Goal: Task Accomplishment & Management: Use online tool/utility

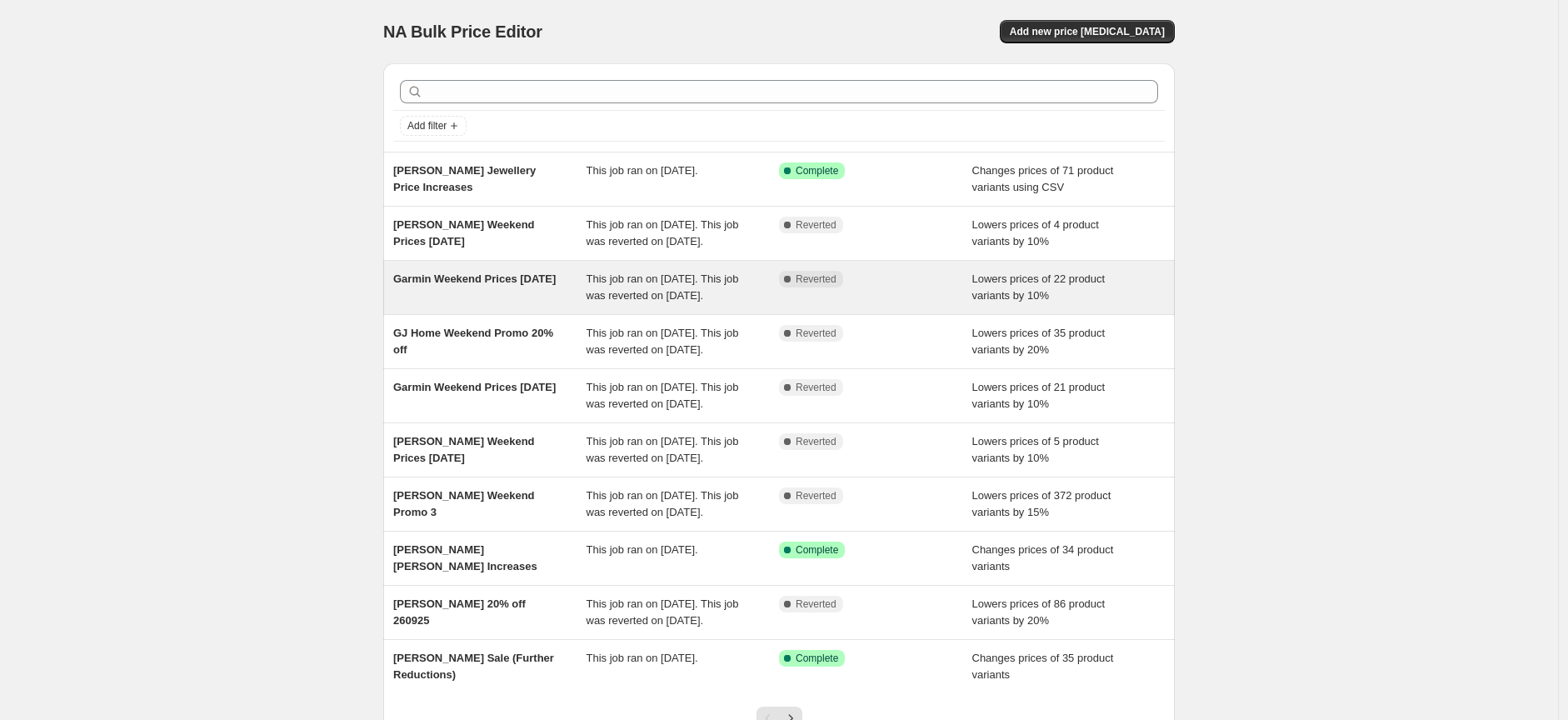
click at [471, 285] on span "Garmin Weekend Prices 2nd Oct" at bounding box center [474, 278] width 162 height 12
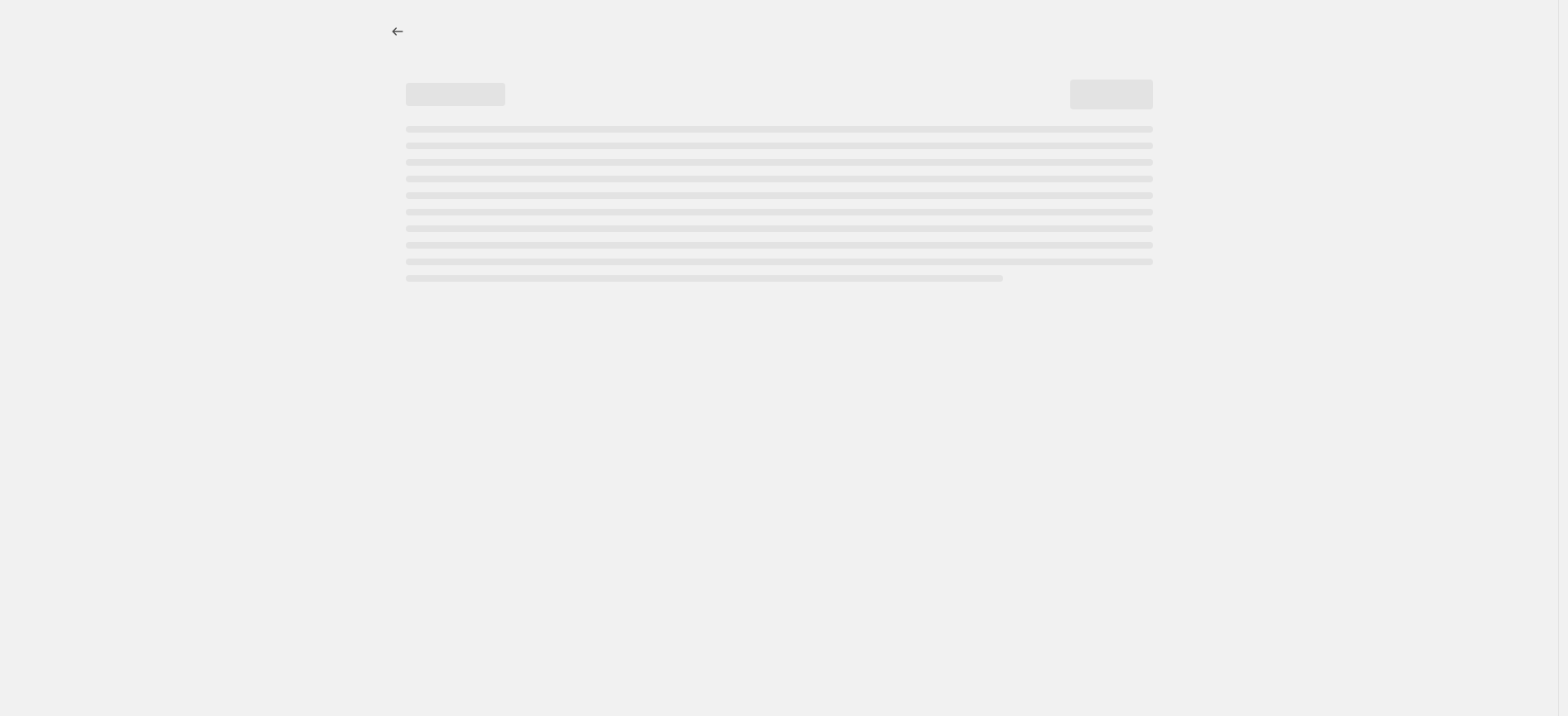
select select "percentage"
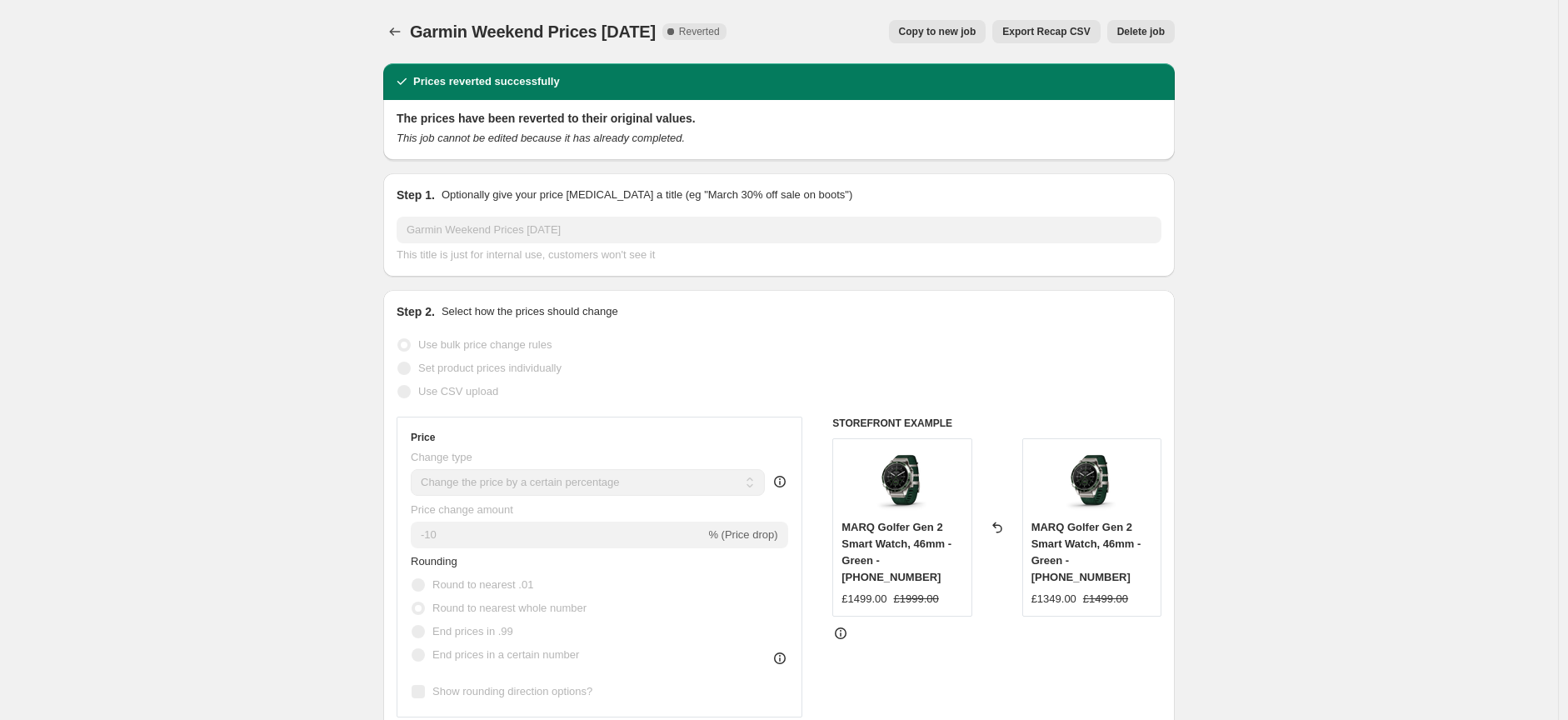
click at [936, 35] on span "Copy to new job" at bounding box center [937, 32] width 78 height 13
select select "percentage"
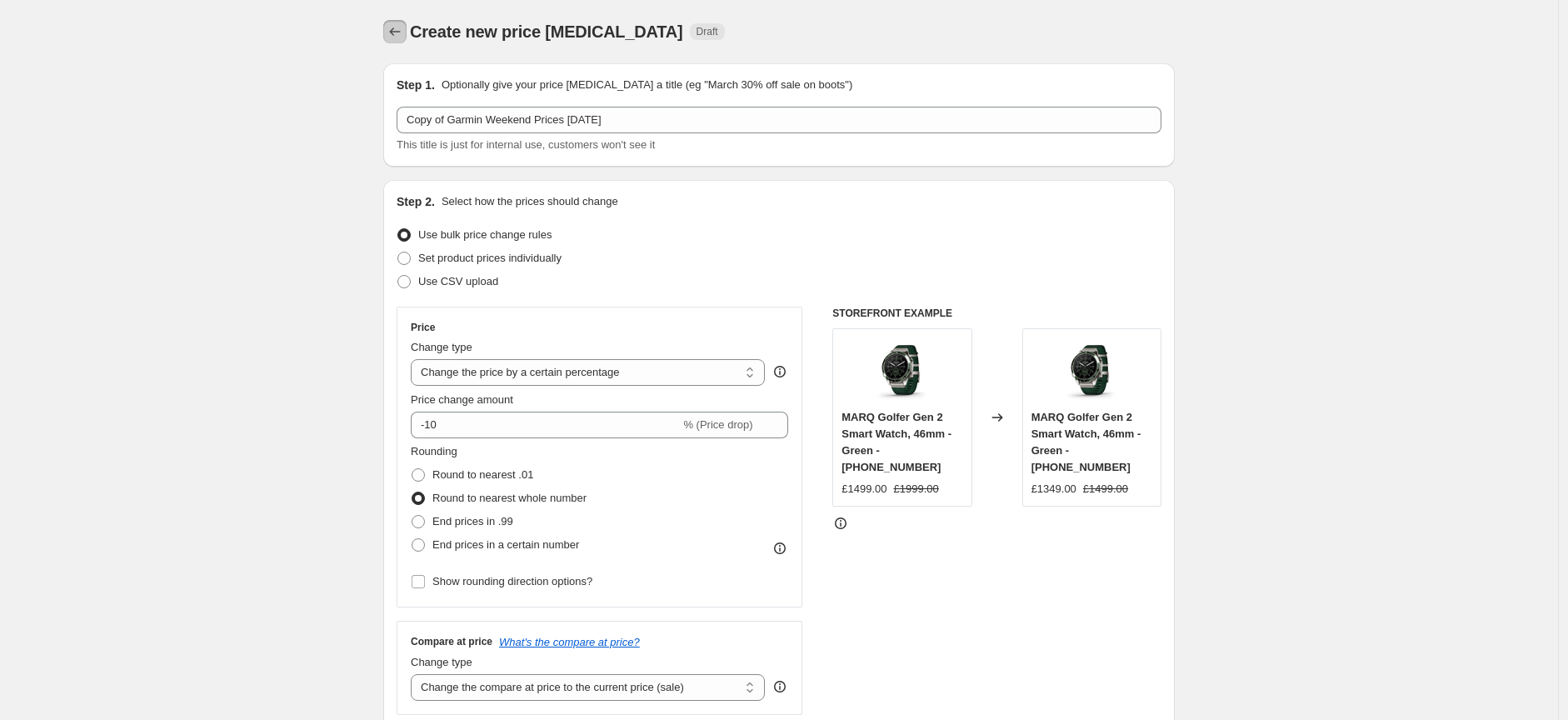
click at [392, 30] on icon "Price change jobs" at bounding box center [395, 31] width 16 height 16
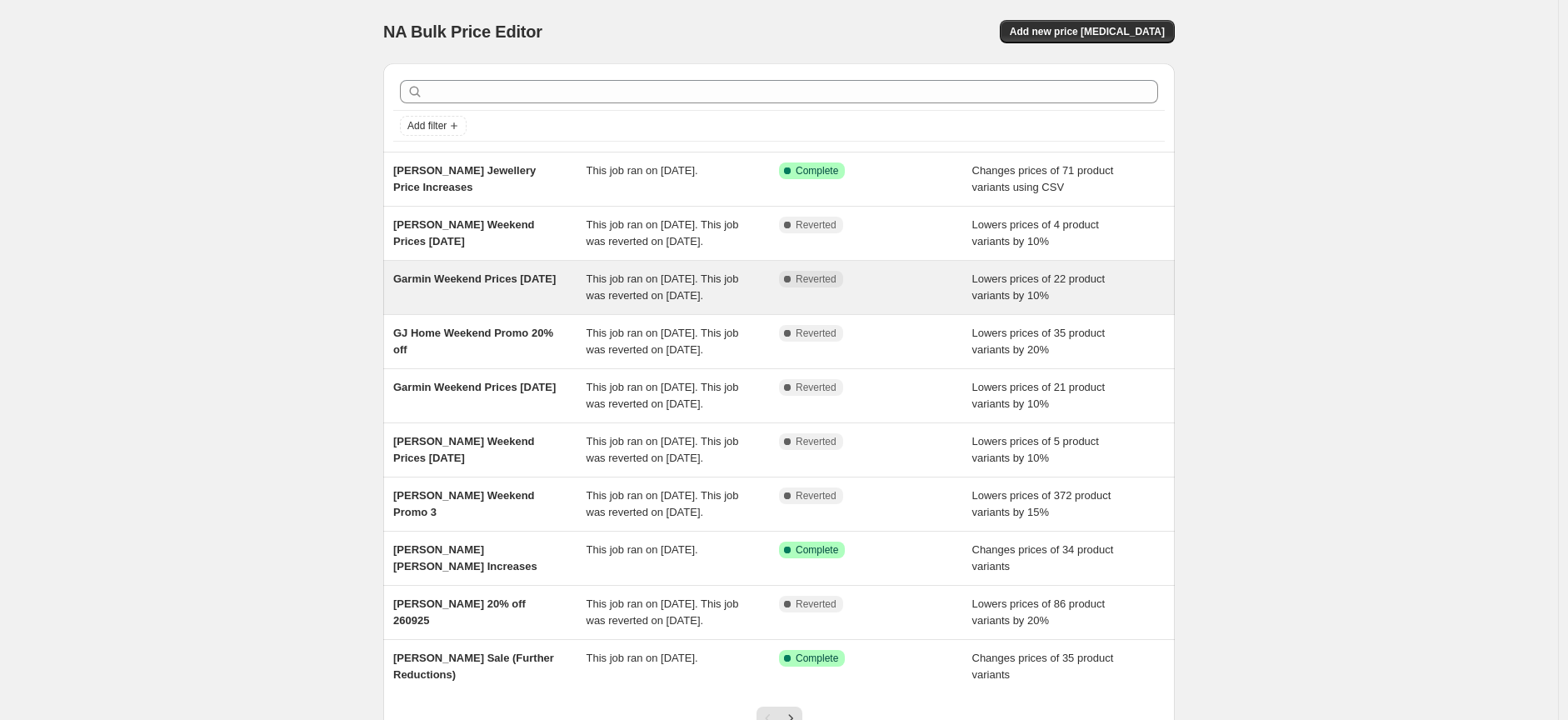
click at [471, 285] on span "Garmin Weekend Prices [DATE]" at bounding box center [474, 278] width 162 height 12
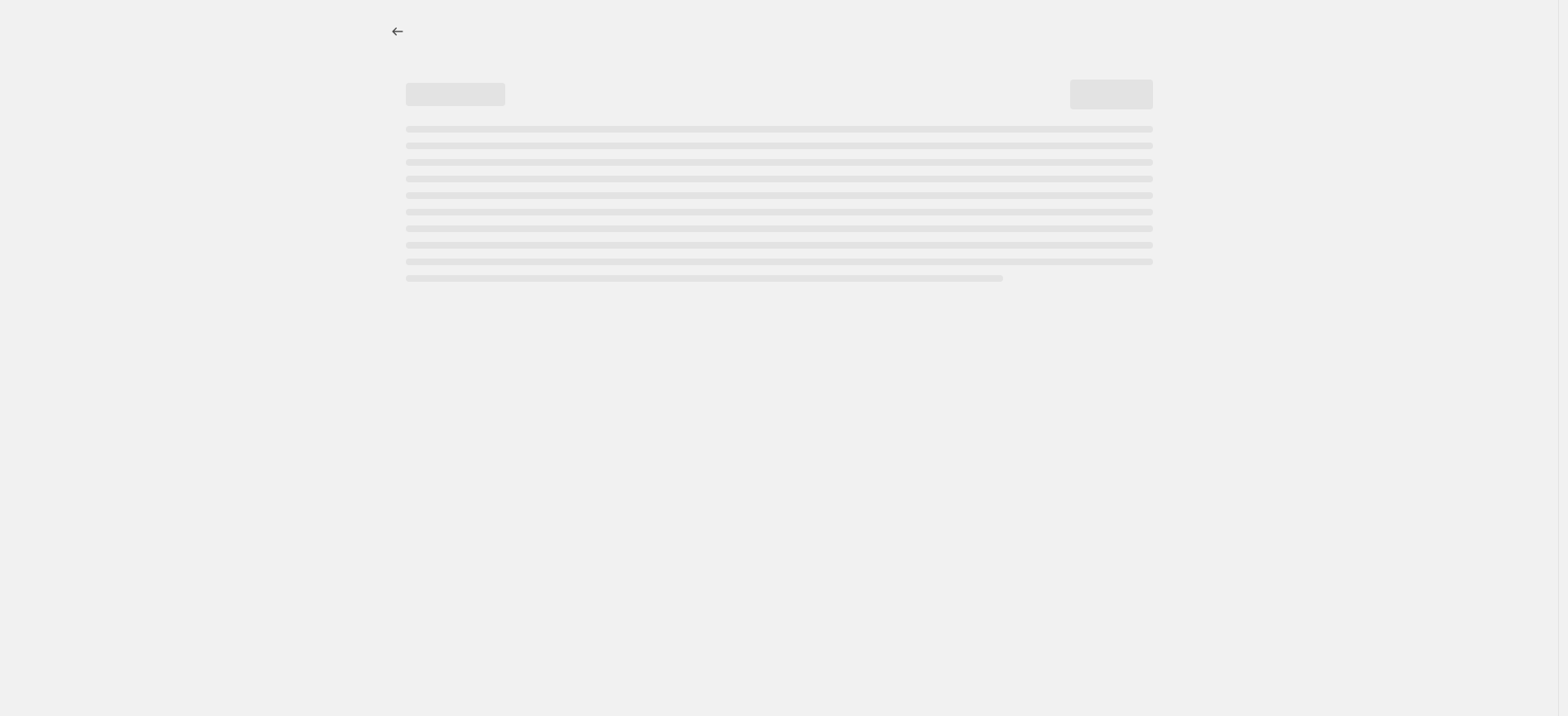
select select "percentage"
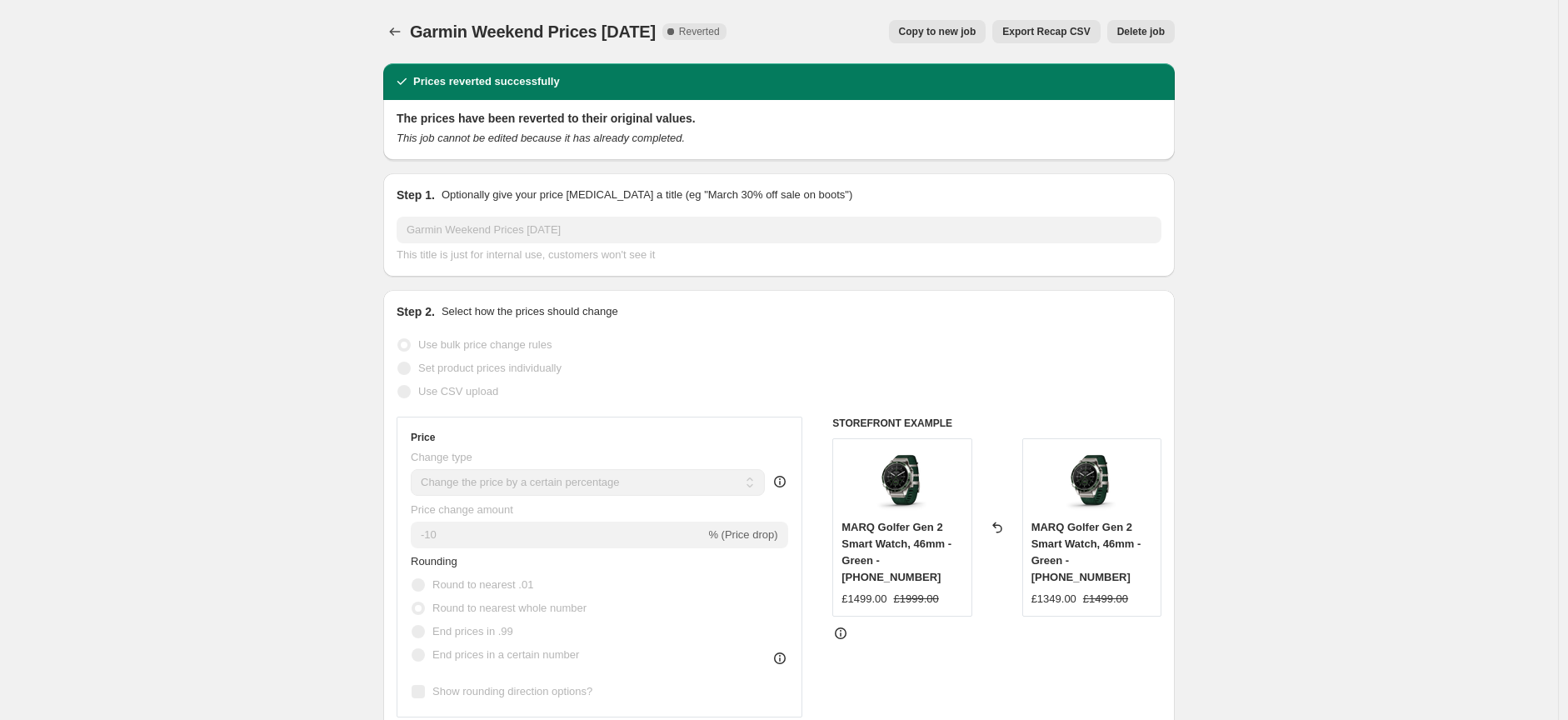
click at [922, 29] on span "Copy to new job" at bounding box center [937, 32] width 78 height 13
select select "percentage"
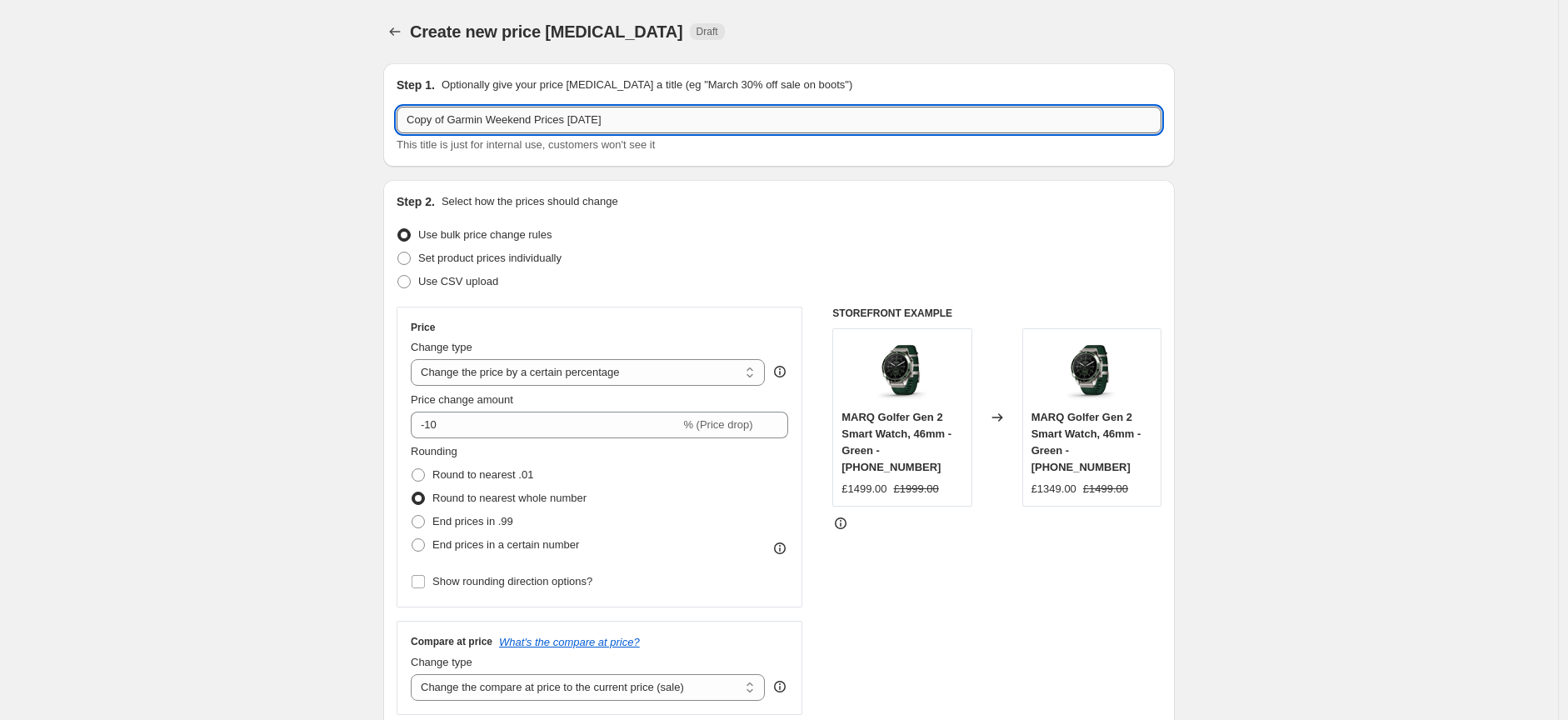
drag, startPoint x: 452, startPoint y: 116, endPoint x: 405, endPoint y: 124, distance: 47.7
click at [405, 125] on input "Copy of Garmin Weekend Prices 2nd Oct" at bounding box center [779, 120] width 764 height 27
drag, startPoint x: 553, startPoint y: 116, endPoint x: 544, endPoint y: 118, distance: 9.2
click at [544, 118] on input "Garmin Weekend Prices [DATE]" at bounding box center [779, 120] width 764 height 27
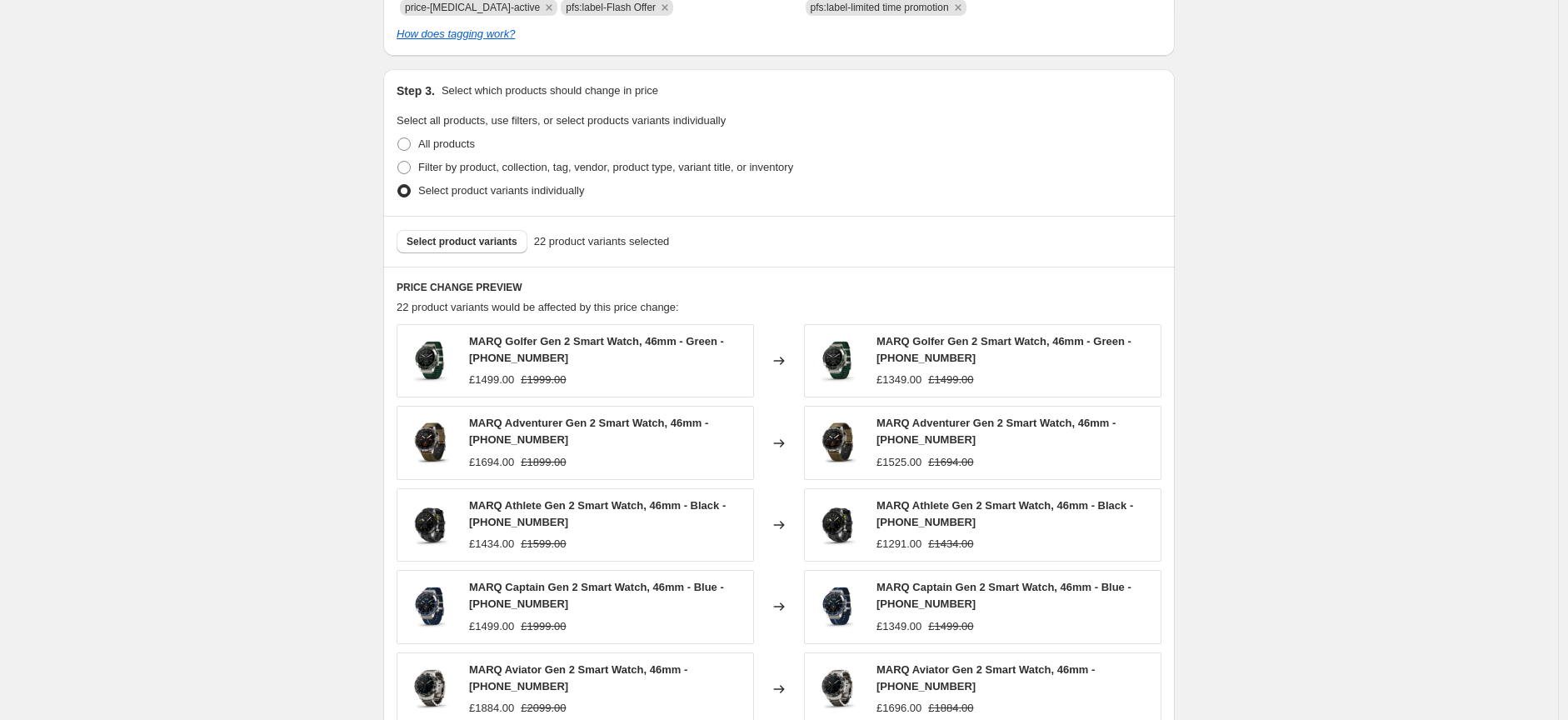
scroll to position [833, 0]
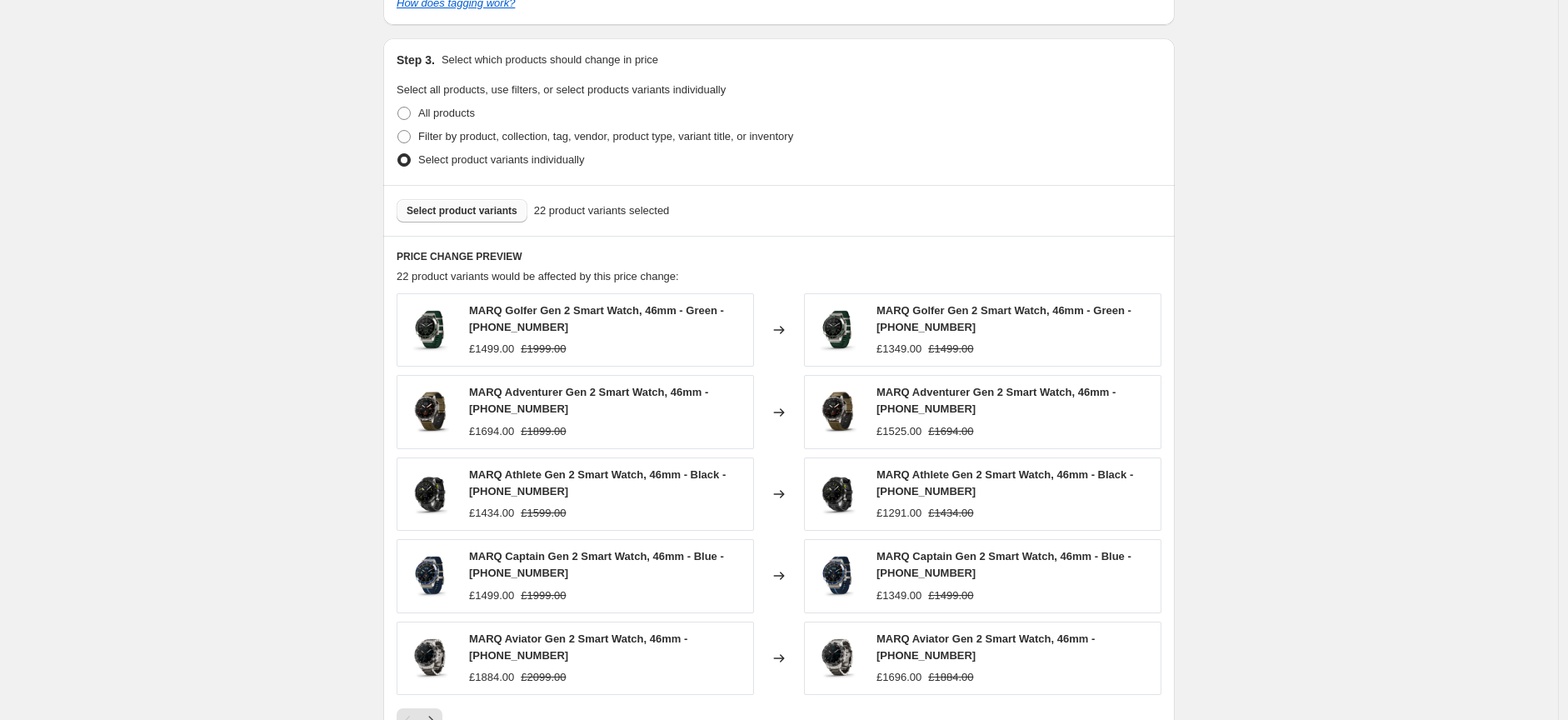
type input "Garmin Weekend Prices [DATE]"
click at [495, 205] on span "Select product variants" at bounding box center [461, 211] width 110 height 13
click at [495, 212] on span "Select product variants" at bounding box center [461, 211] width 110 height 13
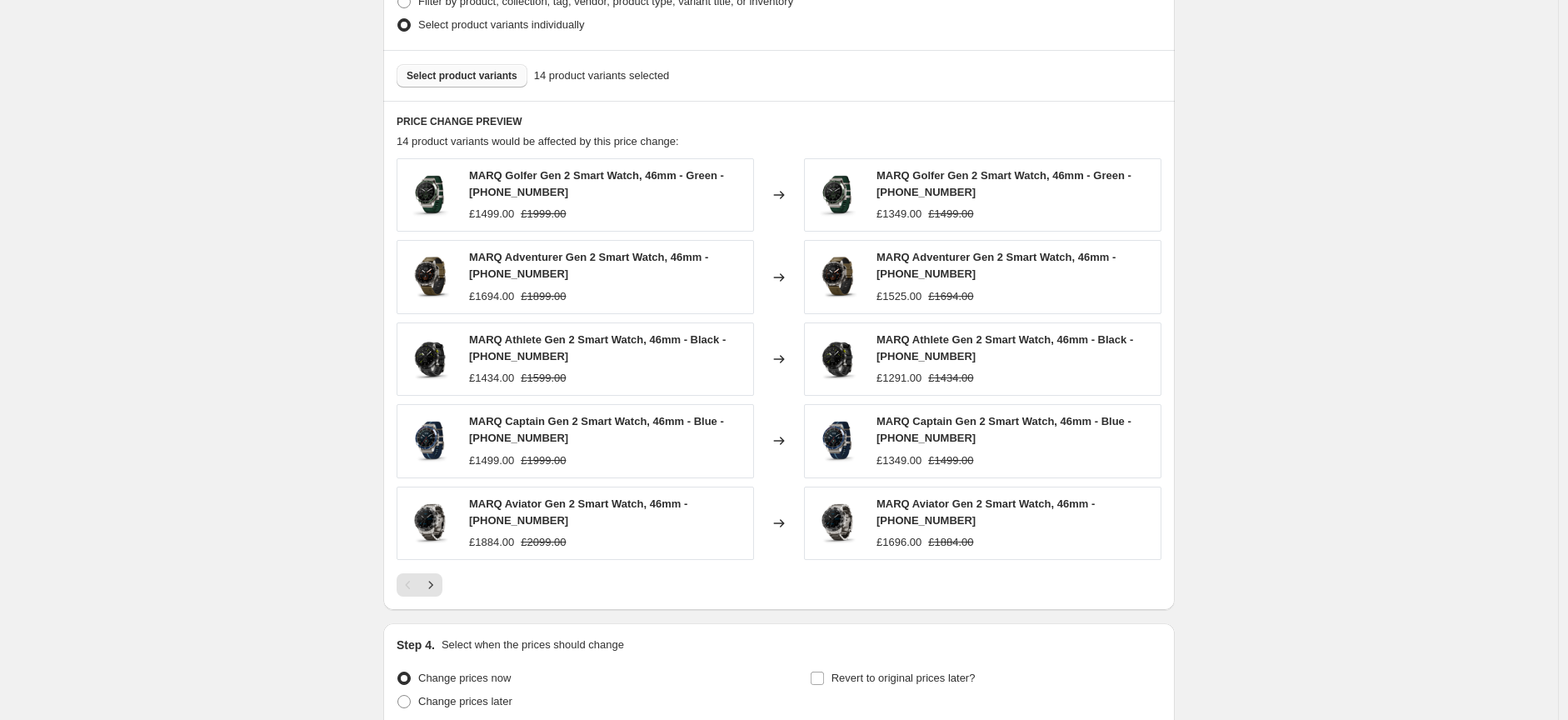
scroll to position [1018, 0]
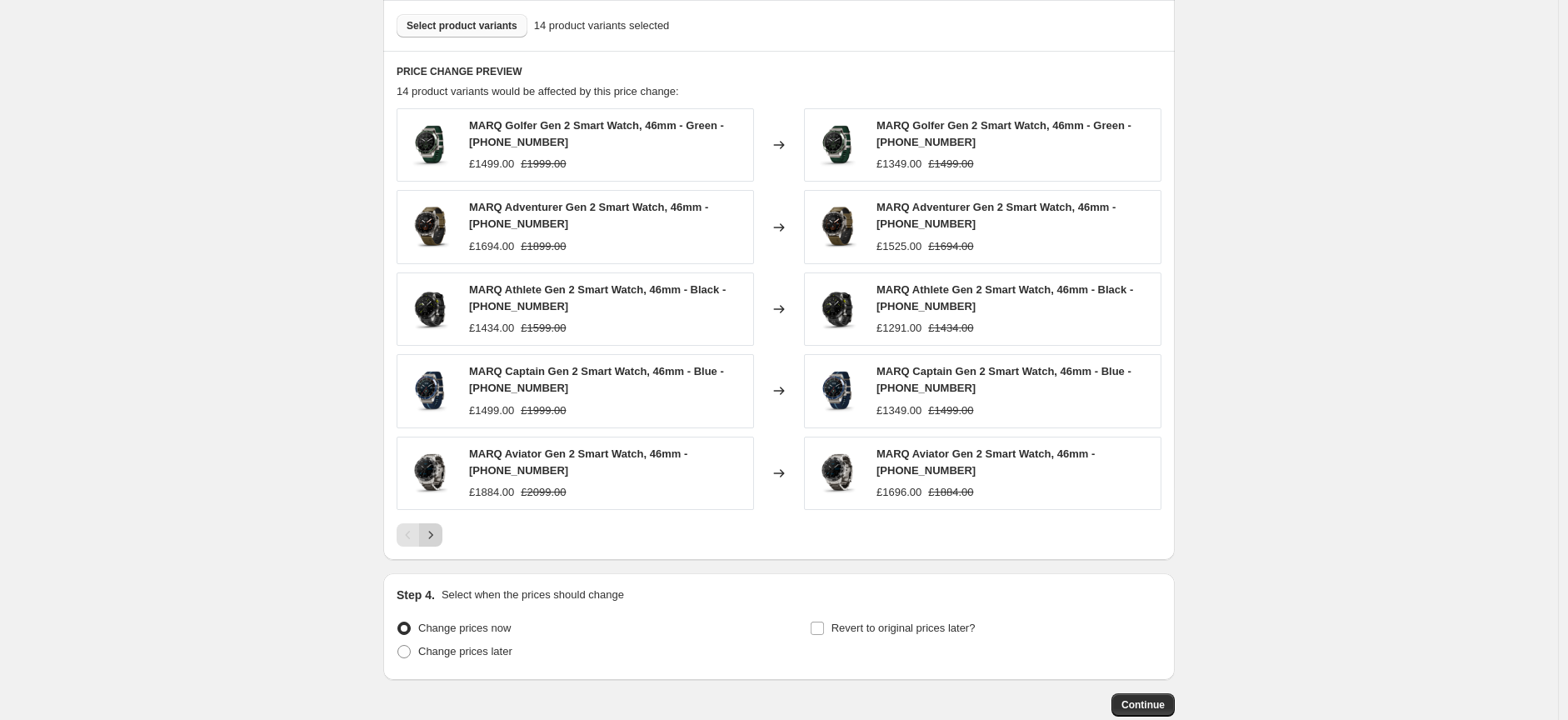
click at [438, 540] on icon "Next" at bounding box center [430, 534] width 16 height 16
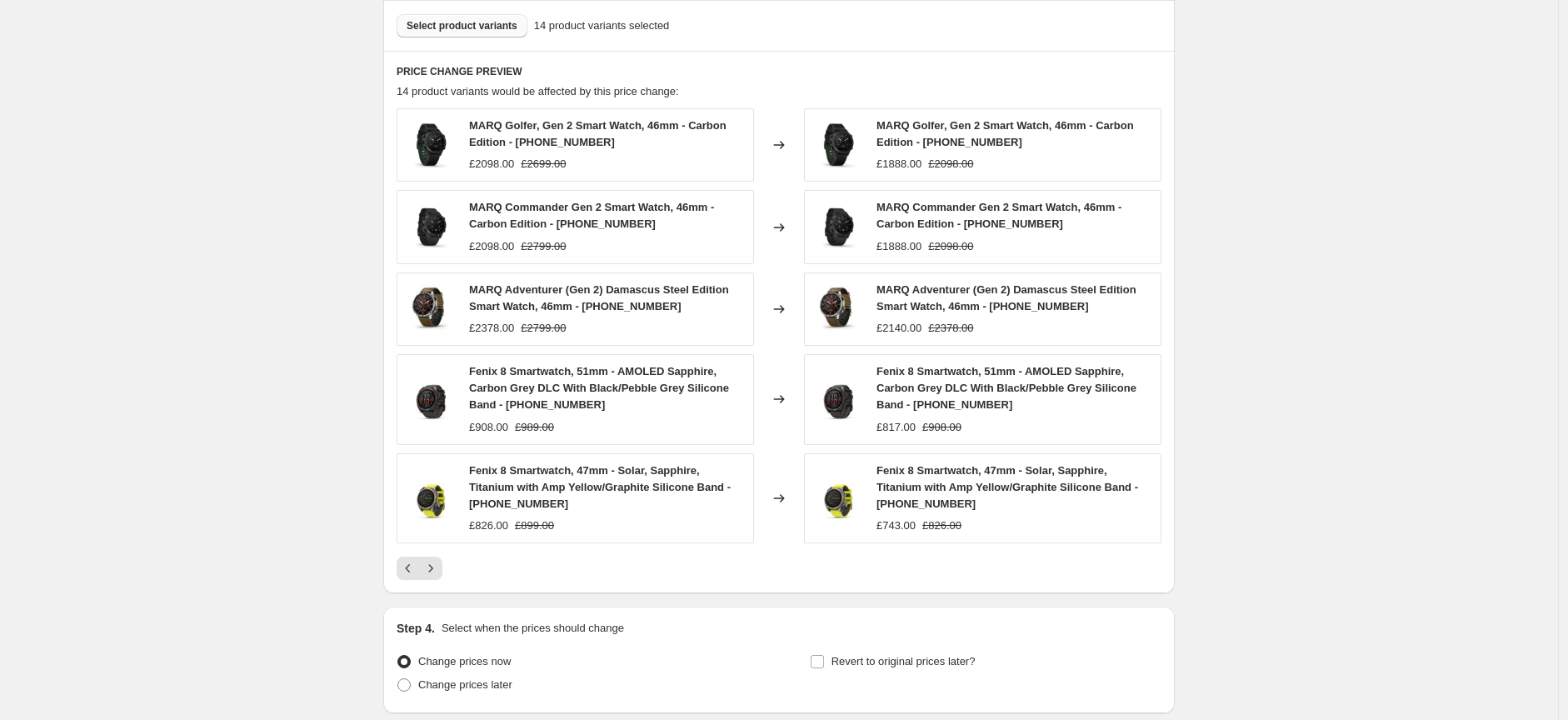
click at [479, 29] on span "Select product variants" at bounding box center [461, 26] width 110 height 13
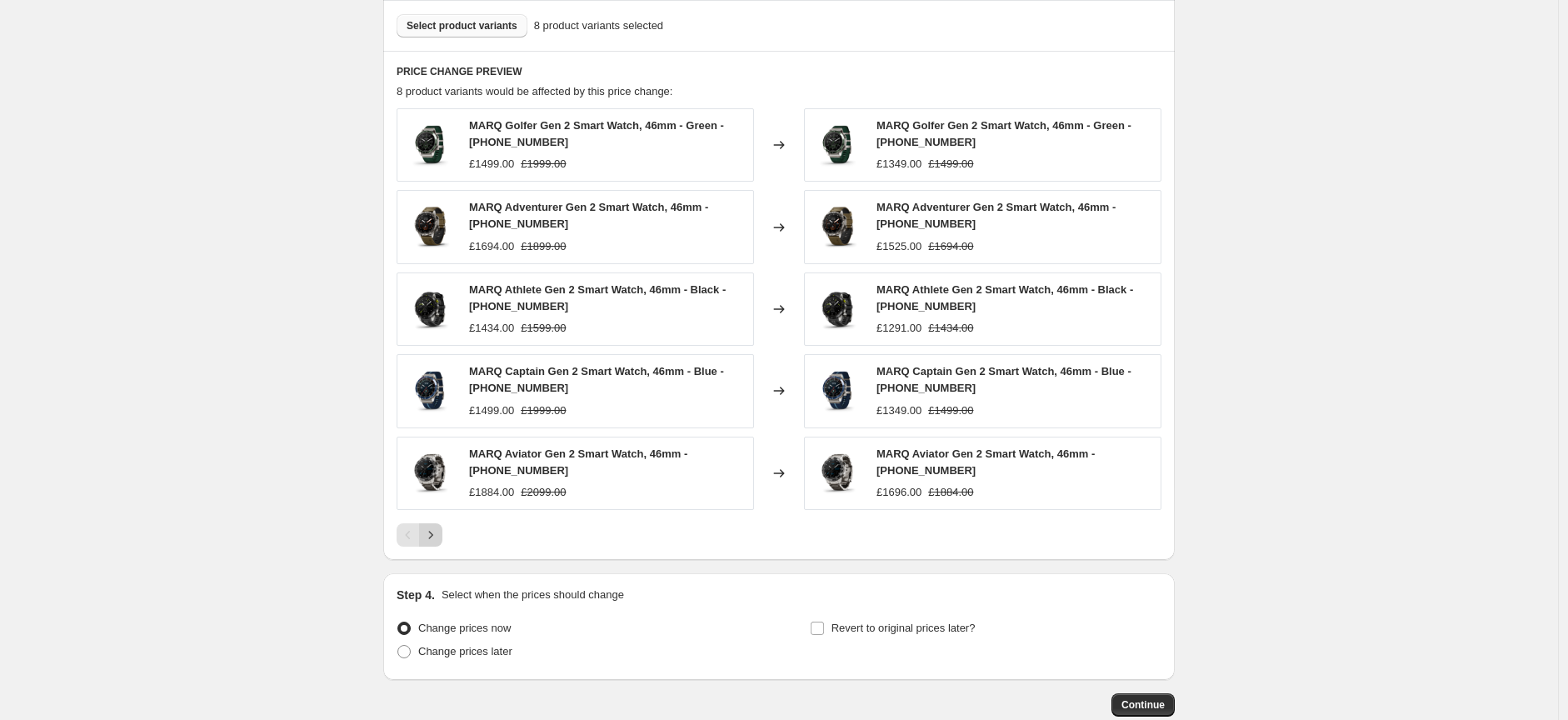
click at [435, 540] on icon "Next" at bounding box center [430, 534] width 16 height 16
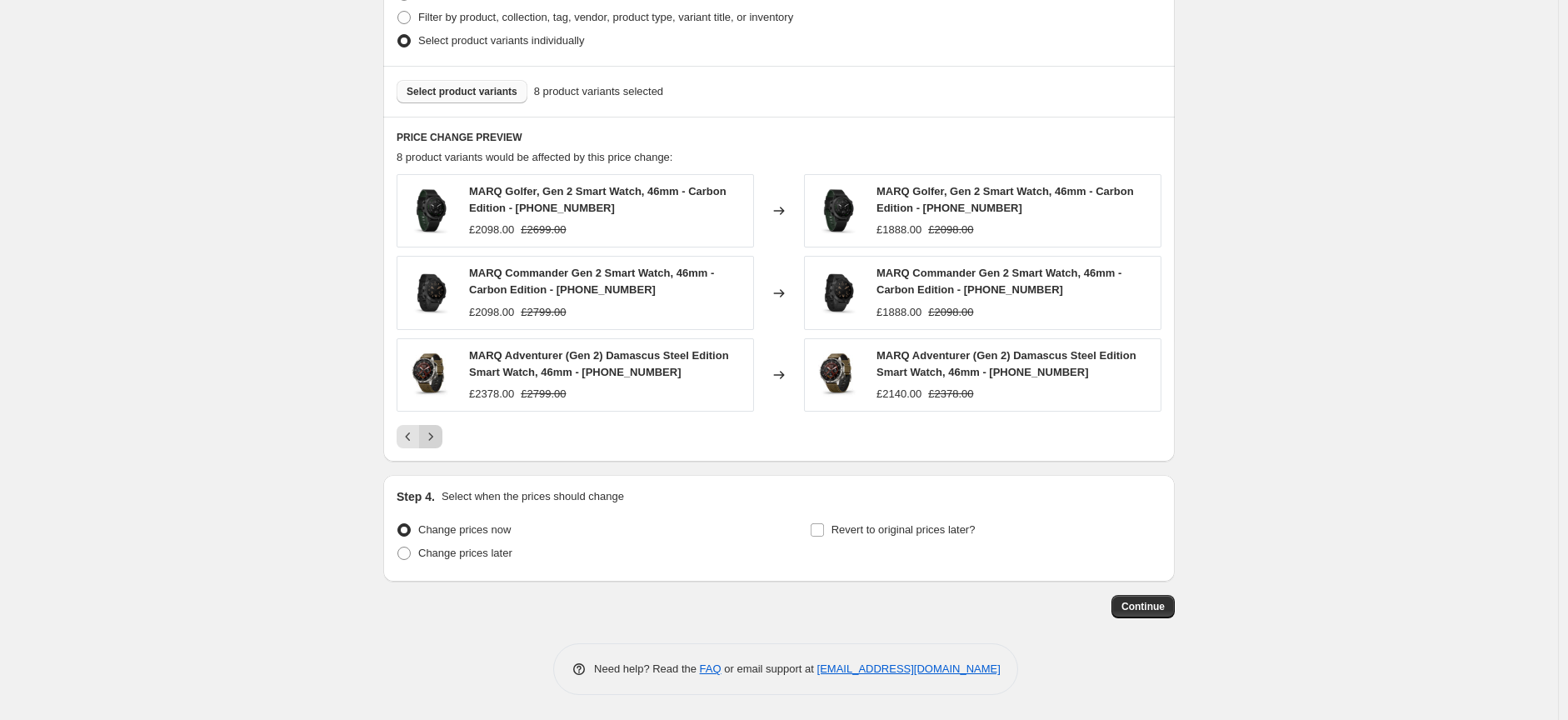
scroll to position [952, 0]
click at [405, 551] on span at bounding box center [404, 553] width 13 height 13
click at [398, 547] on input "Change prices later" at bounding box center [398, 546] width 1 height 1
radio input "true"
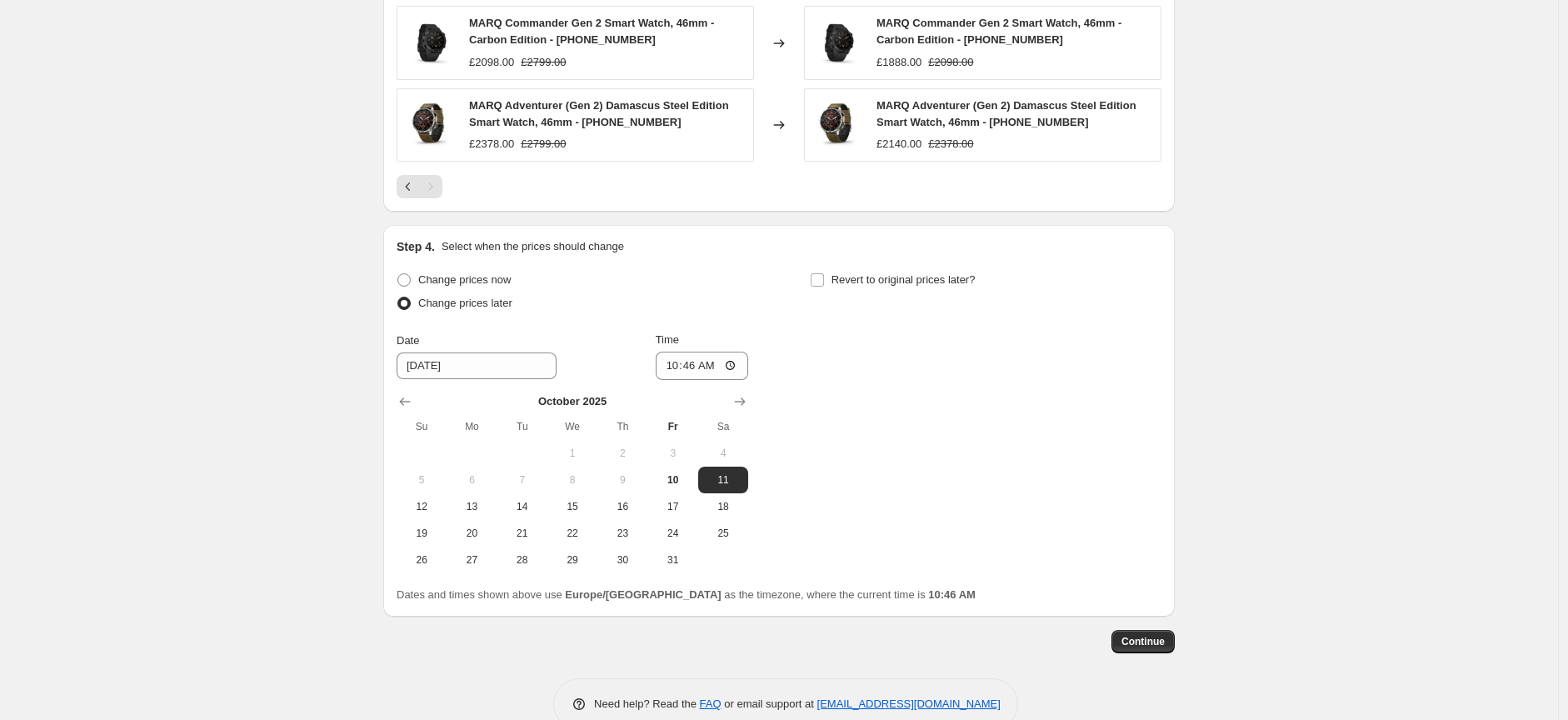
scroll to position [1230, 0]
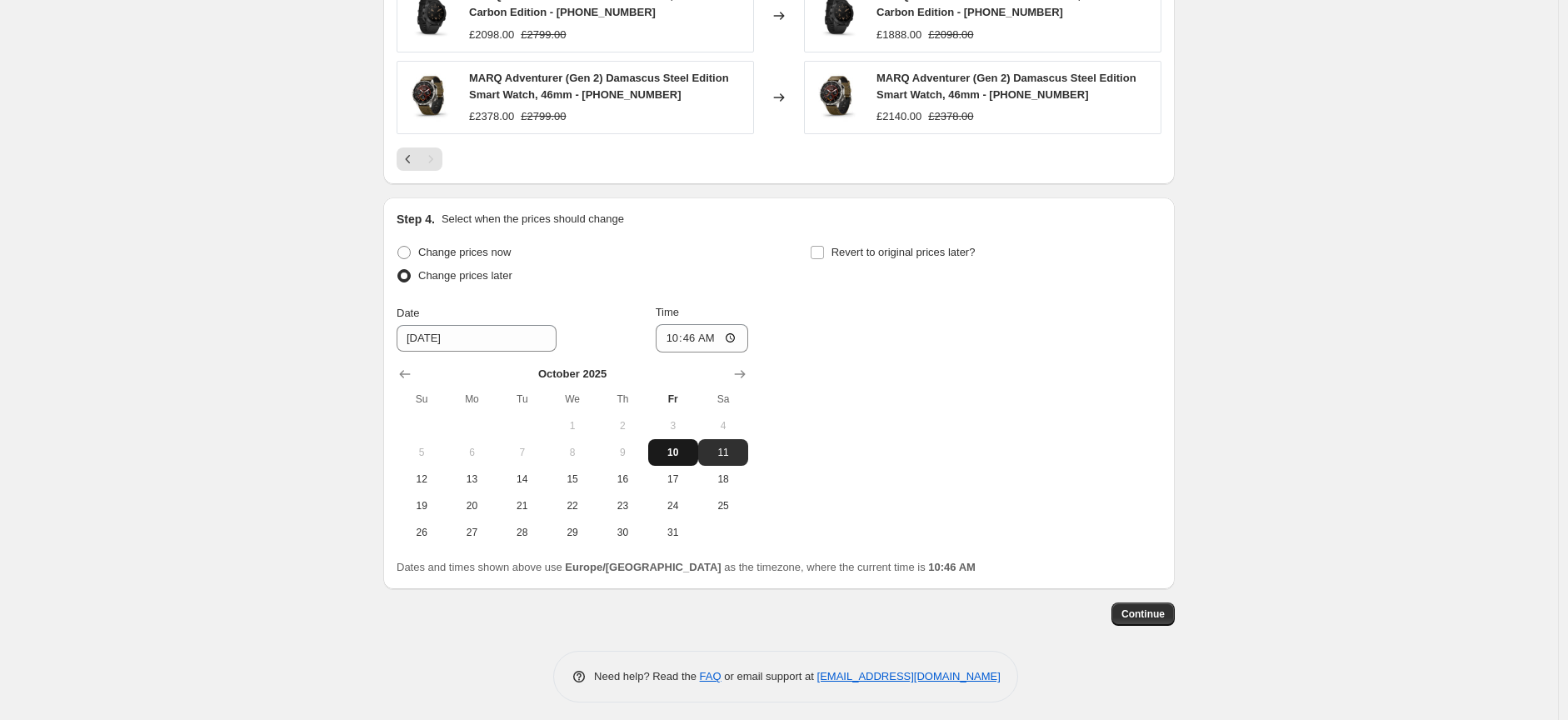
click at [678, 456] on span "10" at bounding box center [673, 452] width 36 height 13
type input "[DATE]"
click at [720, 340] on input "10:46" at bounding box center [702, 338] width 93 height 28
click at [736, 334] on input "10:46" at bounding box center [702, 338] width 93 height 28
type input "17:01"
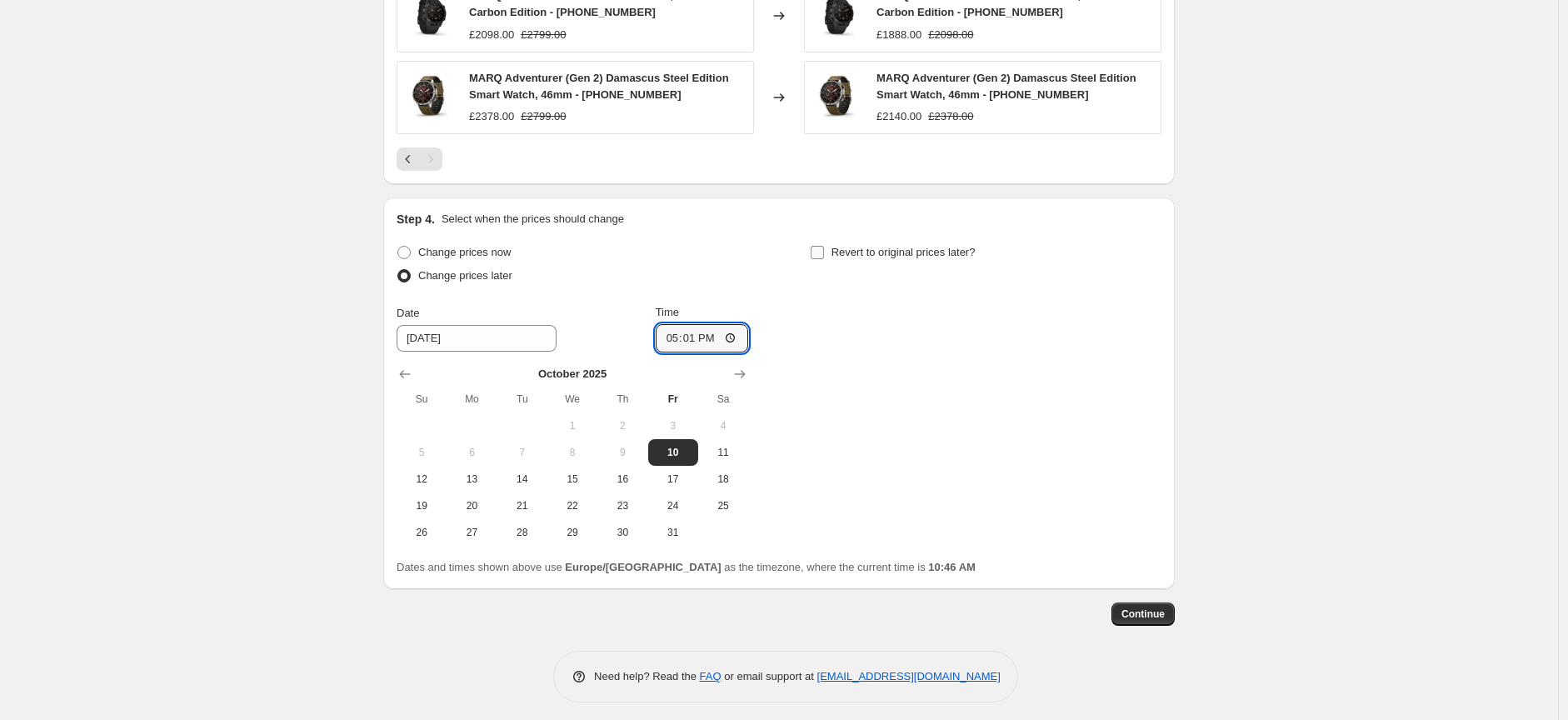
click at [823, 251] on input "Revert to original prices later?" at bounding box center [817, 252] width 13 height 13
checkbox input "true"
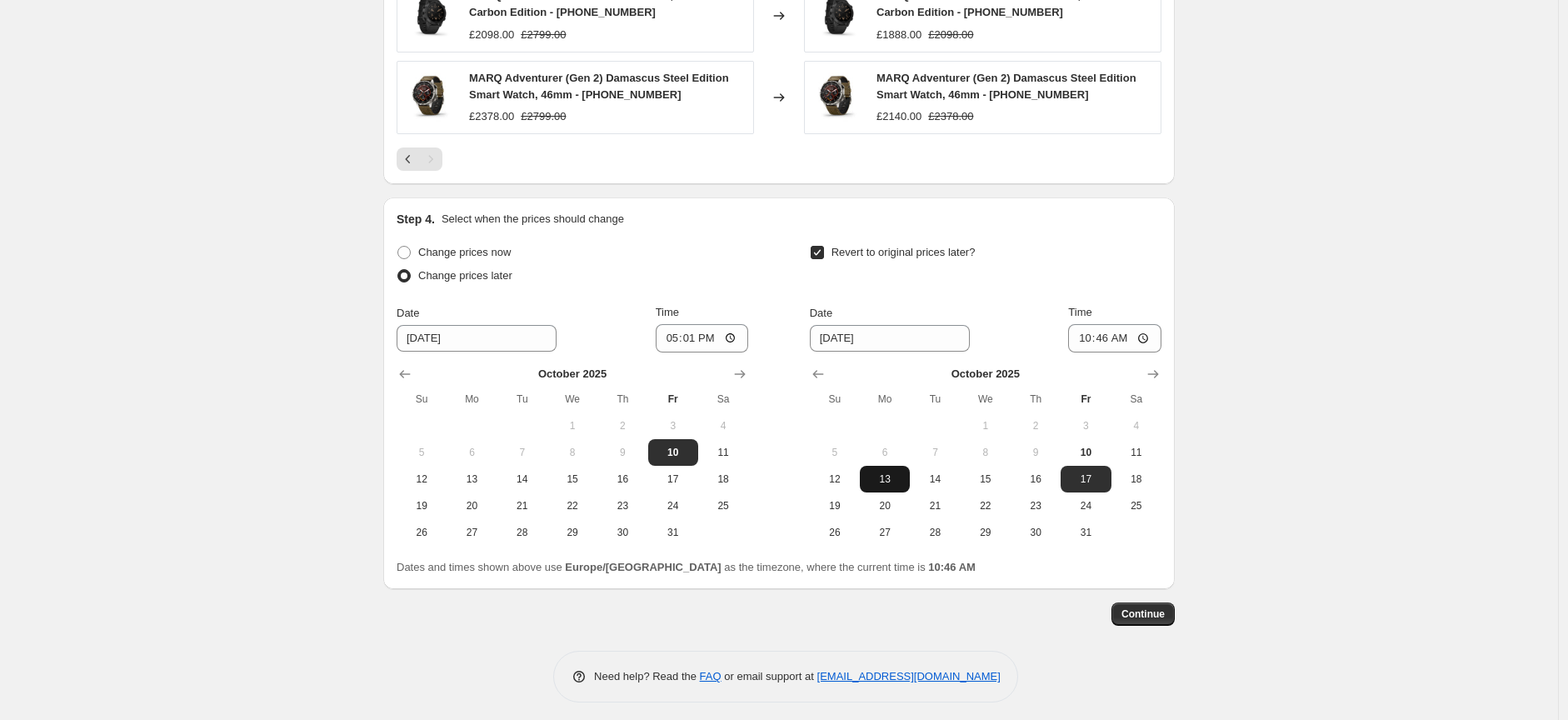
click at [883, 475] on span "13" at bounding box center [884, 479] width 36 height 13
type input "10/13/2025"
click at [1150, 339] on input "10:46" at bounding box center [1114, 338] width 93 height 28
type input "09:00"
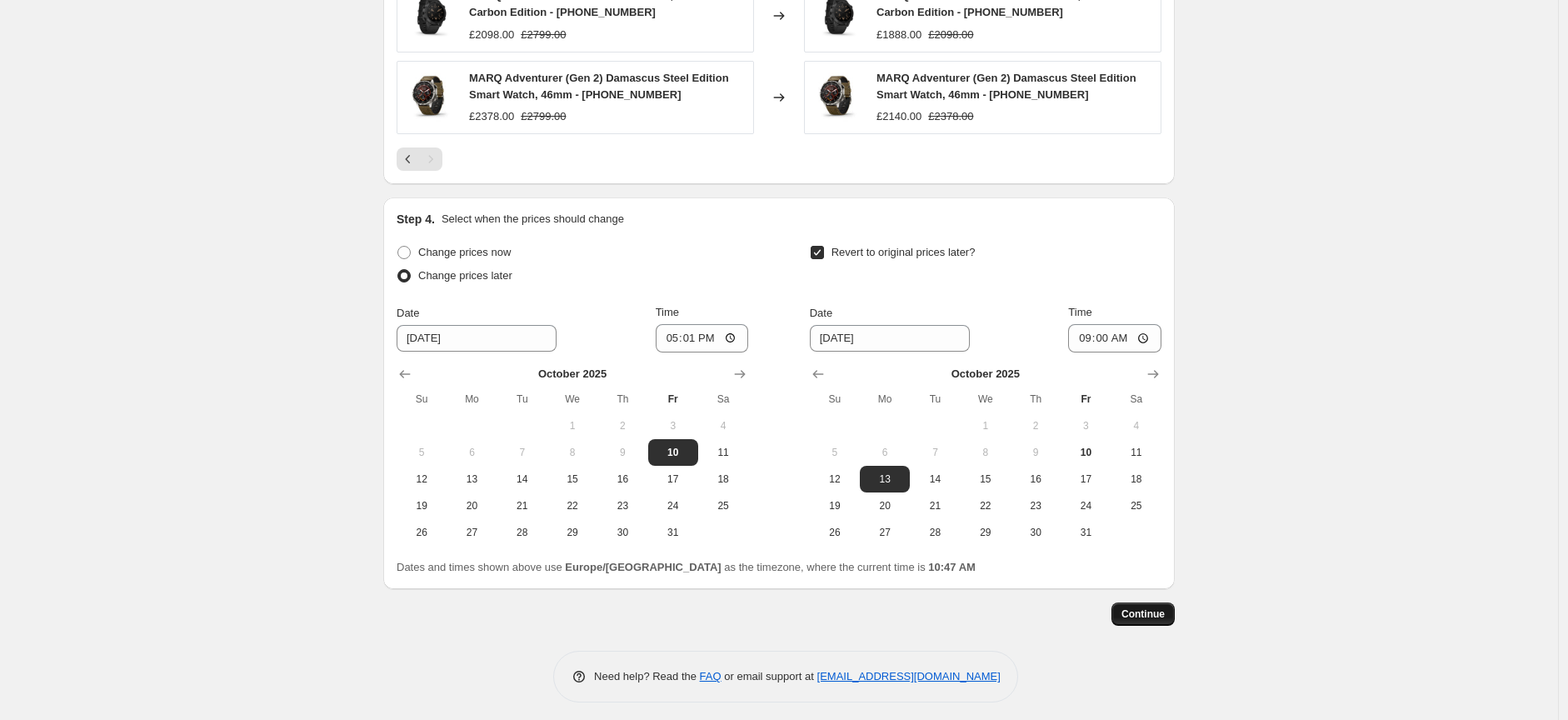
click at [1144, 615] on span "Continue" at bounding box center [1143, 614] width 43 height 13
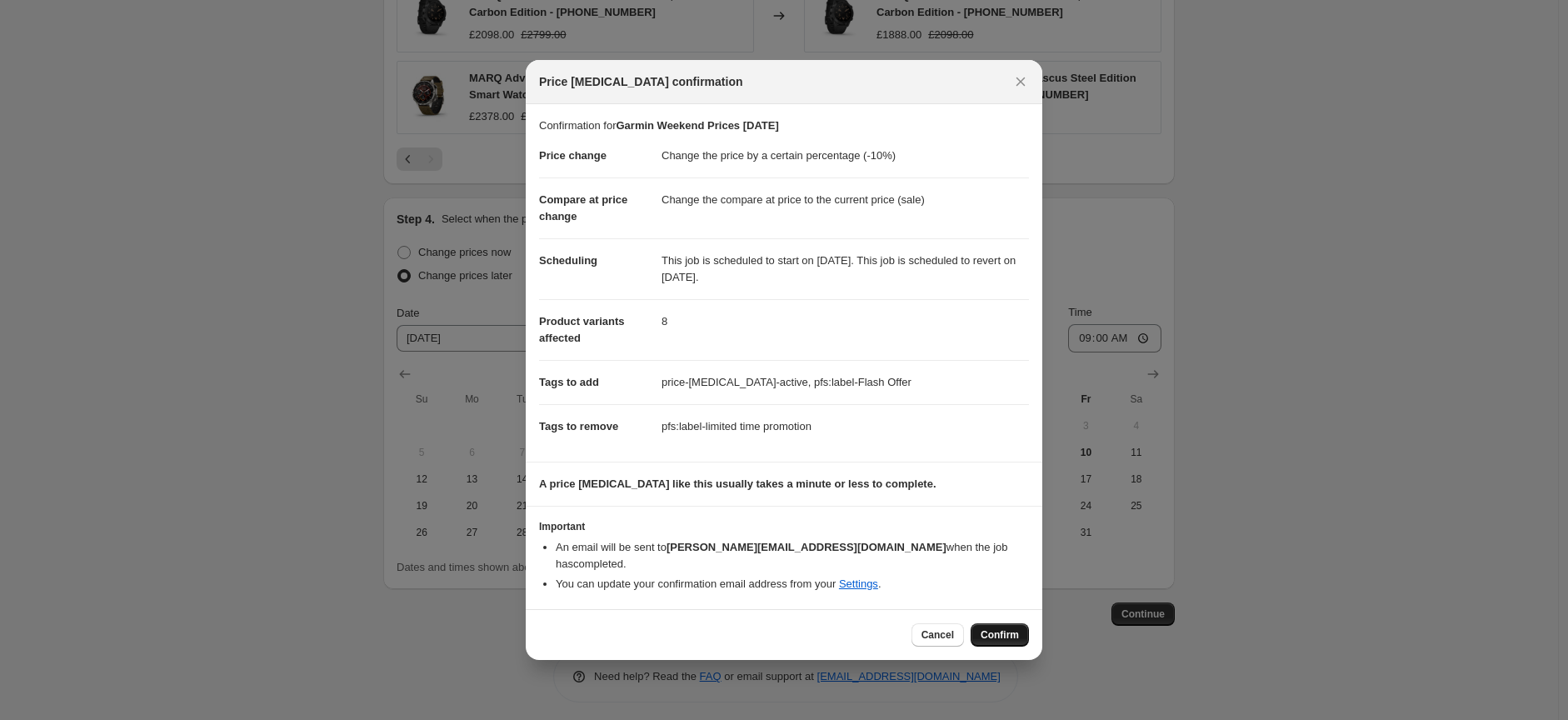
click at [1003, 628] on span "Confirm" at bounding box center [1000, 635] width 38 height 13
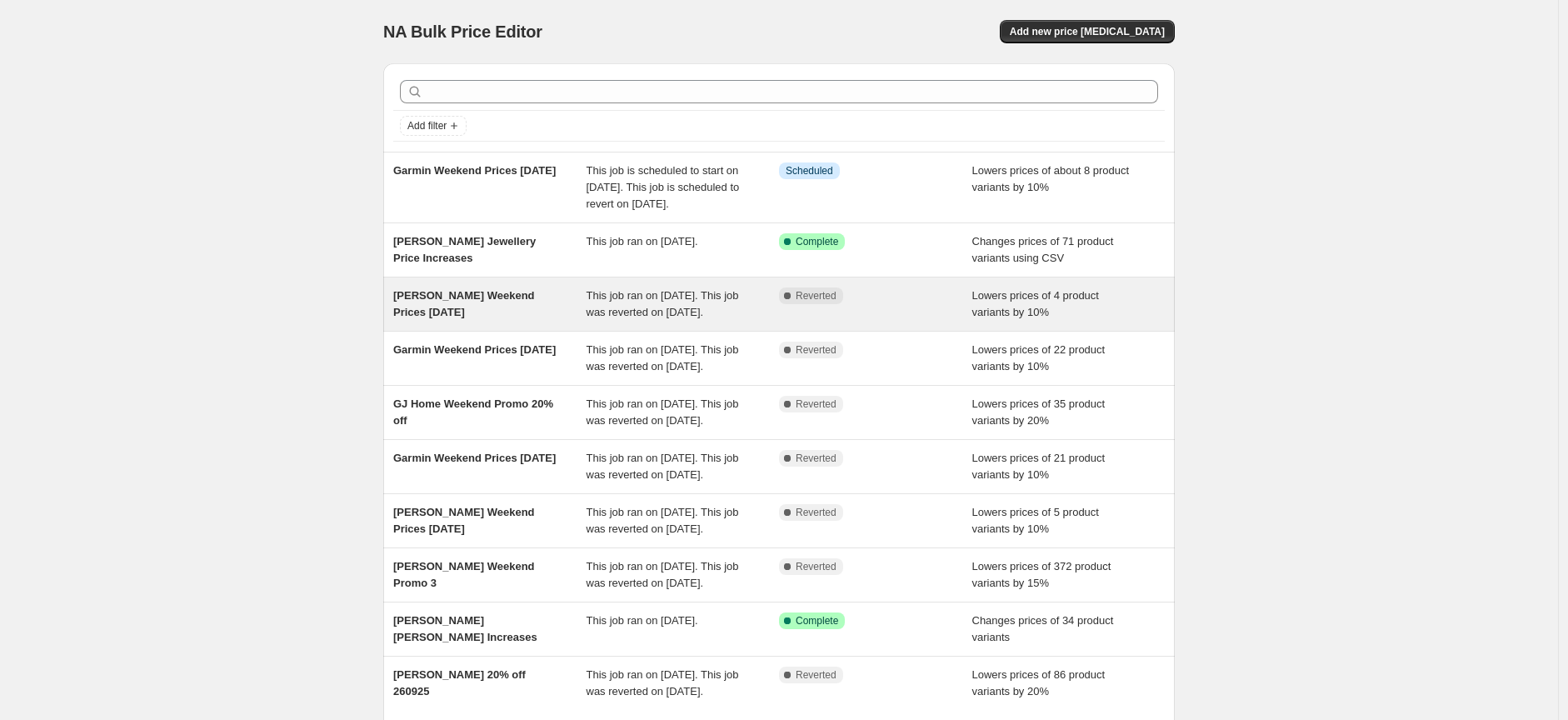
click at [494, 321] on div "[PERSON_NAME] Weekend Prices [DATE]" at bounding box center [490, 303] width 193 height 34
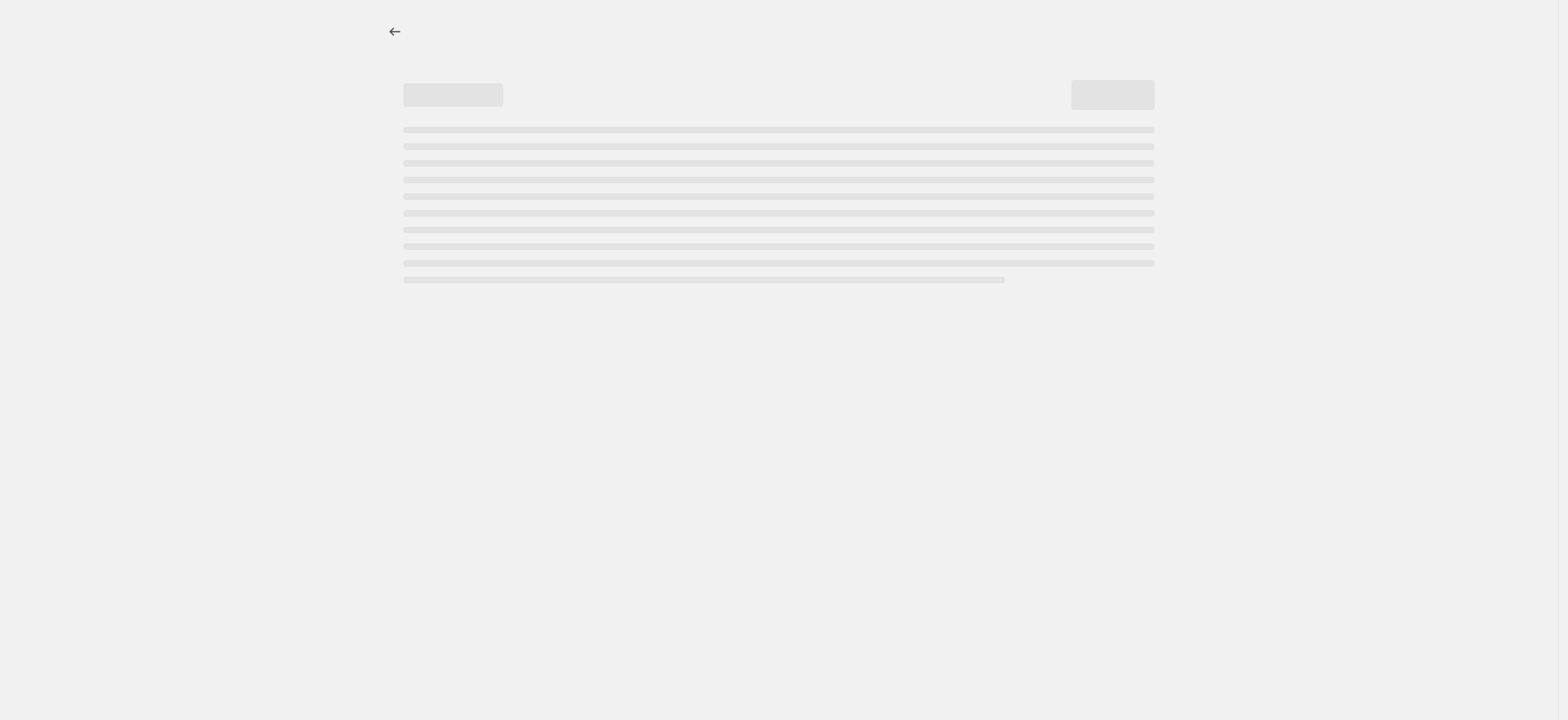
select select "percentage"
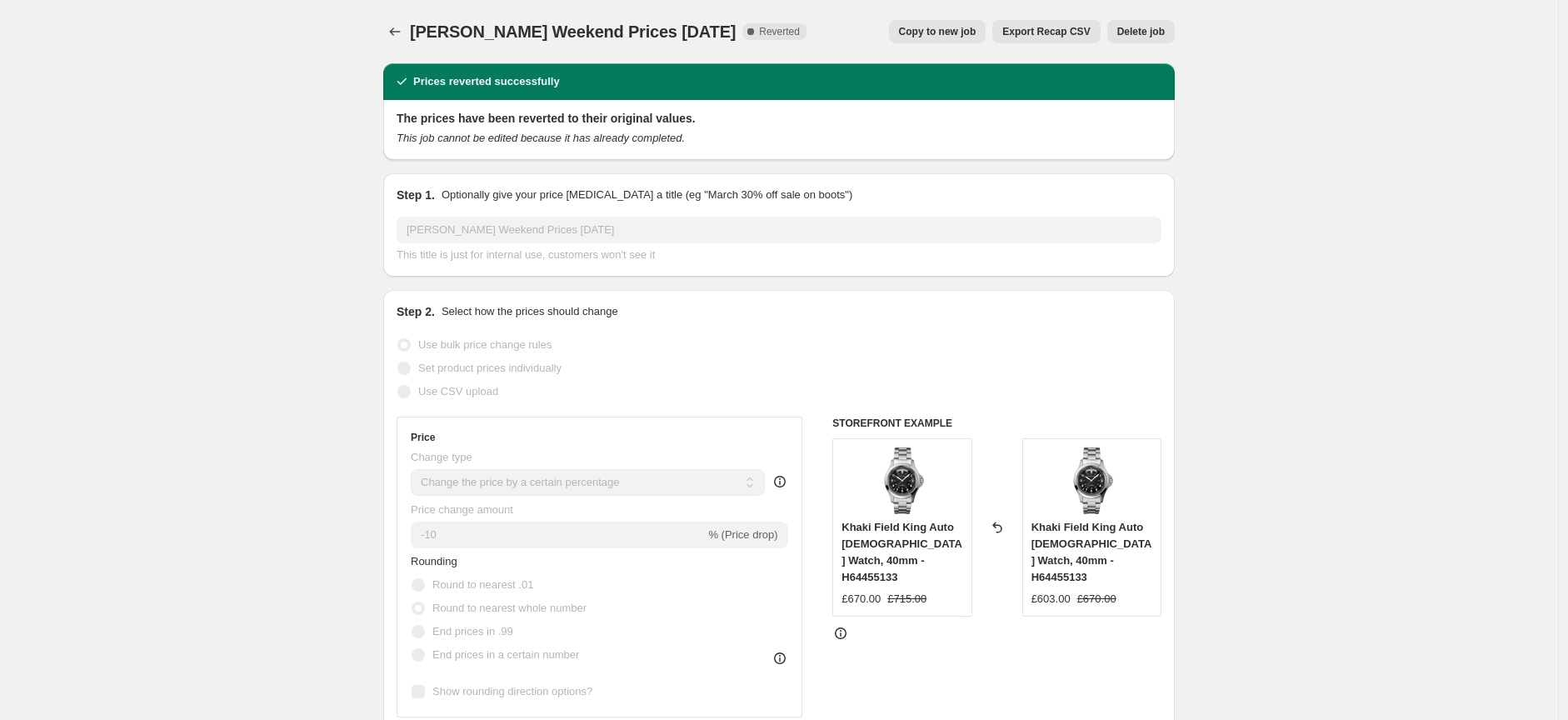
click at [947, 28] on span "Copy to new job" at bounding box center [937, 32] width 78 height 13
select select "percentage"
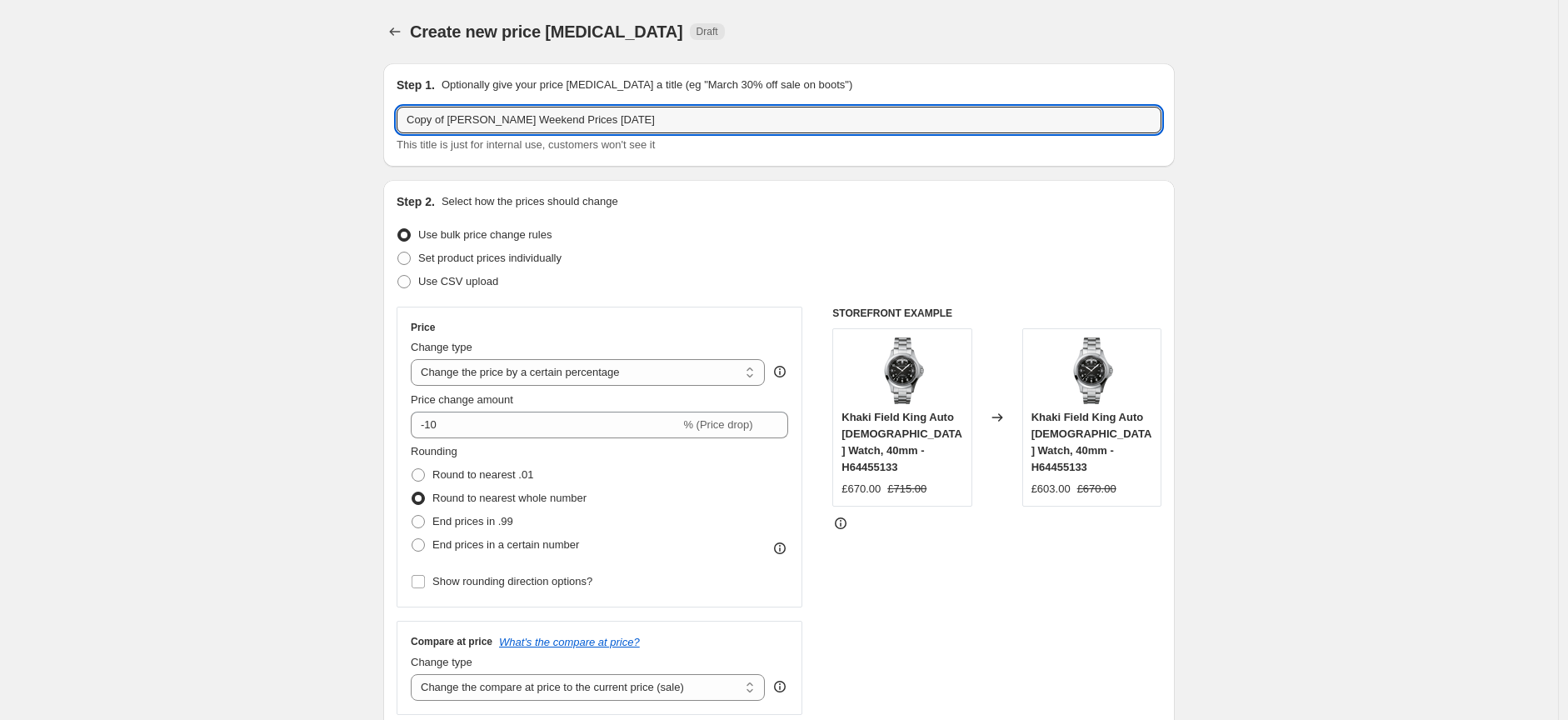
drag, startPoint x: 456, startPoint y: 120, endPoint x: 387, endPoint y: 120, distance: 69.0
click at [387, 120] on div "Step 1. Optionally give your price change job a title (eg "March 30% off sale o…" at bounding box center [779, 115] width 791 height 104
drag, startPoint x: 564, startPoint y: 118, endPoint x: 545, endPoint y: 120, distance: 19.1
click at [547, 119] on input "[PERSON_NAME] Weekend Prices [DATE]" at bounding box center [779, 120] width 764 height 27
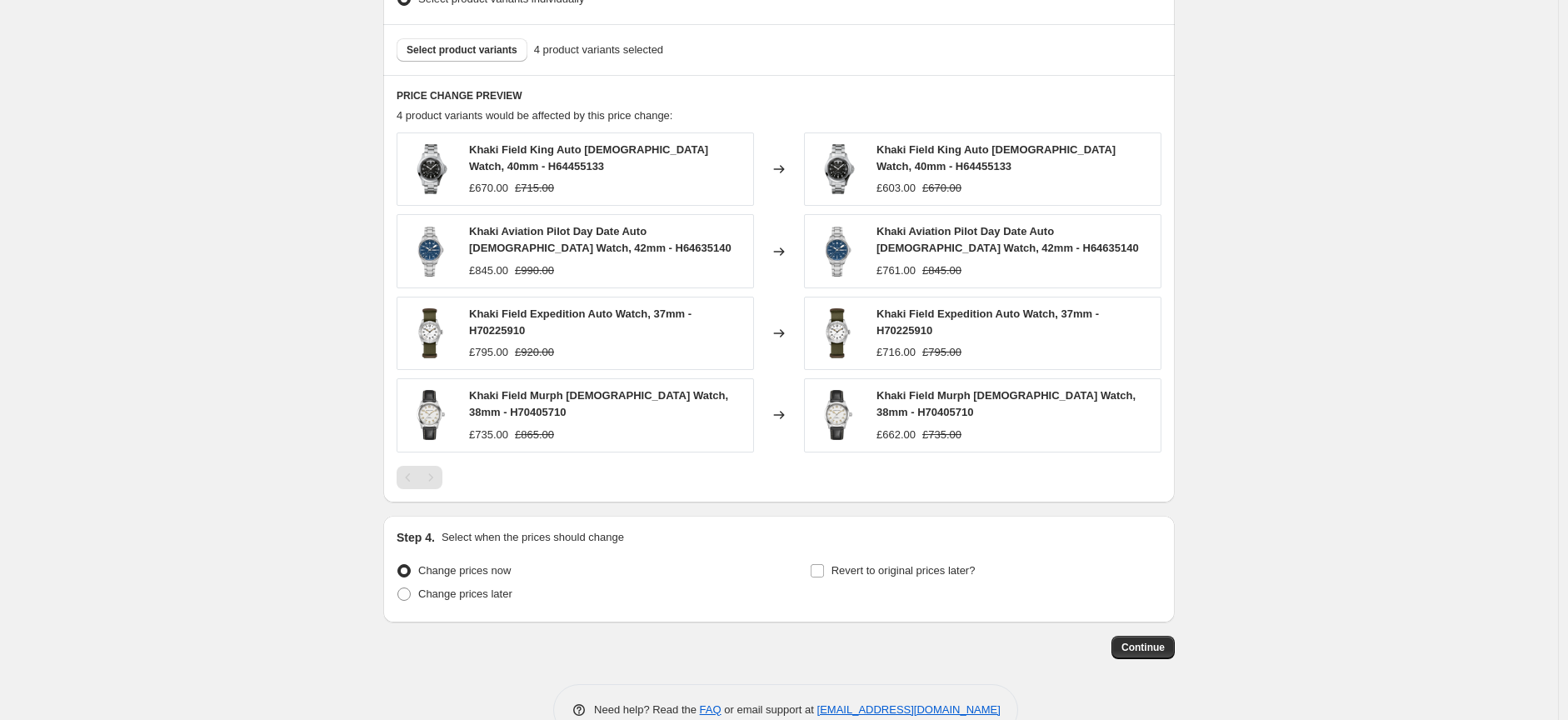
scroll to position [1035, 0]
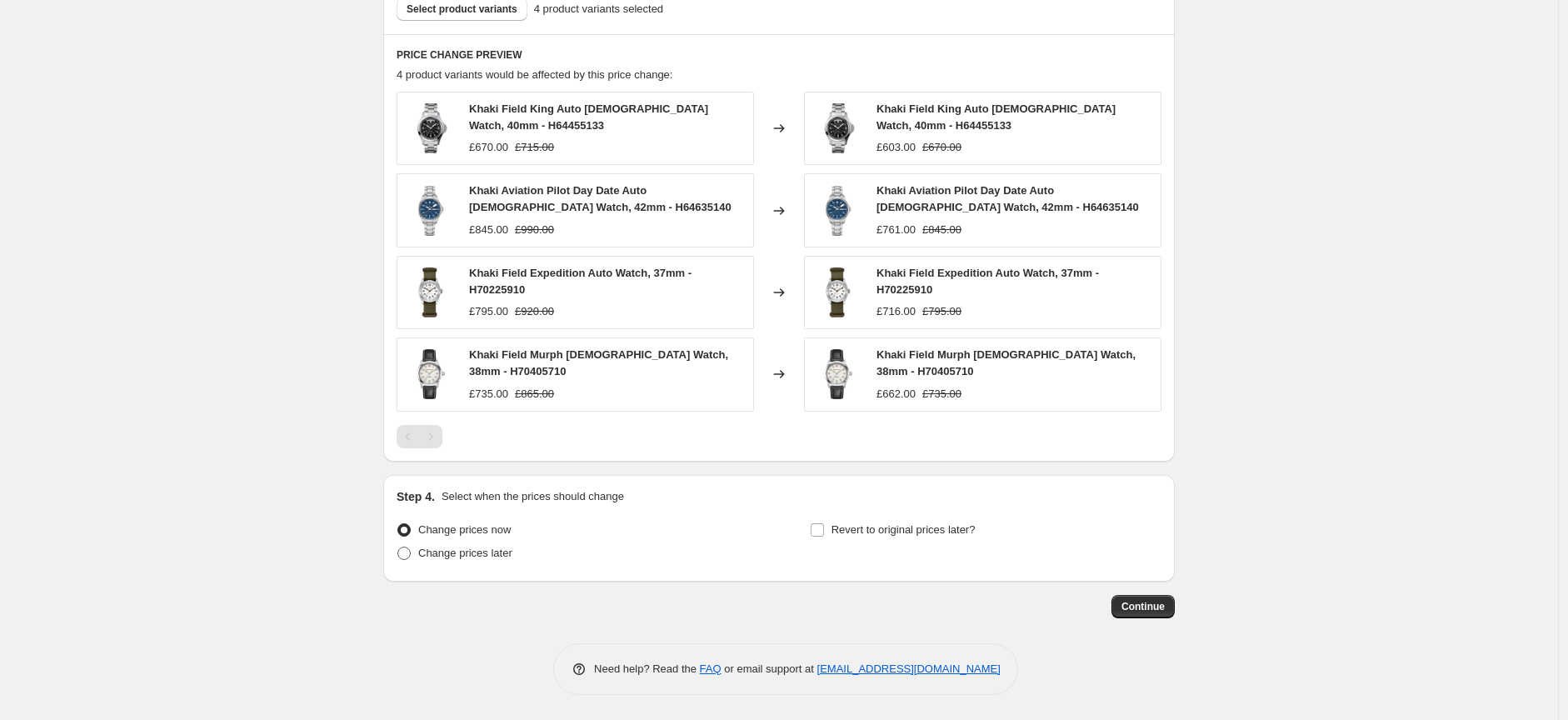
type input "[PERSON_NAME] Weekend Prices [DATE]"
click at [411, 554] on span at bounding box center [404, 553] width 13 height 13
click at [398, 547] on input "Change prices later" at bounding box center [398, 546] width 1 height 1
radio input "true"
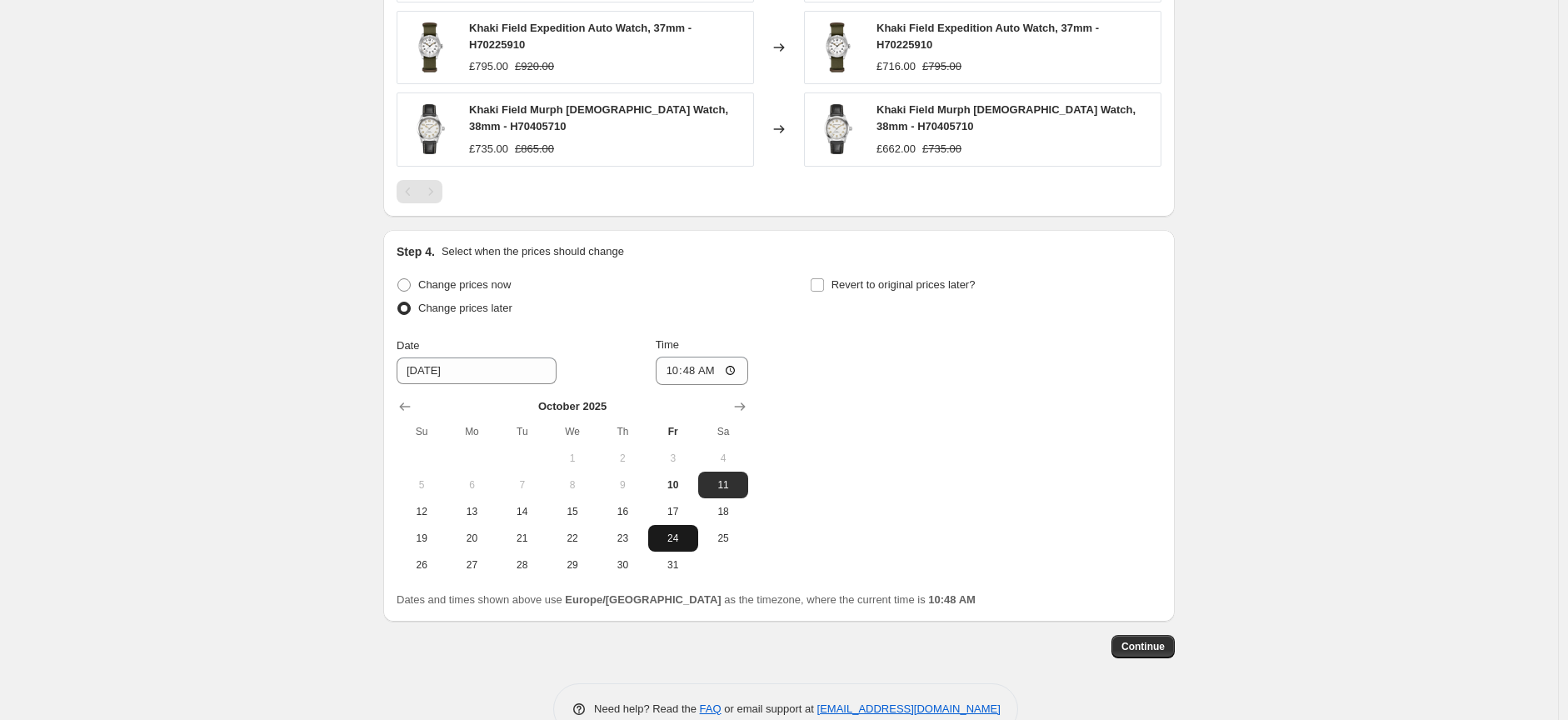
scroll to position [1319, 0]
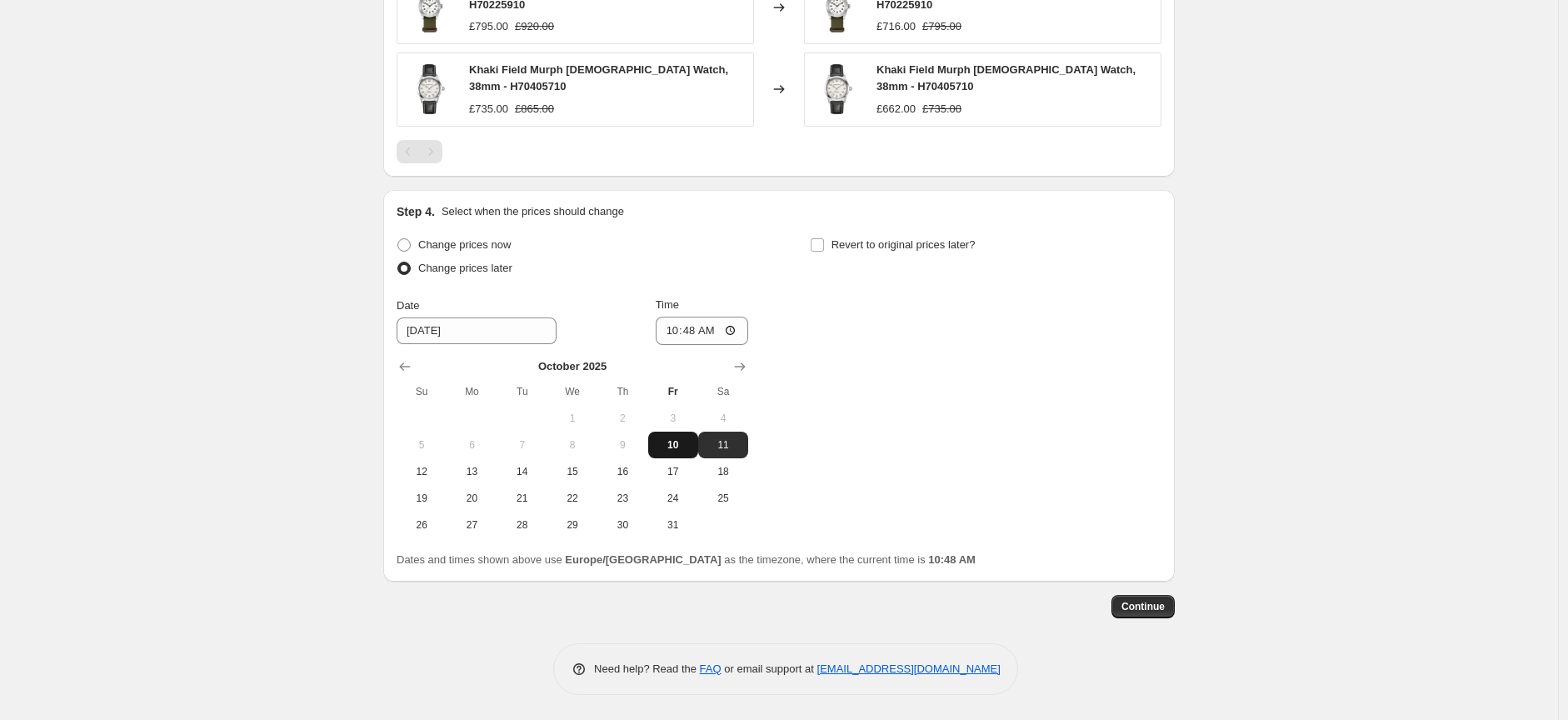
click at [677, 447] on span "10" at bounding box center [673, 444] width 36 height 13
type input "[DATE]"
click at [714, 328] on input "10:48" at bounding box center [702, 330] width 93 height 28
click at [736, 328] on input "10:48" at bounding box center [702, 330] width 93 height 28
type input "16:54"
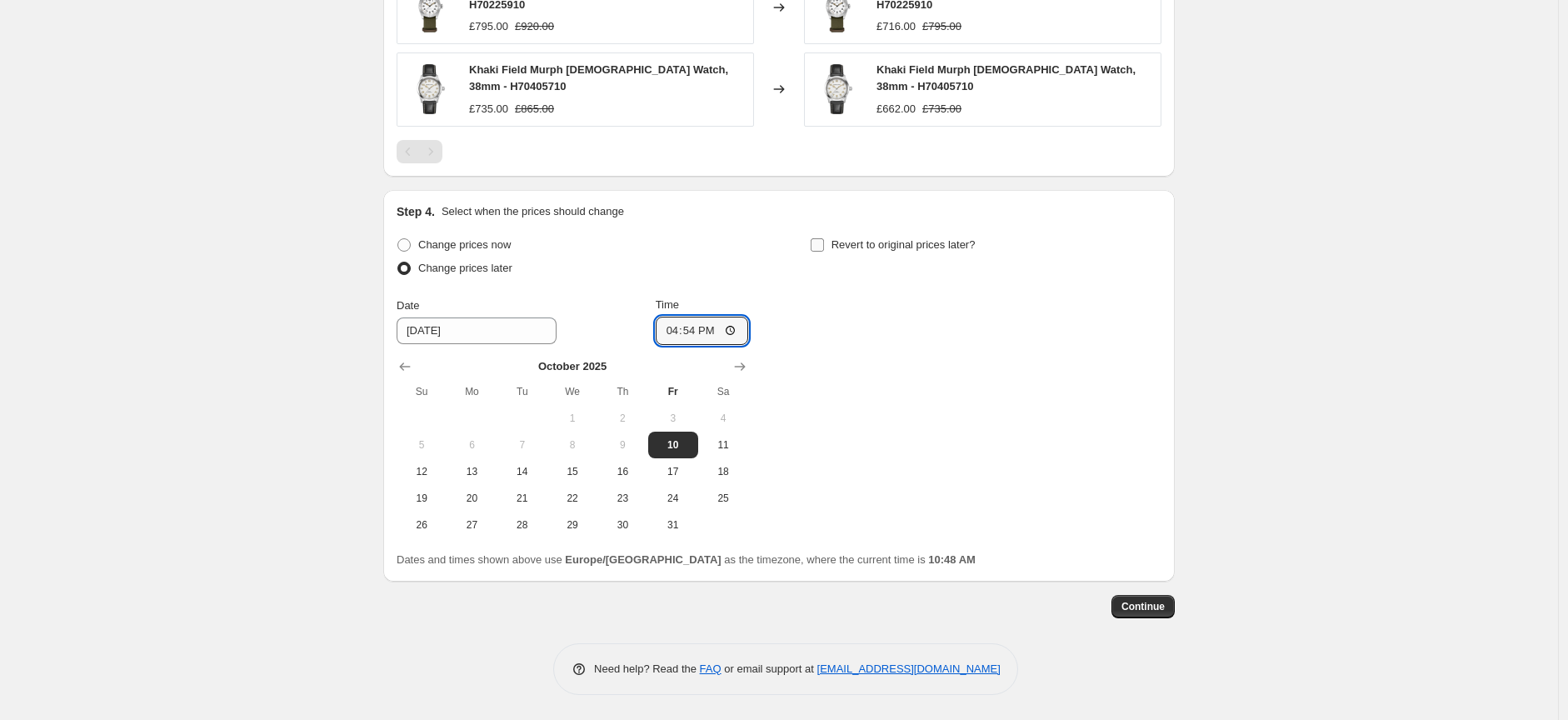
click at [821, 245] on input "Revert to original prices later?" at bounding box center [817, 245] width 13 height 13
checkbox input "true"
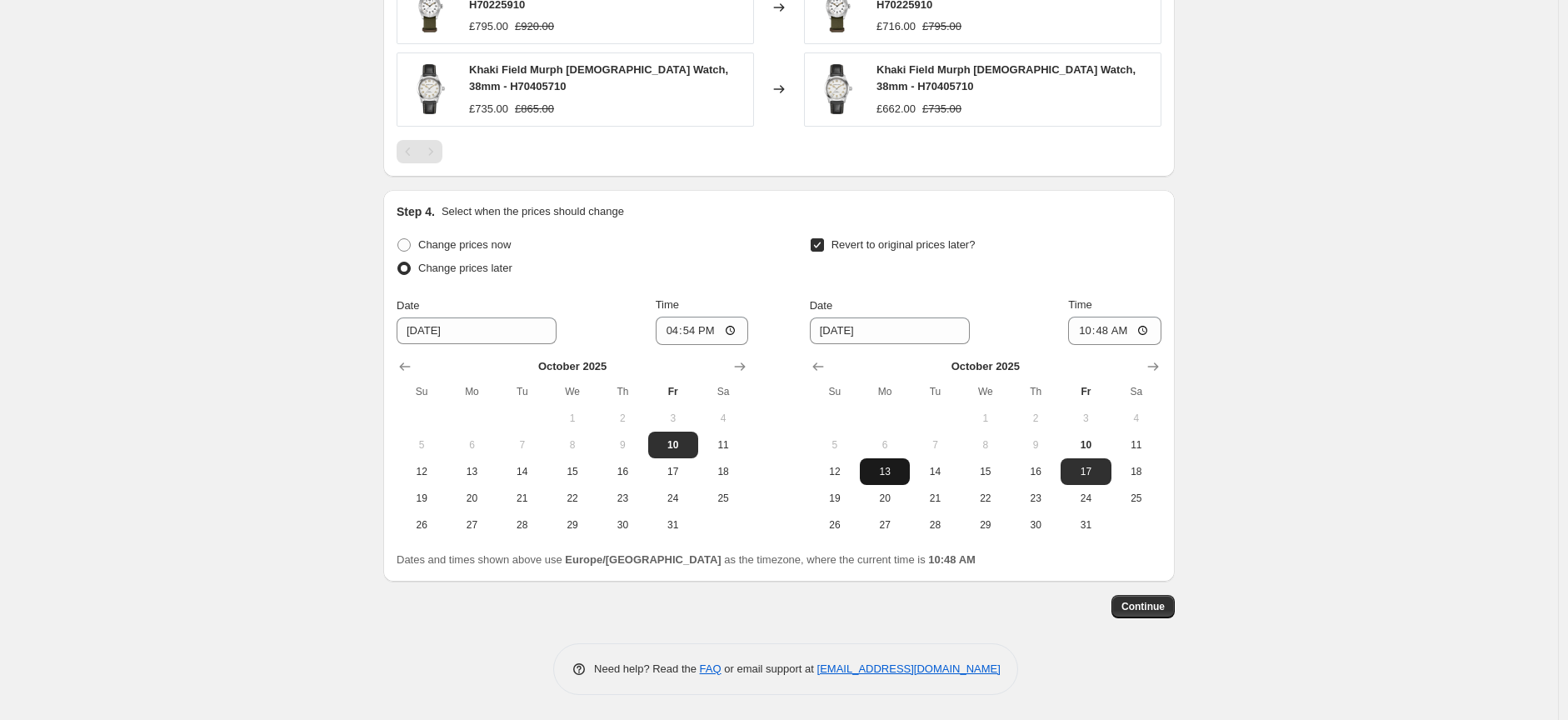
click at [881, 469] on span "13" at bounding box center [884, 471] width 36 height 13
type input "10/13/2025"
click at [1148, 330] on input "10:48" at bounding box center [1114, 330] width 93 height 28
type input "08:48"
click at [1064, 595] on div "Continue" at bounding box center [779, 606] width 791 height 23
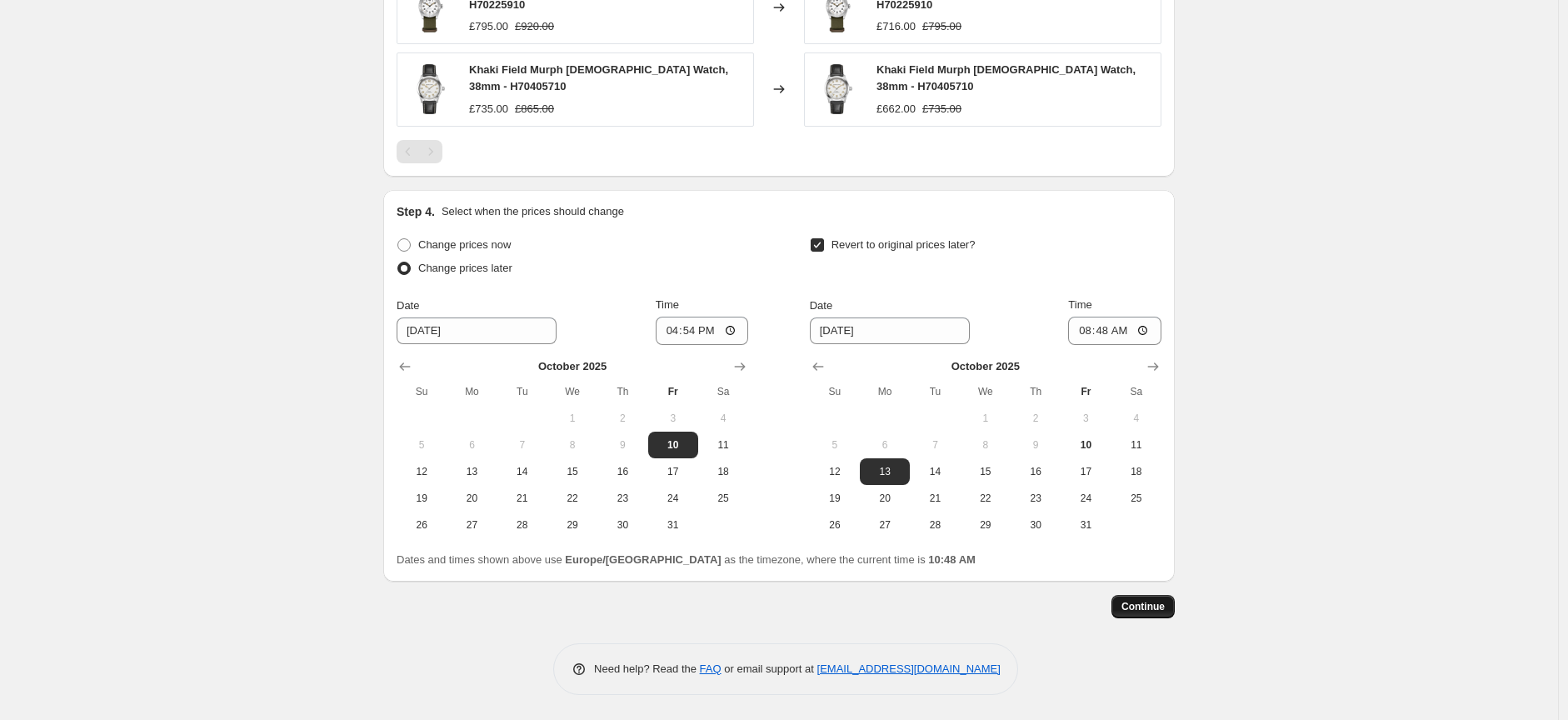
click at [1137, 606] on span "Continue" at bounding box center [1143, 607] width 43 height 13
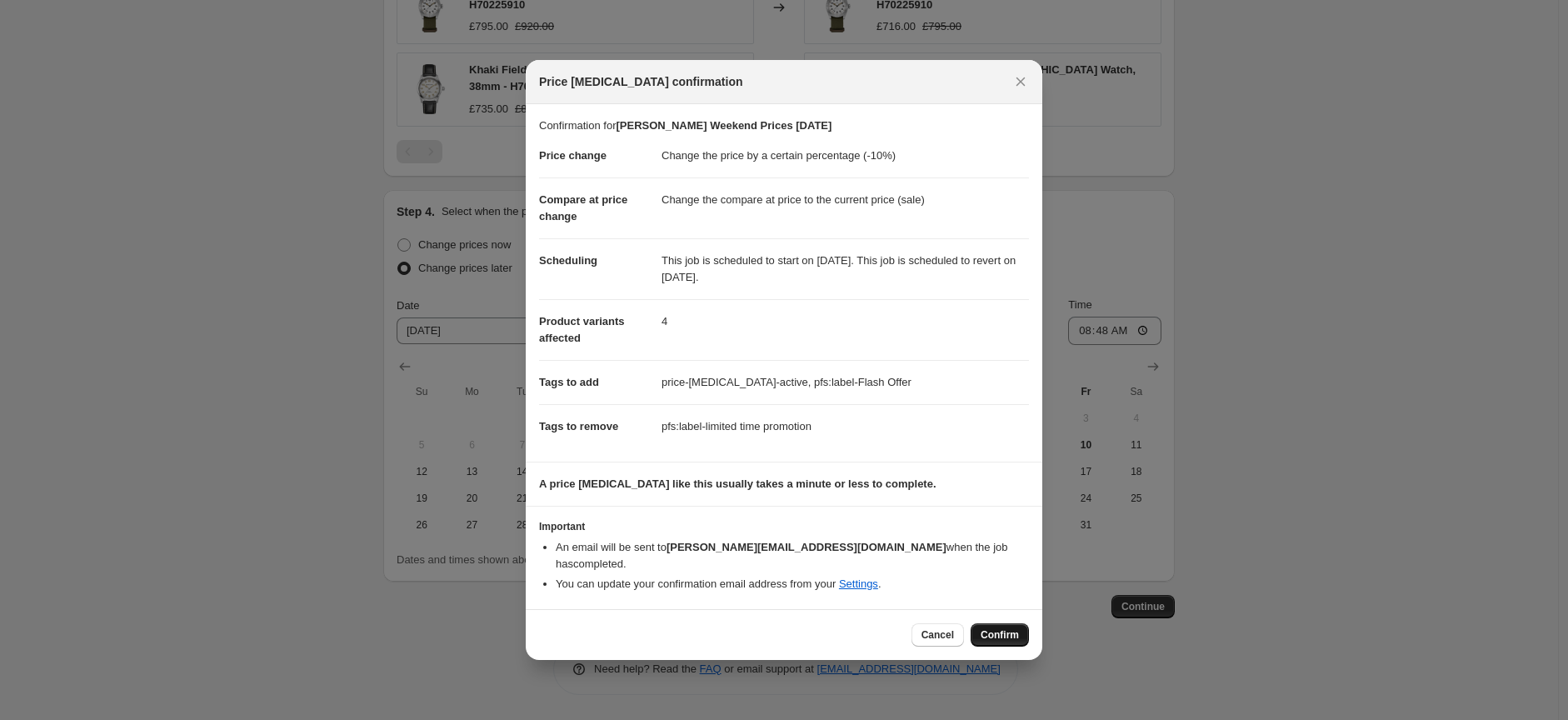
click at [992, 628] on span "Confirm" at bounding box center [1000, 635] width 38 height 13
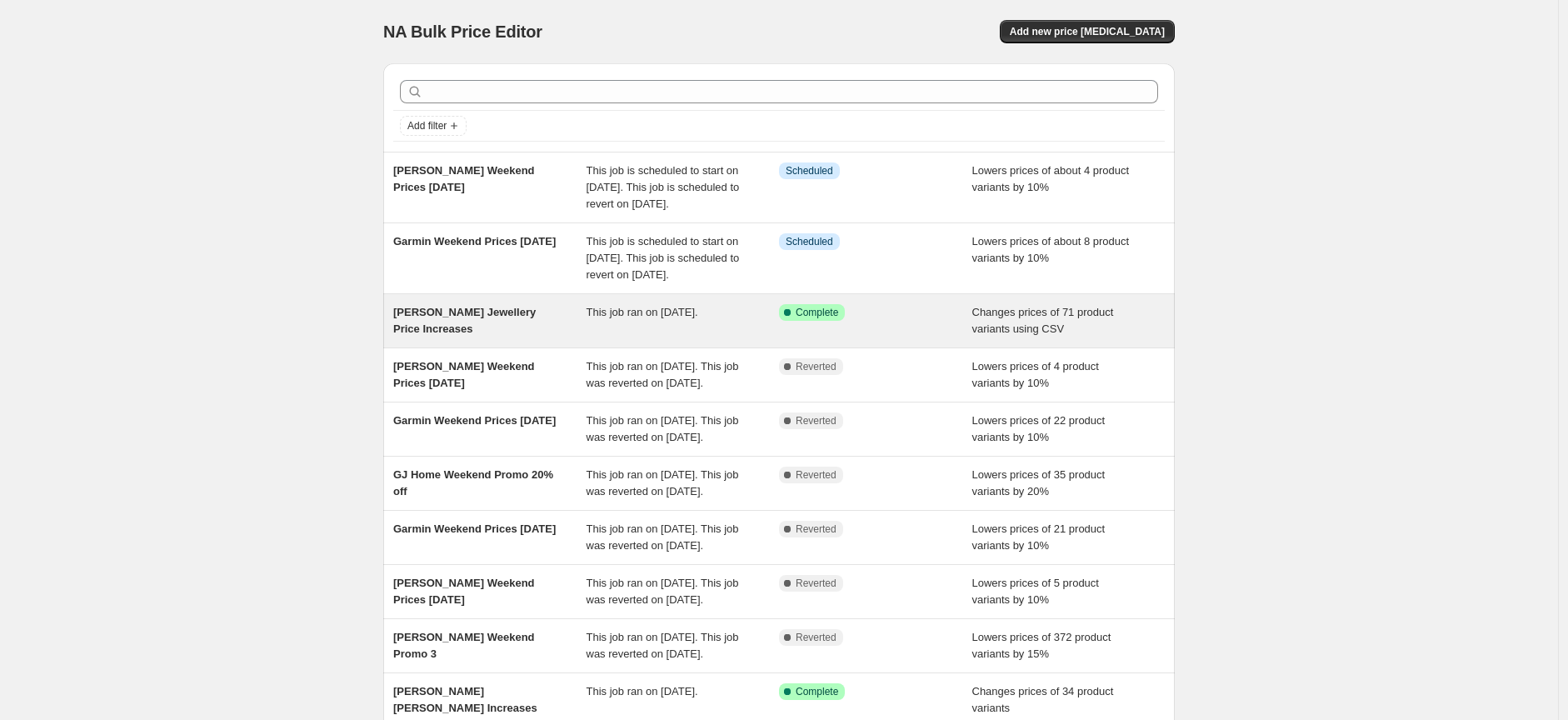
click at [500, 335] on span "[PERSON_NAME] Jewellery Price Increases" at bounding box center [465, 320] width 142 height 29
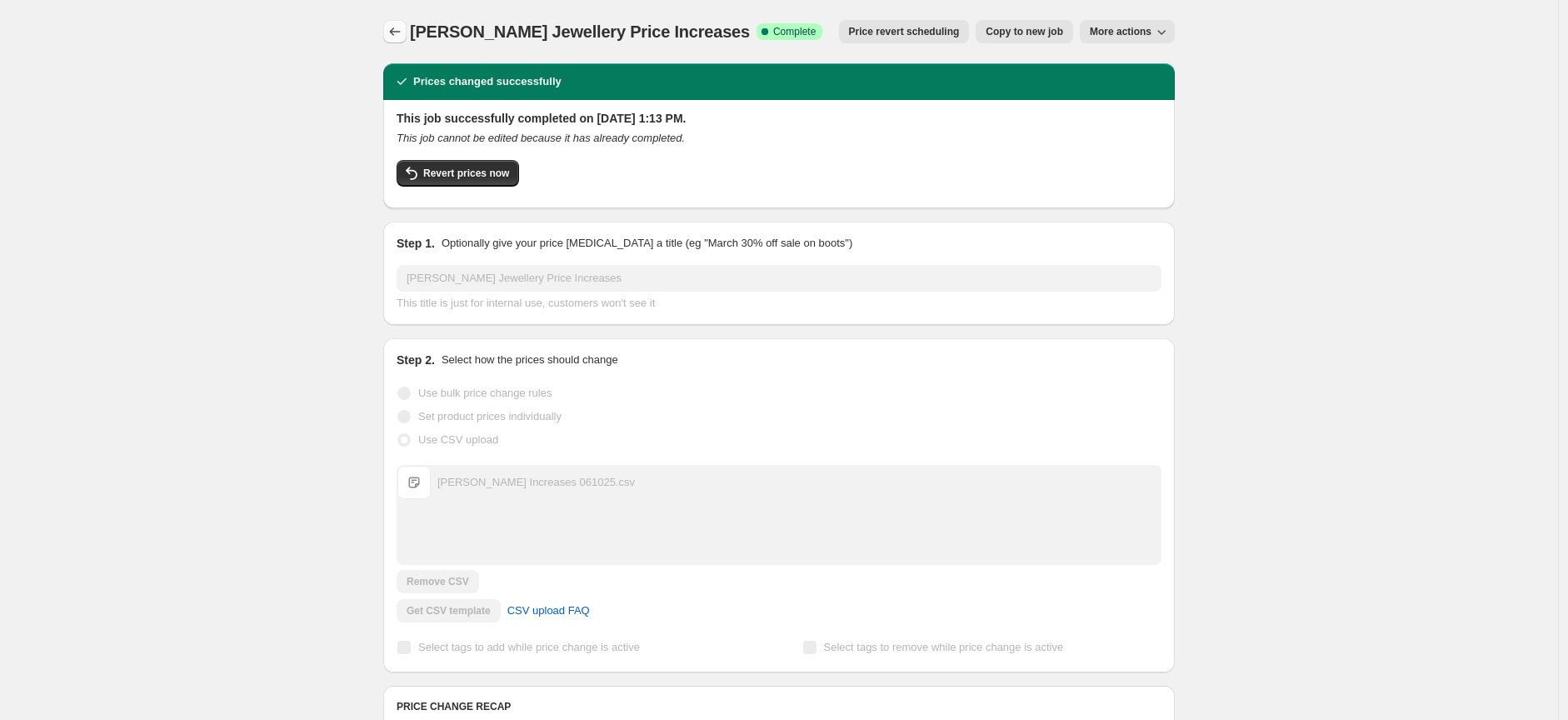
click at [399, 34] on icon "Price change jobs" at bounding box center [395, 31] width 16 height 16
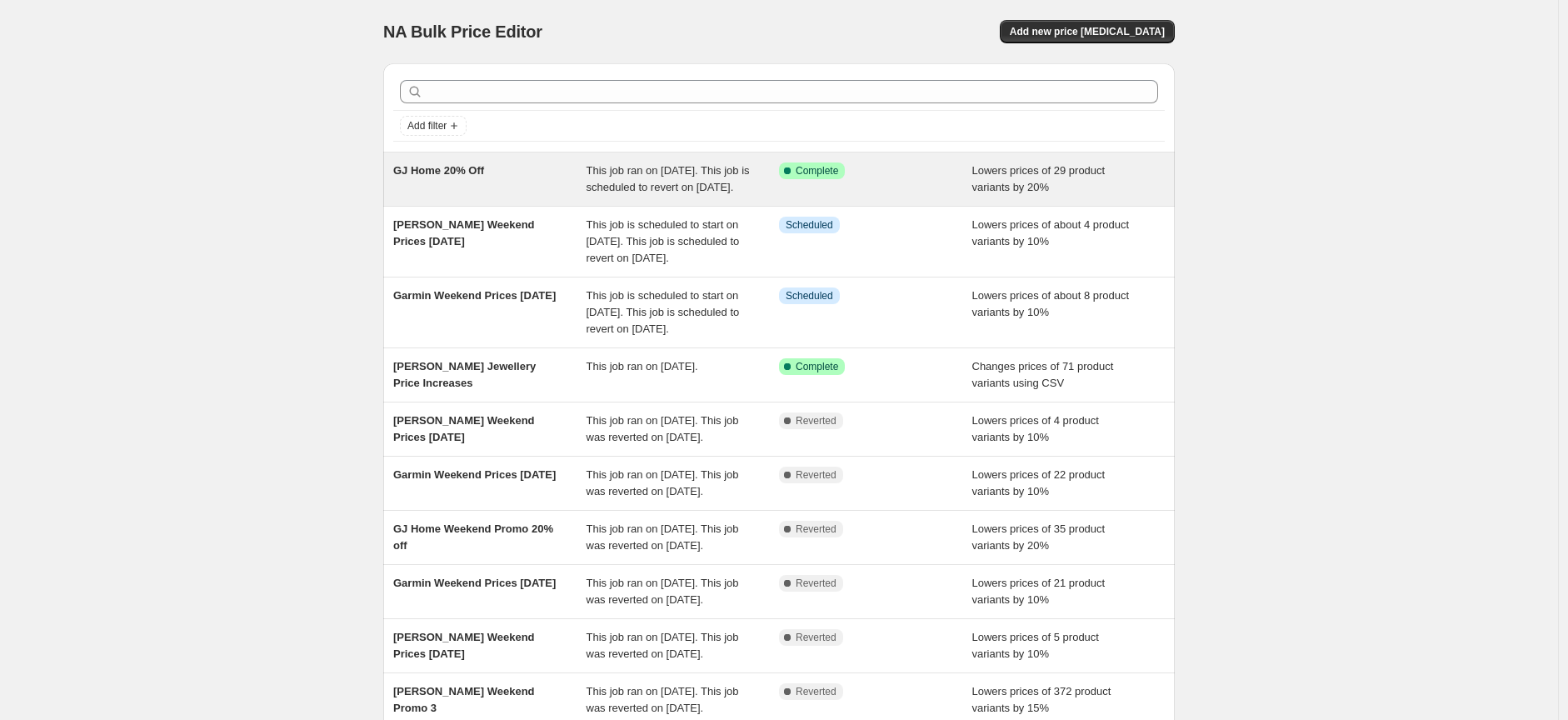
click at [440, 174] on span "GJ Home 20% Off" at bounding box center [439, 170] width 91 height 12
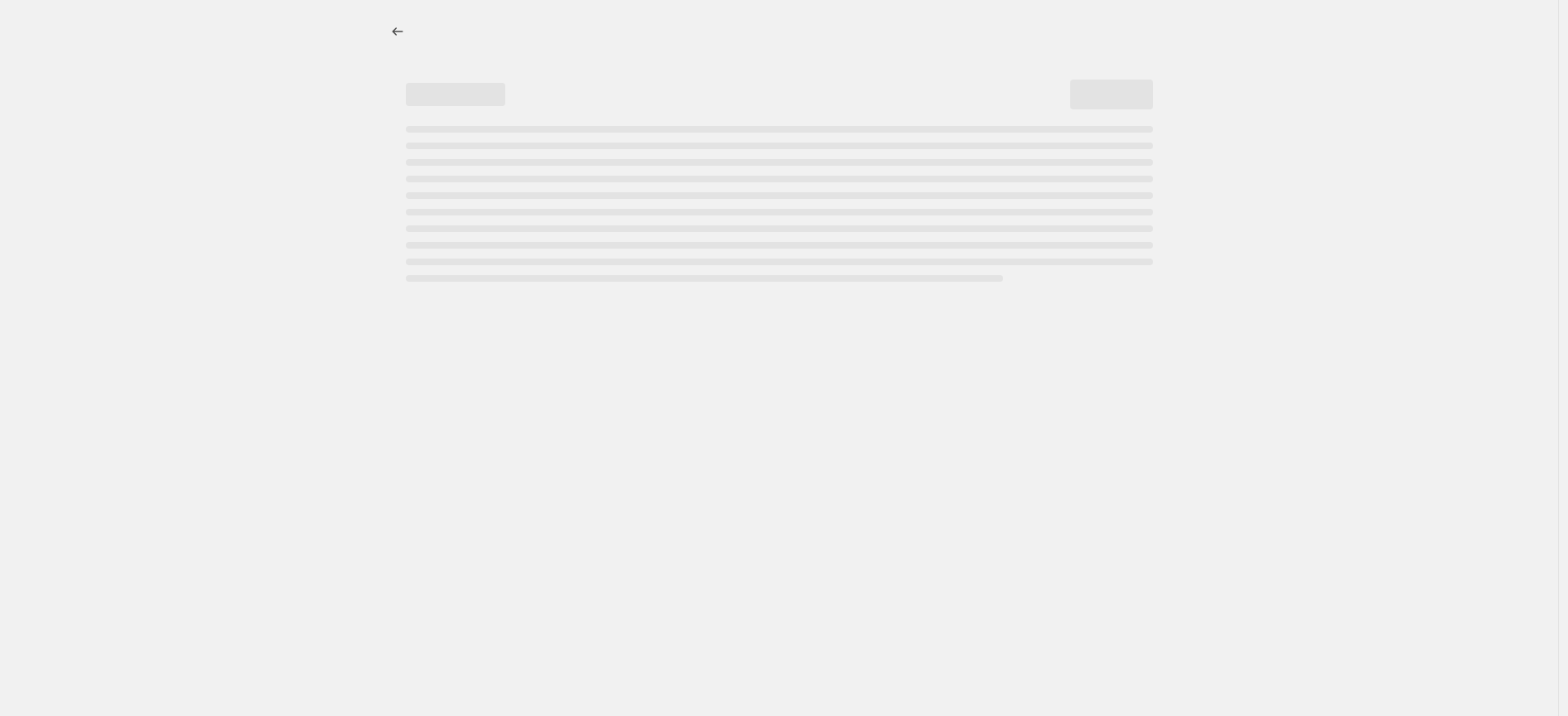
select select "percentage"
select select "collection"
select select "tag"
select select "not_equal"
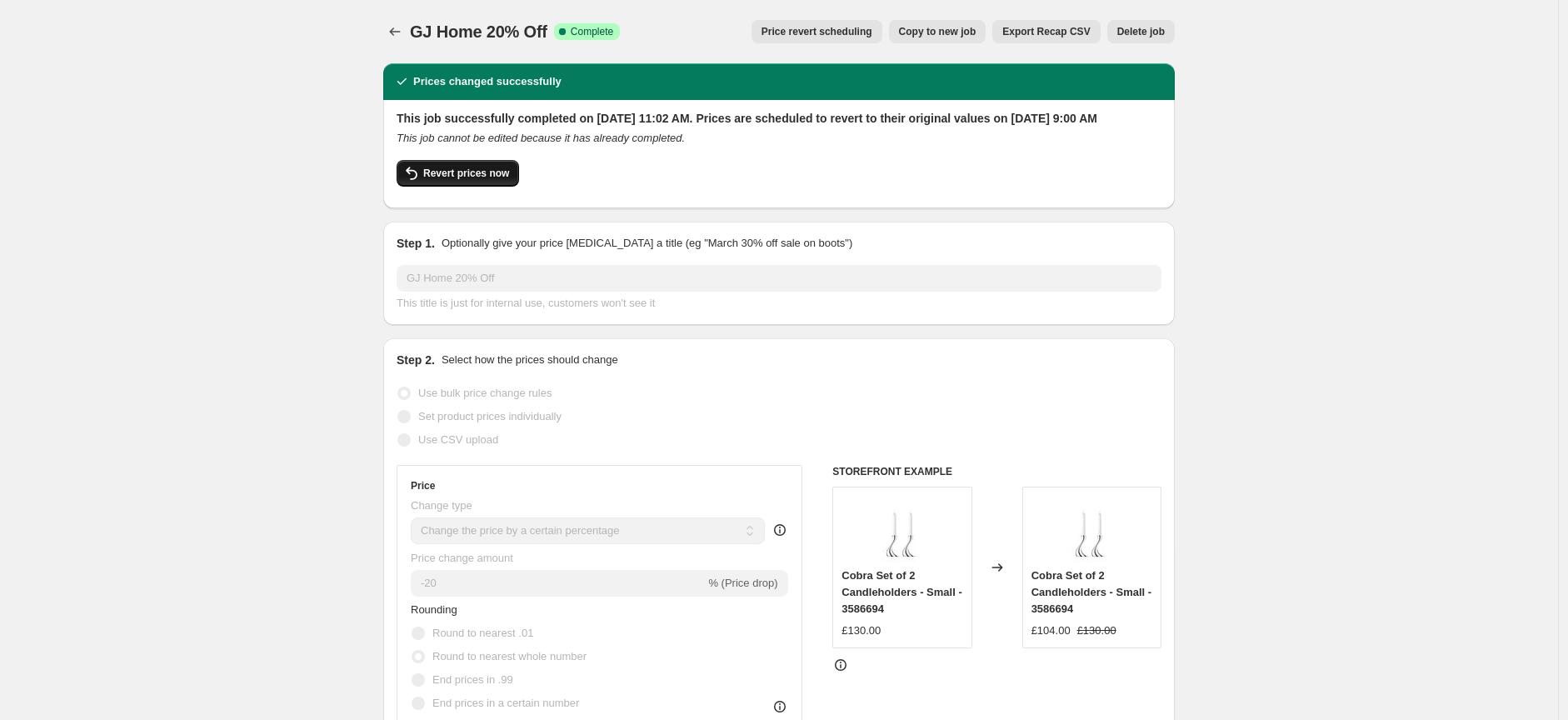
click at [489, 180] on span "Revert prices now" at bounding box center [466, 174] width 85 height 13
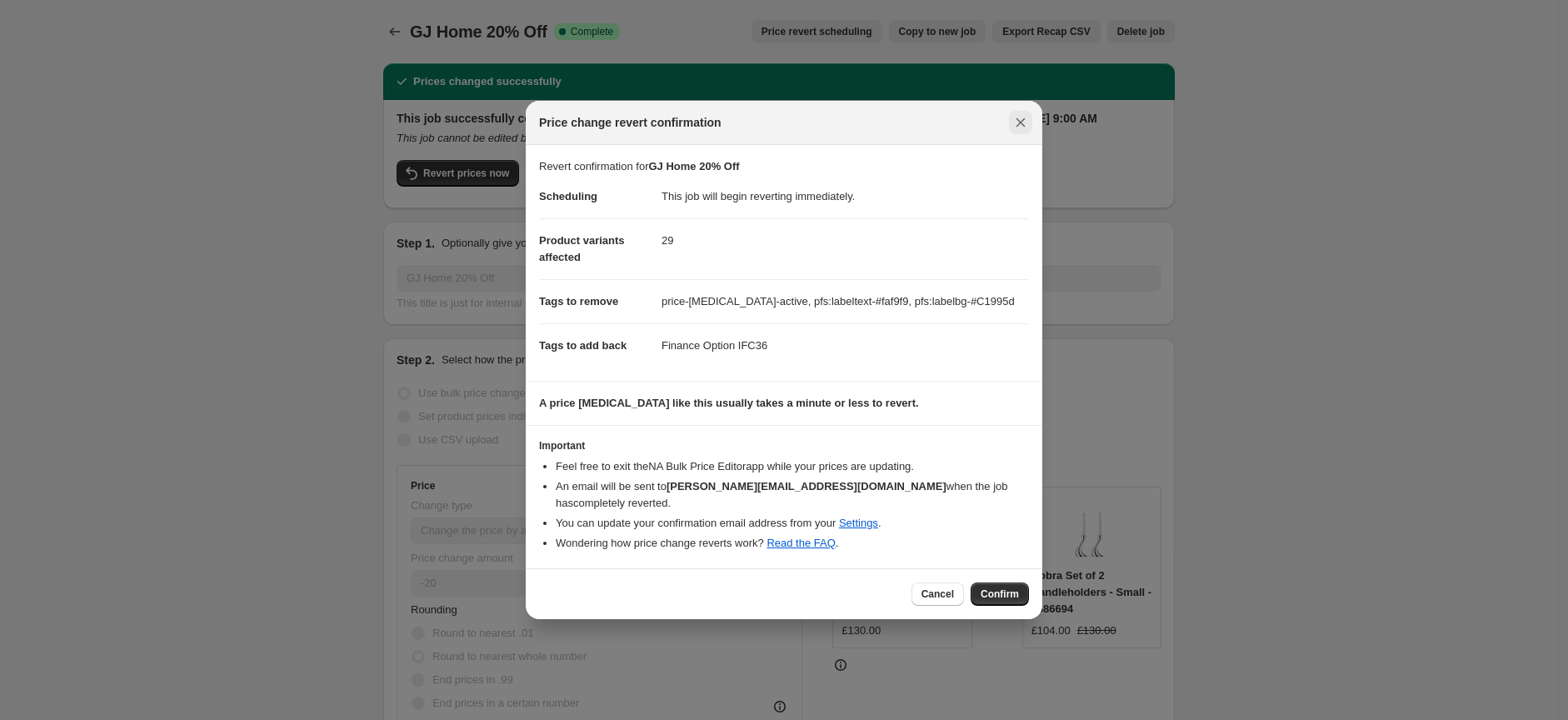
click at [1019, 128] on icon "Close" at bounding box center [1022, 123] width 10 height 10
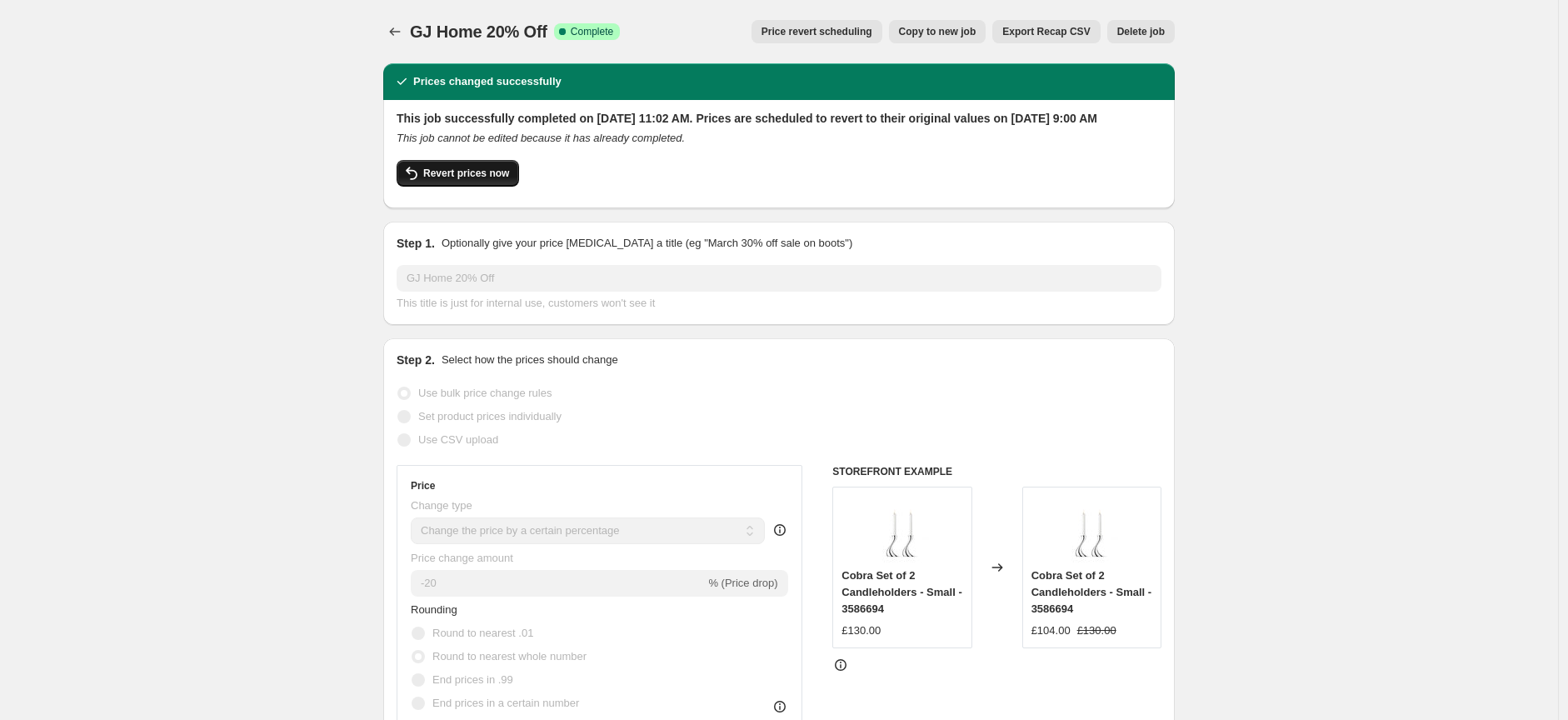
click at [481, 180] on span "Revert prices now" at bounding box center [466, 174] width 85 height 13
checkbox input "false"
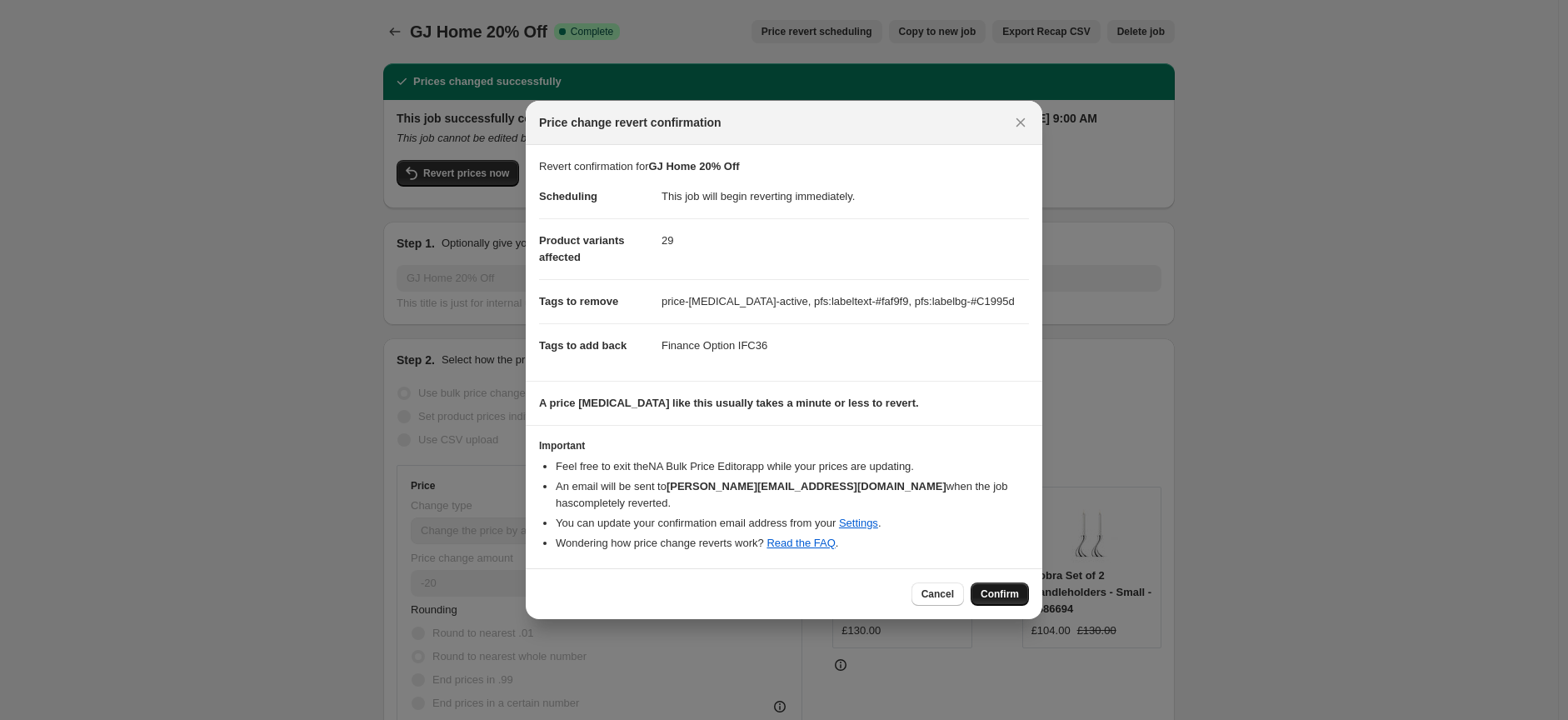
click at [1005, 590] on span "Confirm" at bounding box center [1000, 594] width 38 height 13
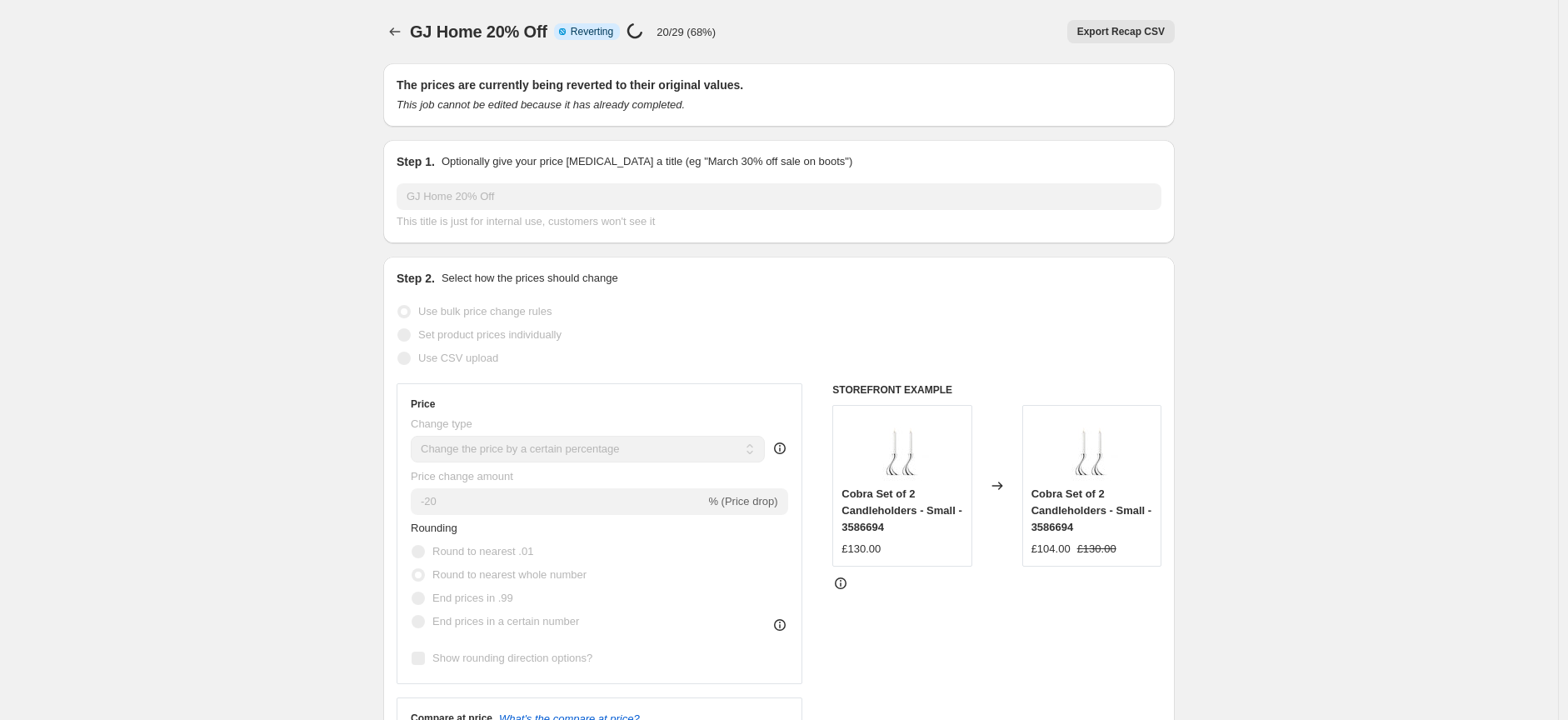
select select "percentage"
select select "collection"
select select "tag"
select select "not_equal"
checkbox input "true"
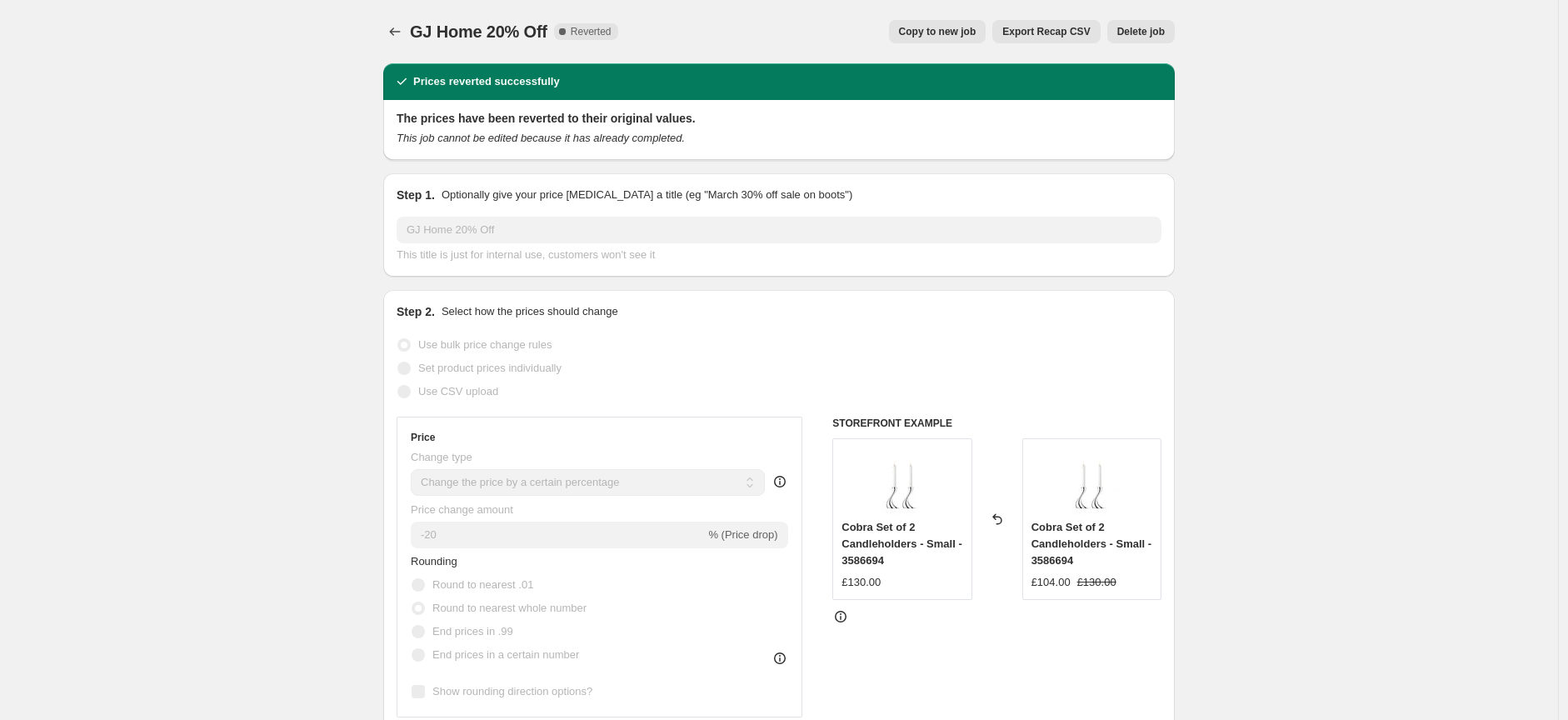
click at [933, 35] on span "Copy to new job" at bounding box center [937, 32] width 78 height 13
select select "percentage"
select select "collection"
select select "tag"
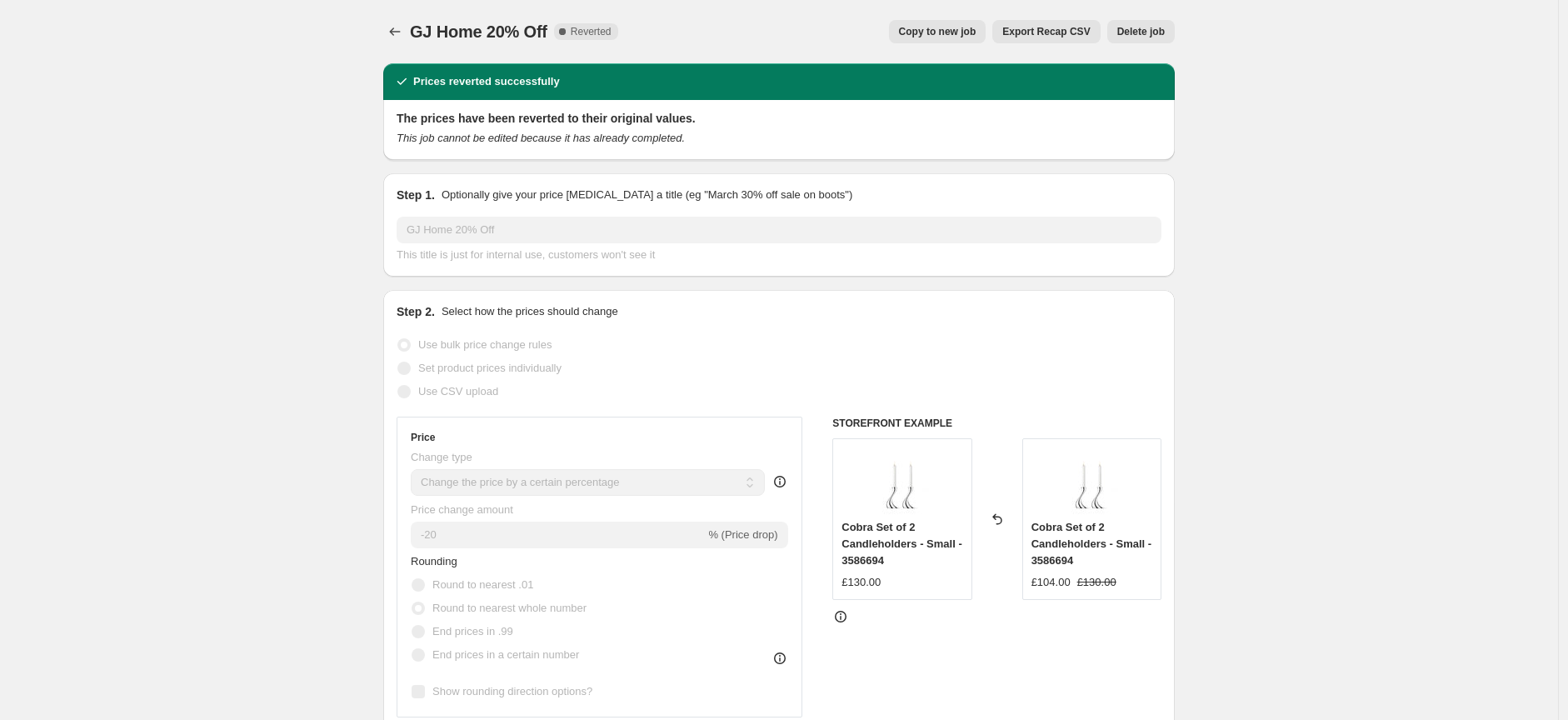
select select "not_equal"
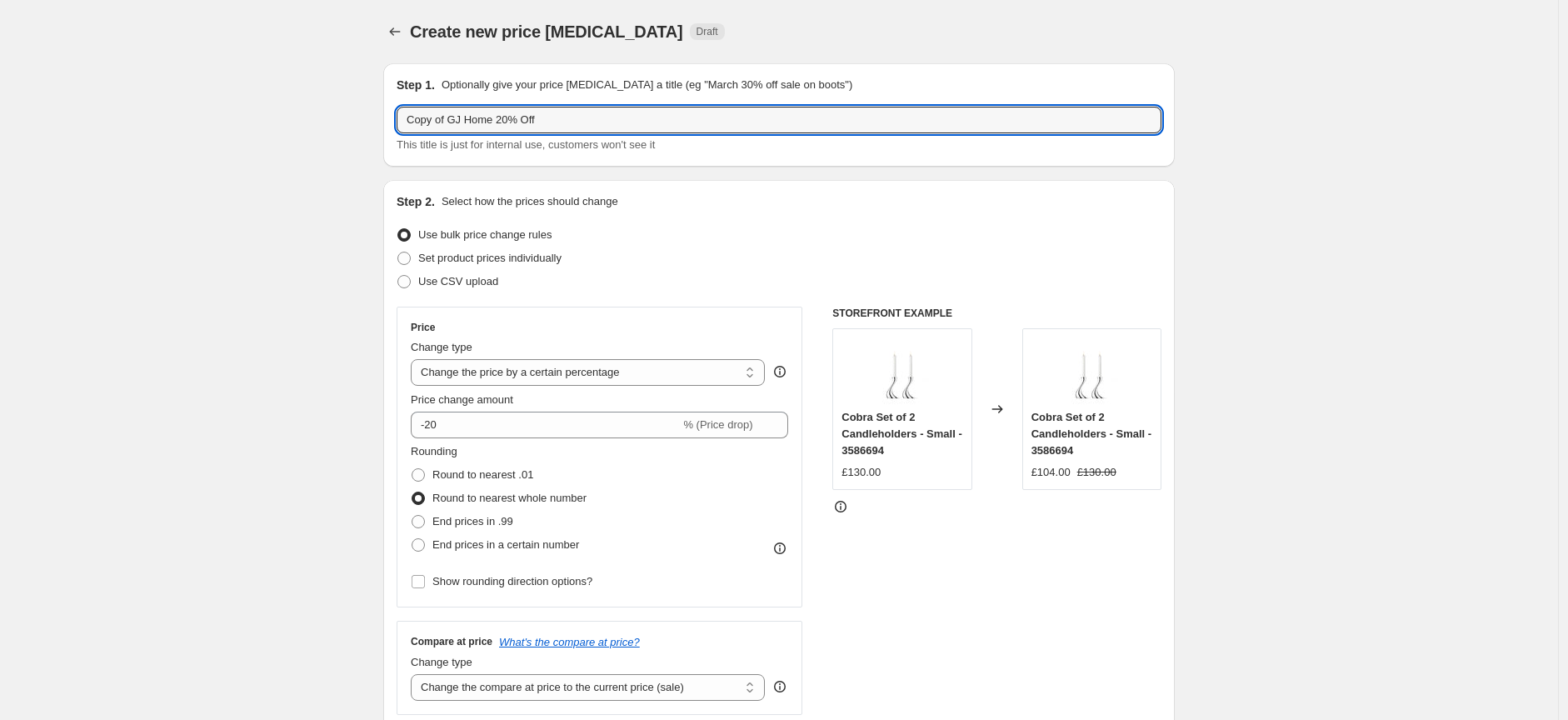
drag, startPoint x: 455, startPoint y: 116, endPoint x: 399, endPoint y: 116, distance: 56.0
click at [400, 116] on input "Copy of GJ Home 20% Off" at bounding box center [779, 120] width 764 height 27
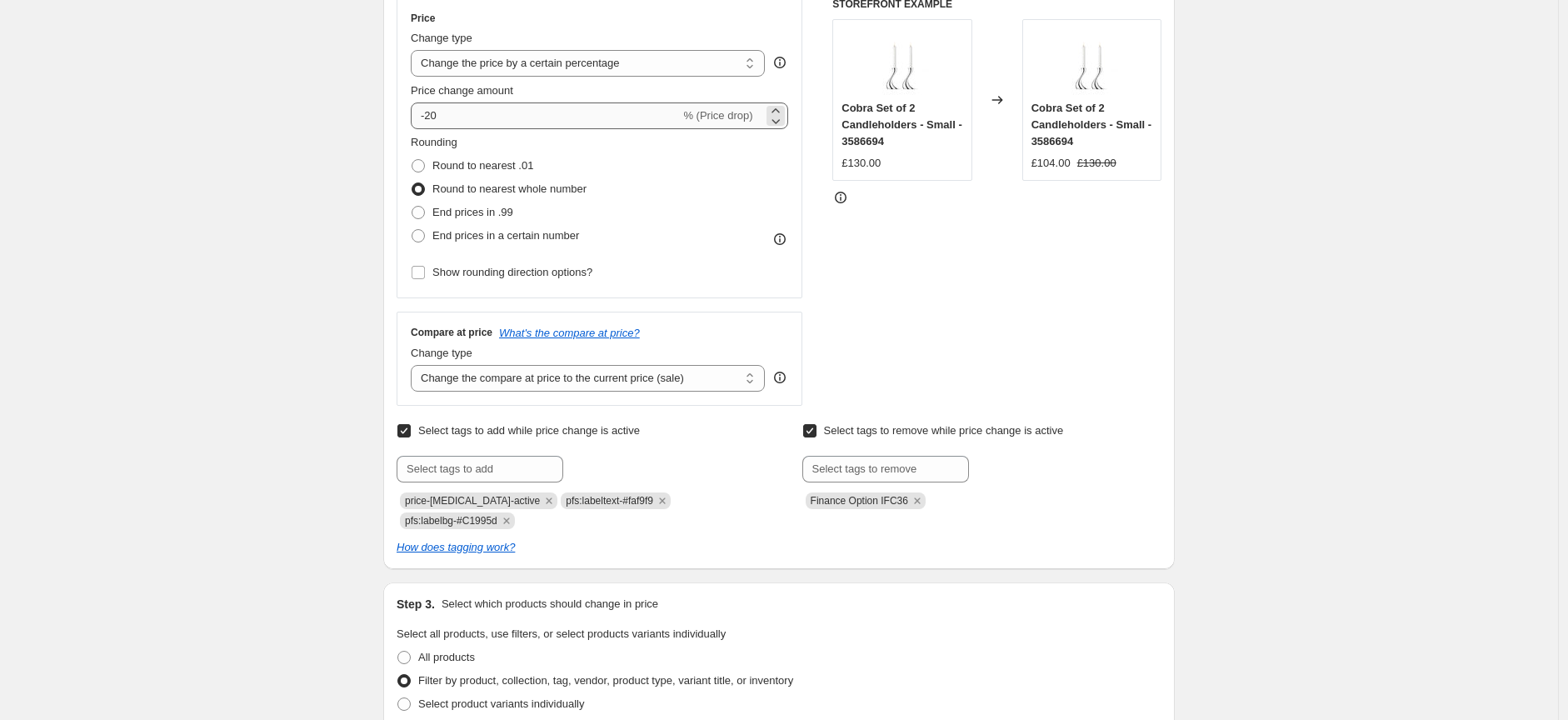
scroll to position [370, 0]
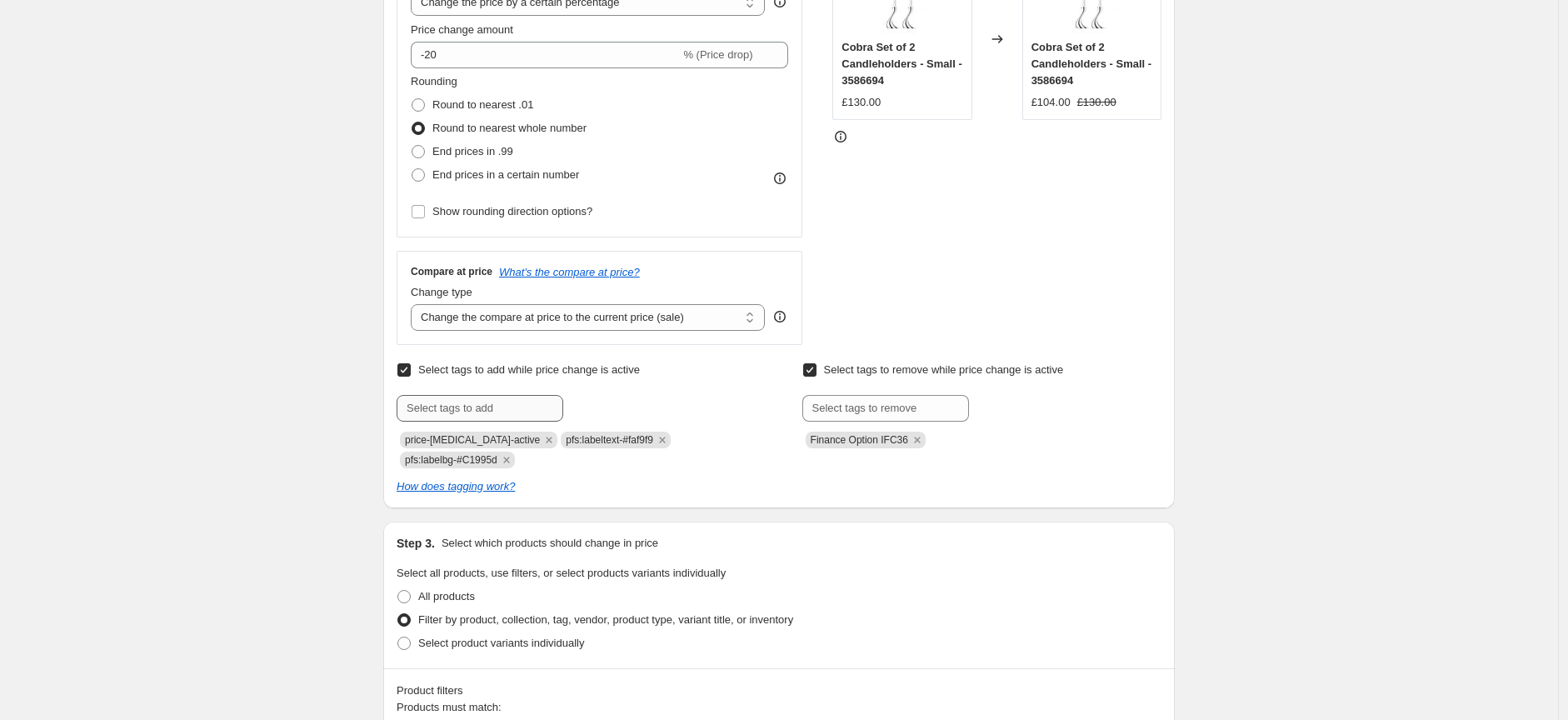
type input "GJ Home 20% Off"
click at [497, 405] on input "text" at bounding box center [480, 408] width 167 height 27
type input "pfs:label-20% off"
click at [621, 407] on span "pfs:label-20..." at bounding box center [632, 406] width 64 height 12
click at [1259, 358] on div "Create new price [MEDICAL_DATA]. This page is ready Create new price [MEDICAL_D…" at bounding box center [779, 634] width 1557 height 2007
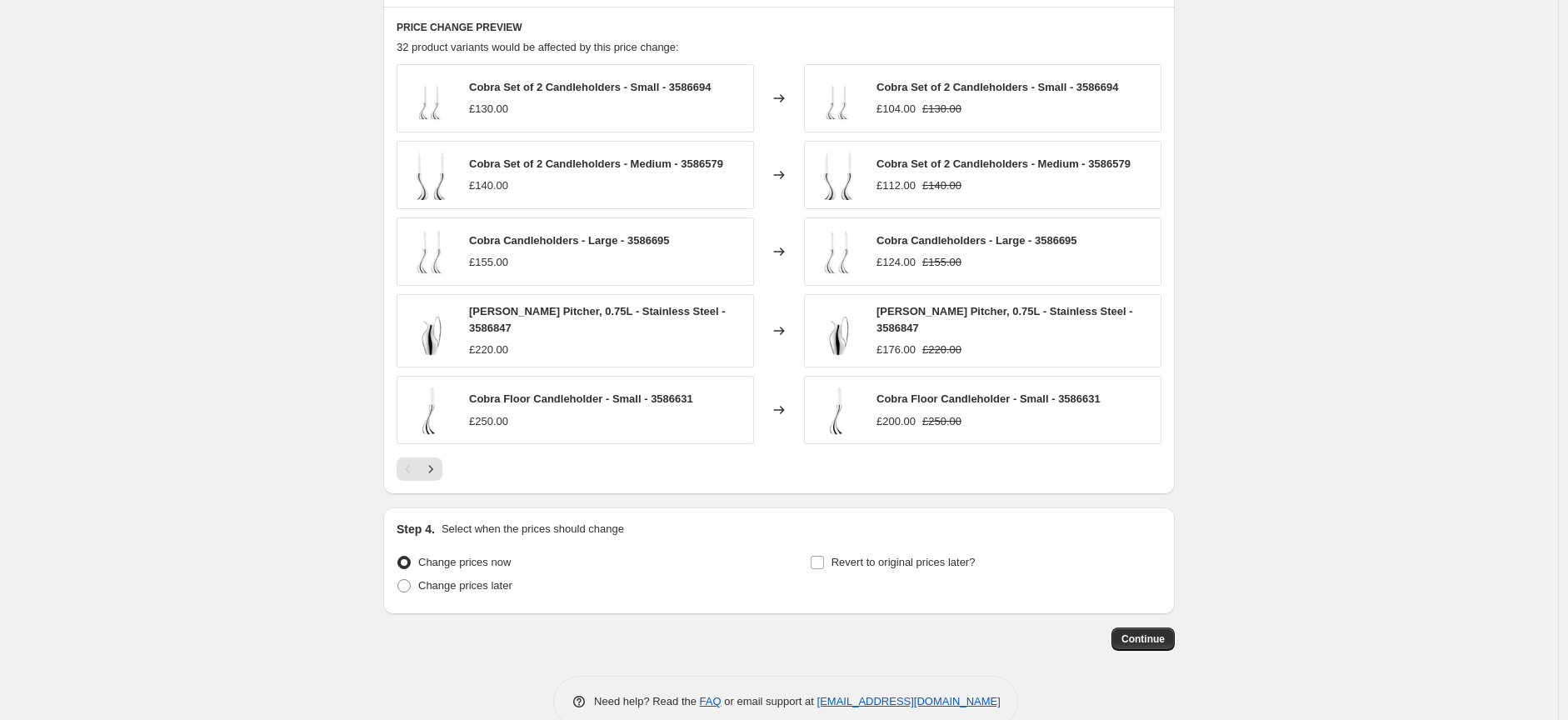
scroll to position [1284, 0]
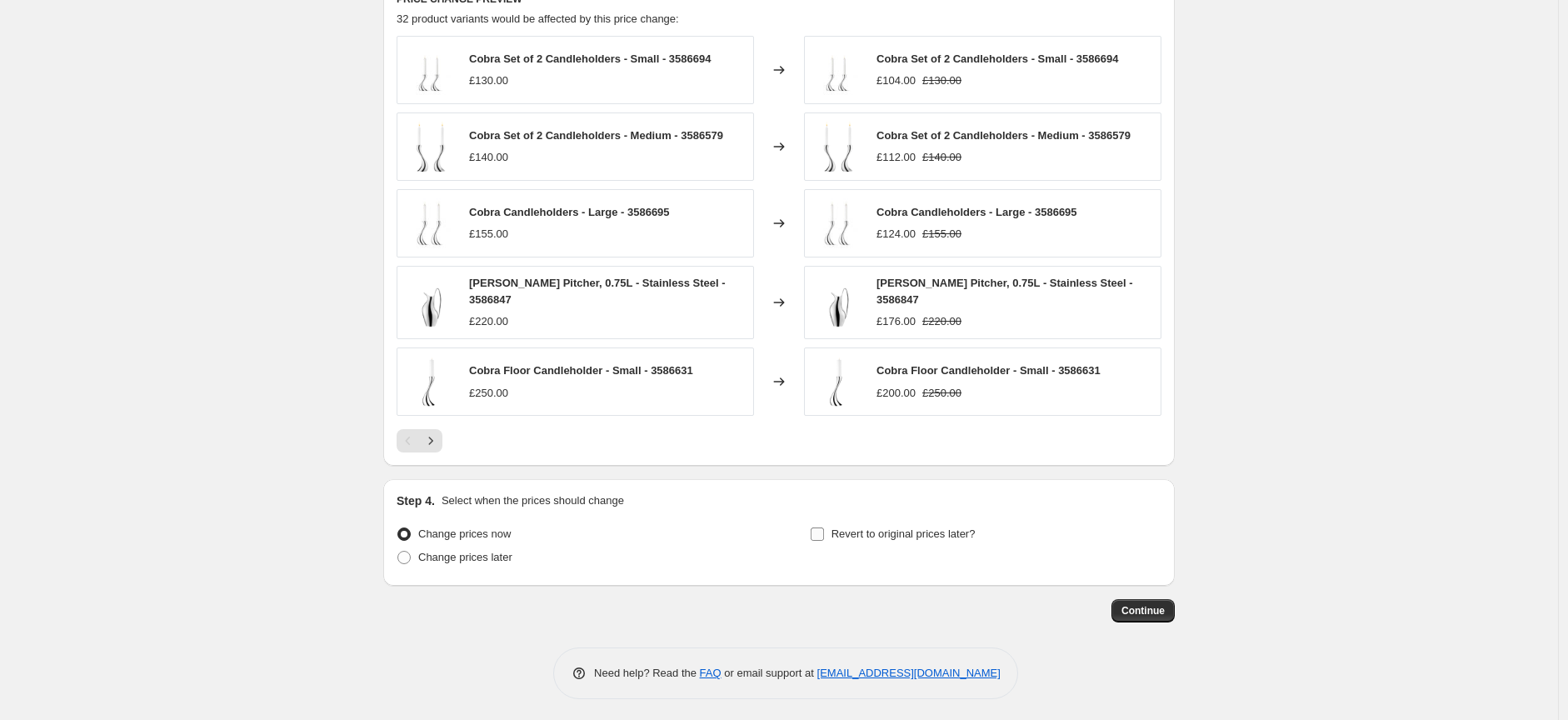
click at [822, 530] on input "Revert to original prices later?" at bounding box center [817, 534] width 13 height 13
checkbox input "true"
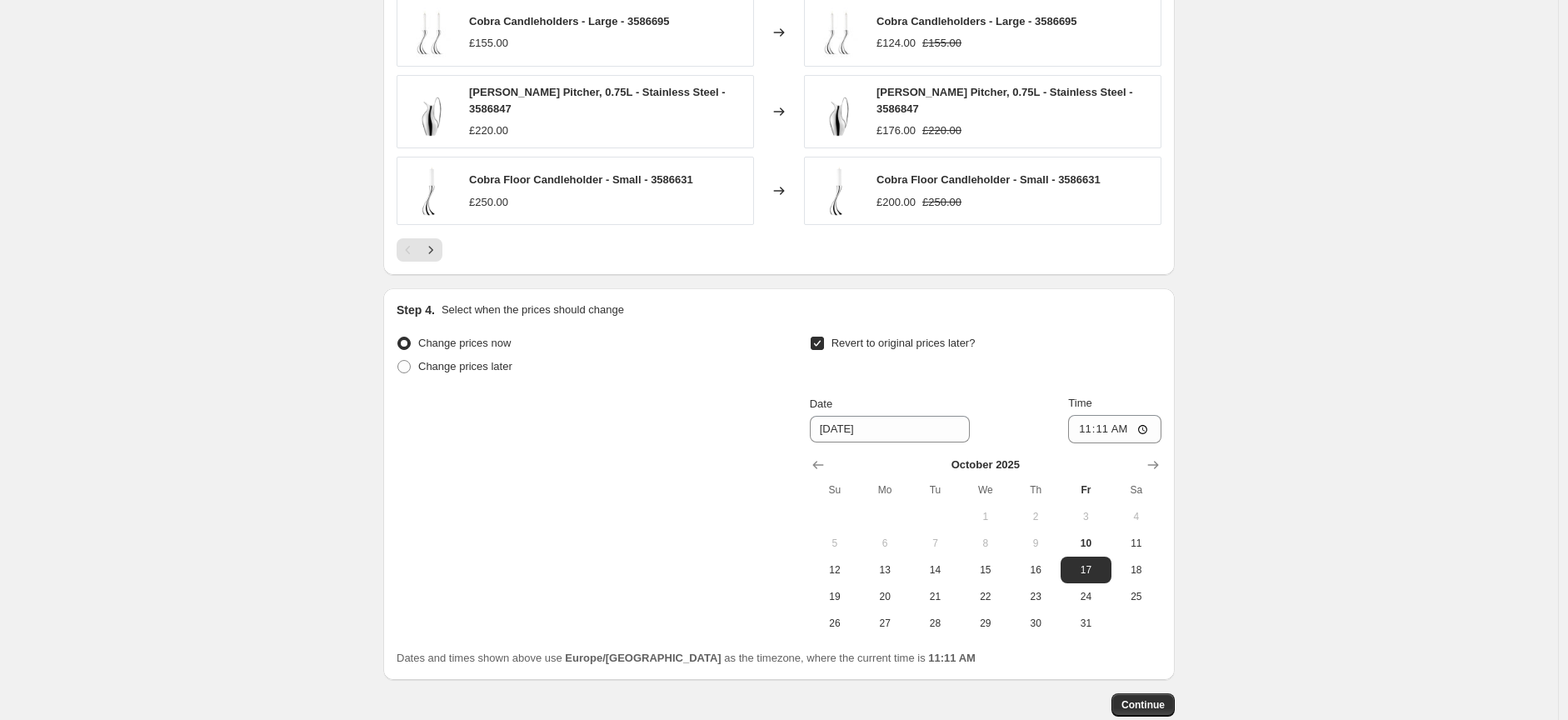
scroll to position [1561, 0]
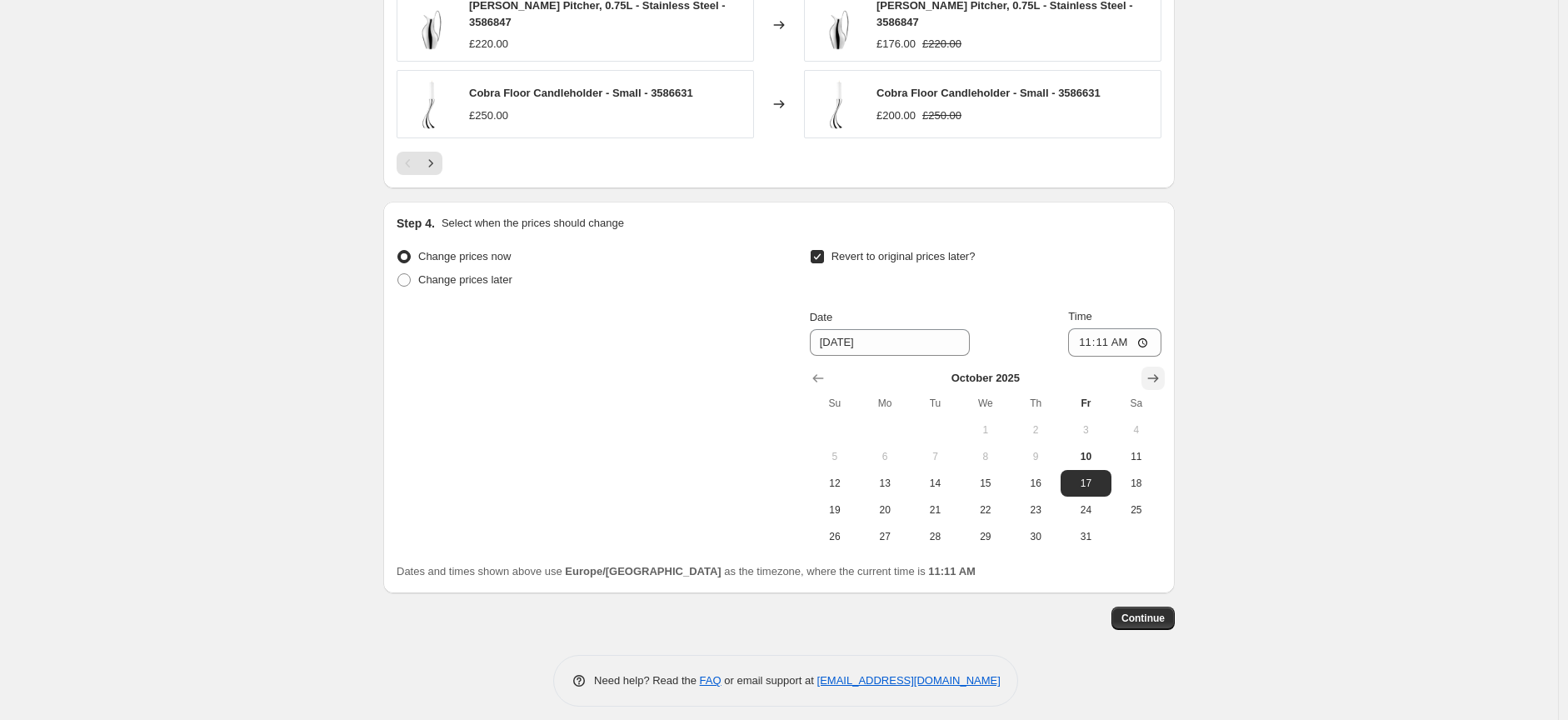
click at [1156, 378] on icon "Show next month, November 2025" at bounding box center [1152, 377] width 16 height 16
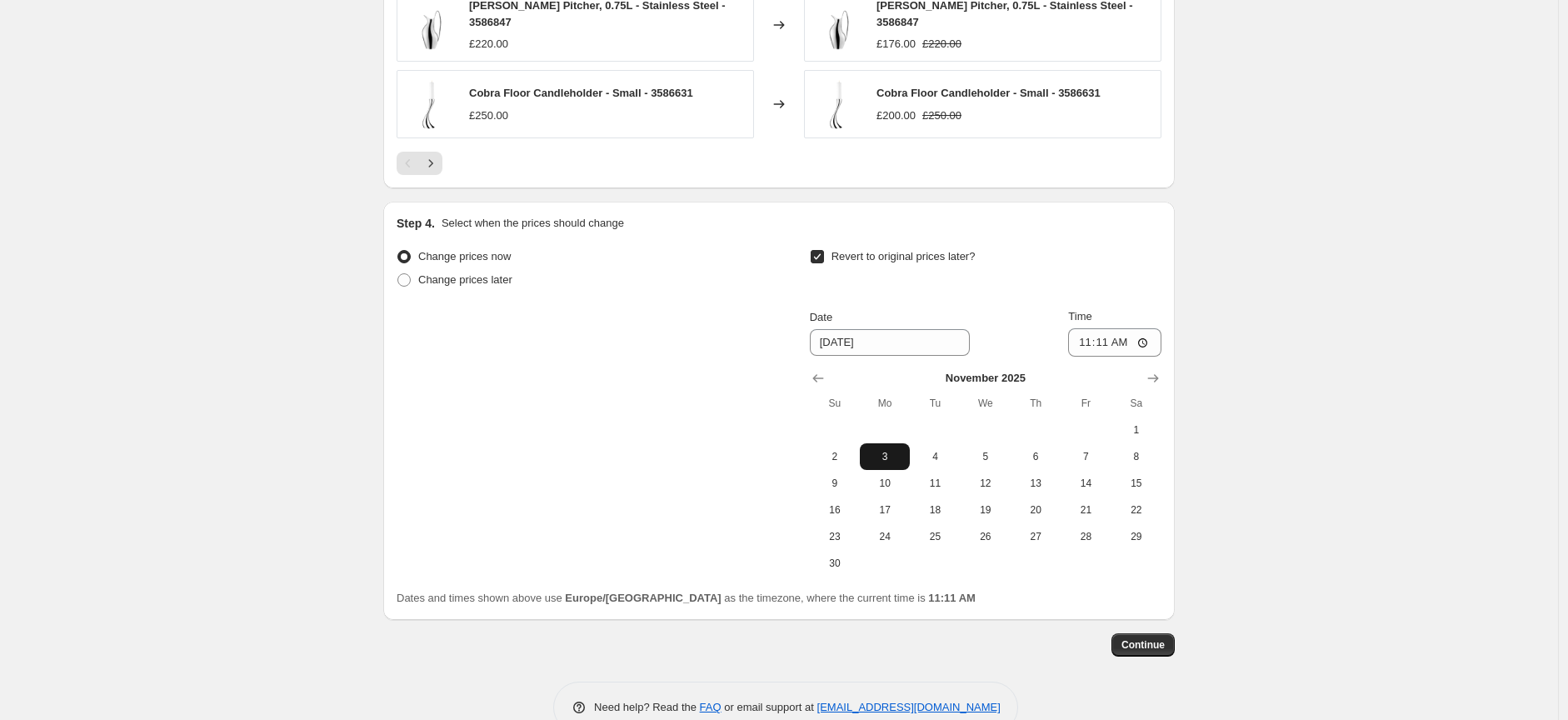
click at [891, 453] on span "3" at bounding box center [884, 457] width 36 height 13
type input "[DATE]"
click at [1144, 340] on input "11:11" at bounding box center [1114, 342] width 93 height 28
type input "09:30"
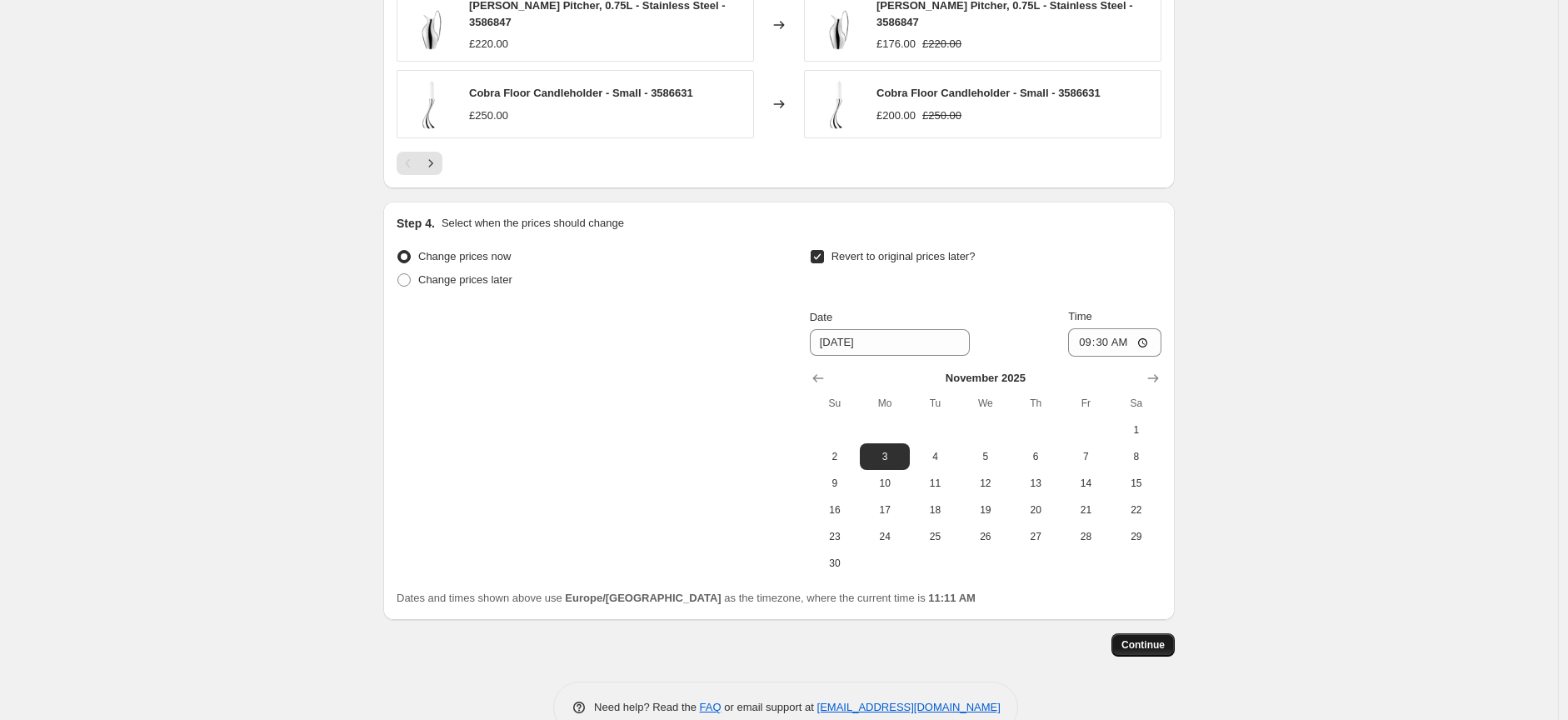
click at [1131, 645] on span "Continue" at bounding box center [1143, 645] width 43 height 13
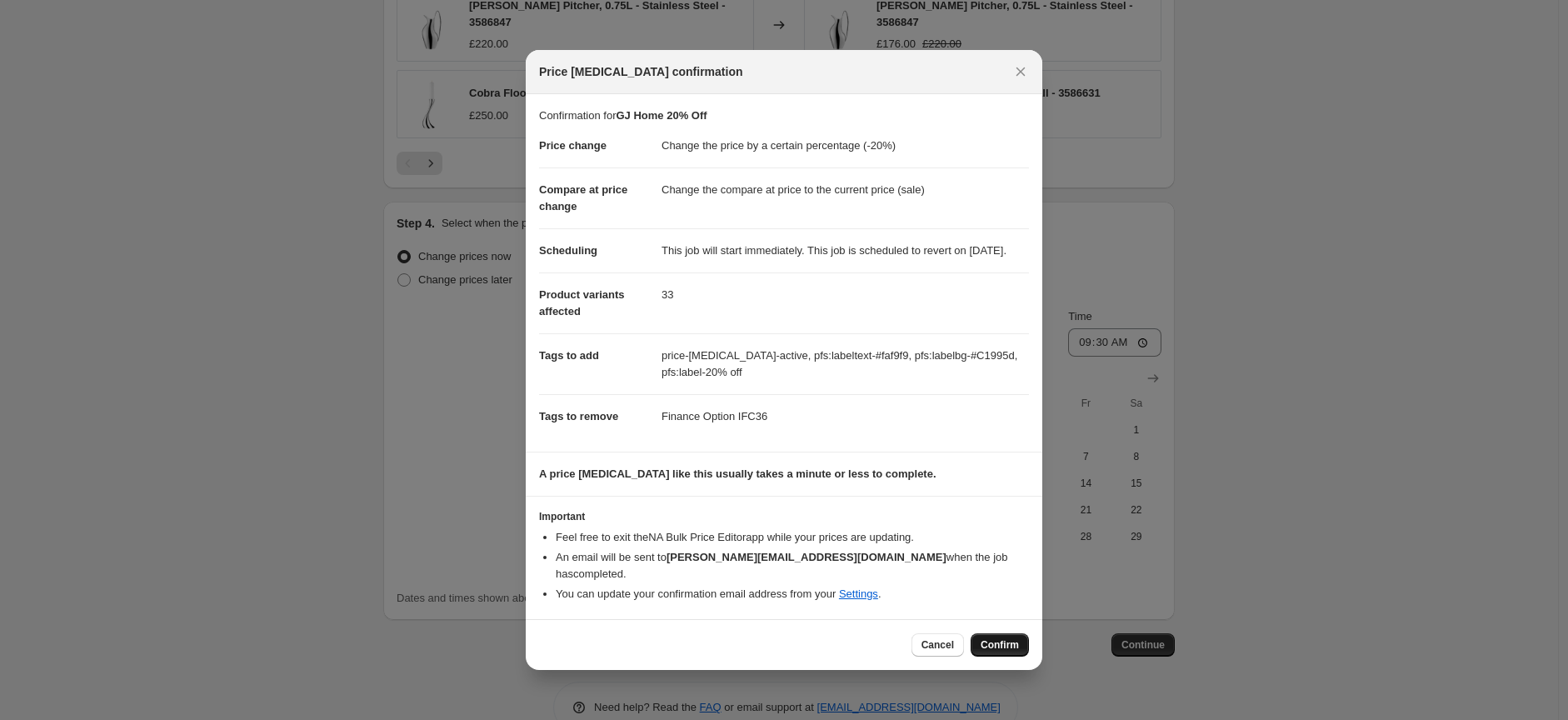
click at [1004, 648] on span "Confirm" at bounding box center [1000, 645] width 38 height 13
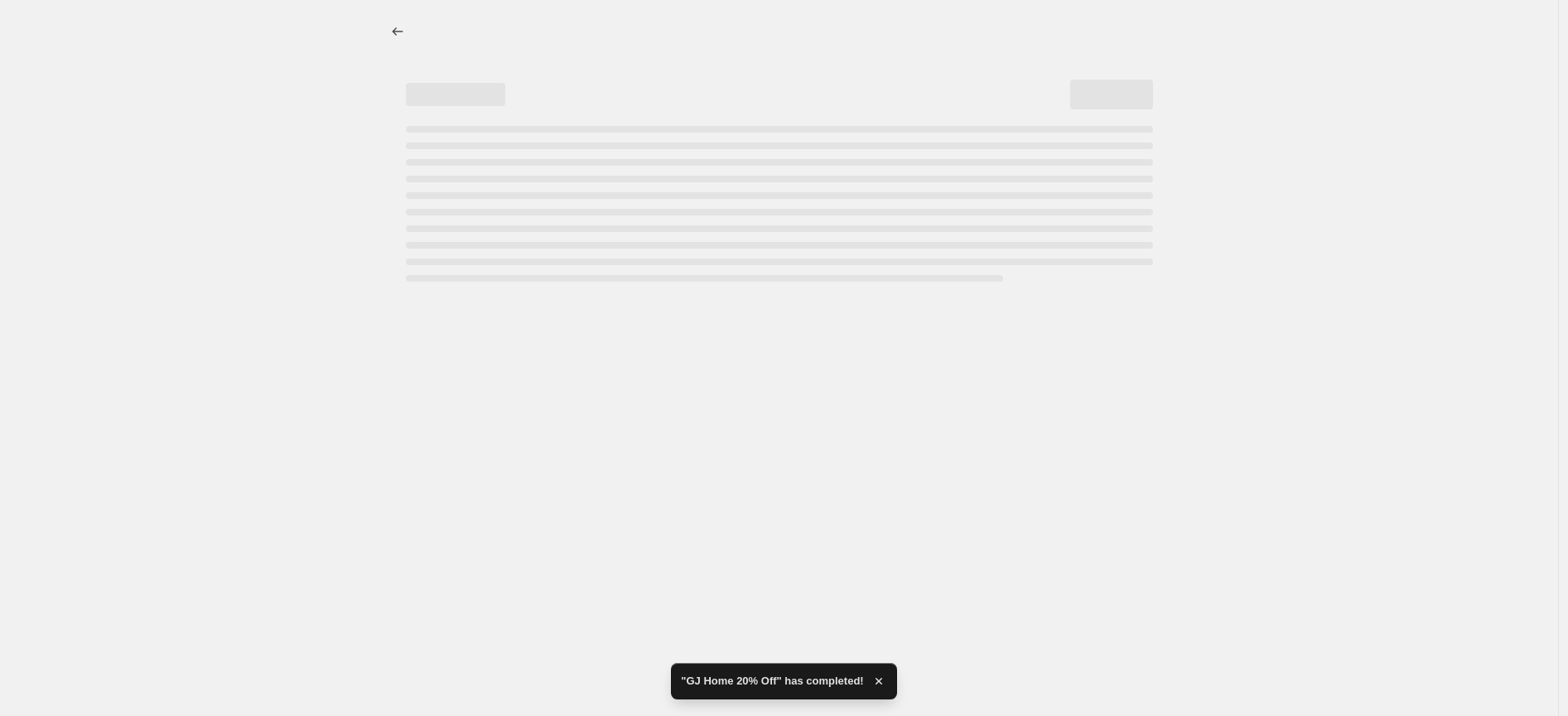
select select "percentage"
select select "collection"
select select "tag"
select select "not_equal"
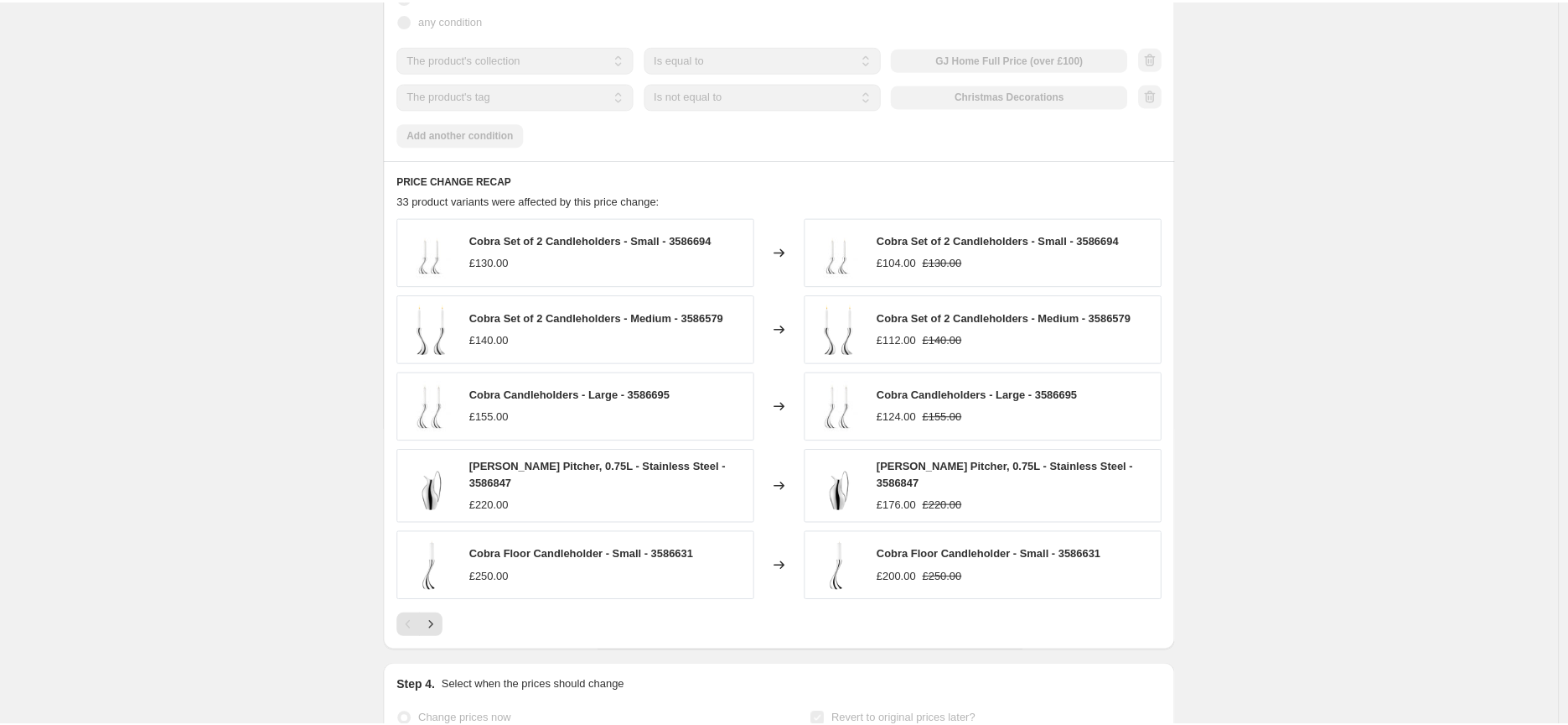
scroll to position [1304, 0]
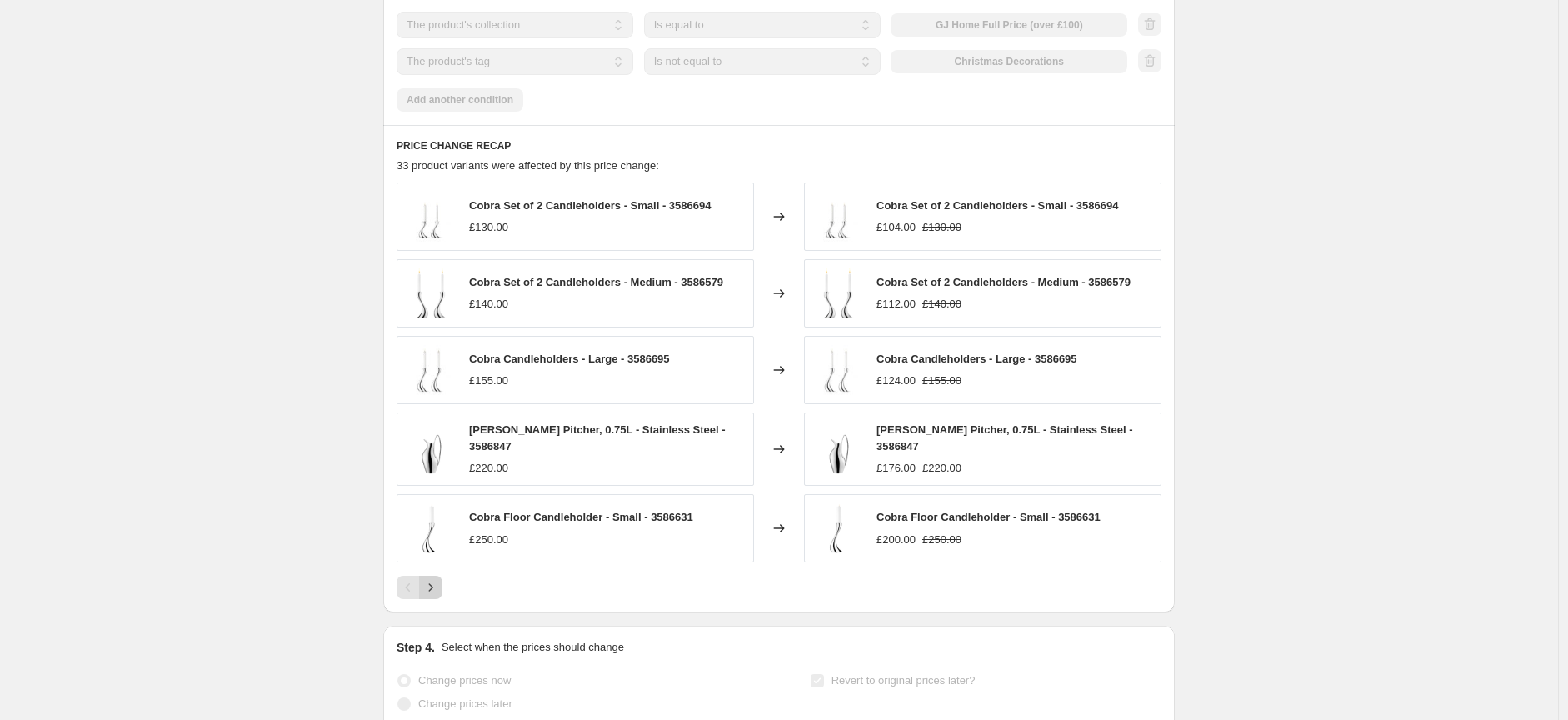
click at [435, 595] on icon "Next" at bounding box center [430, 587] width 16 height 16
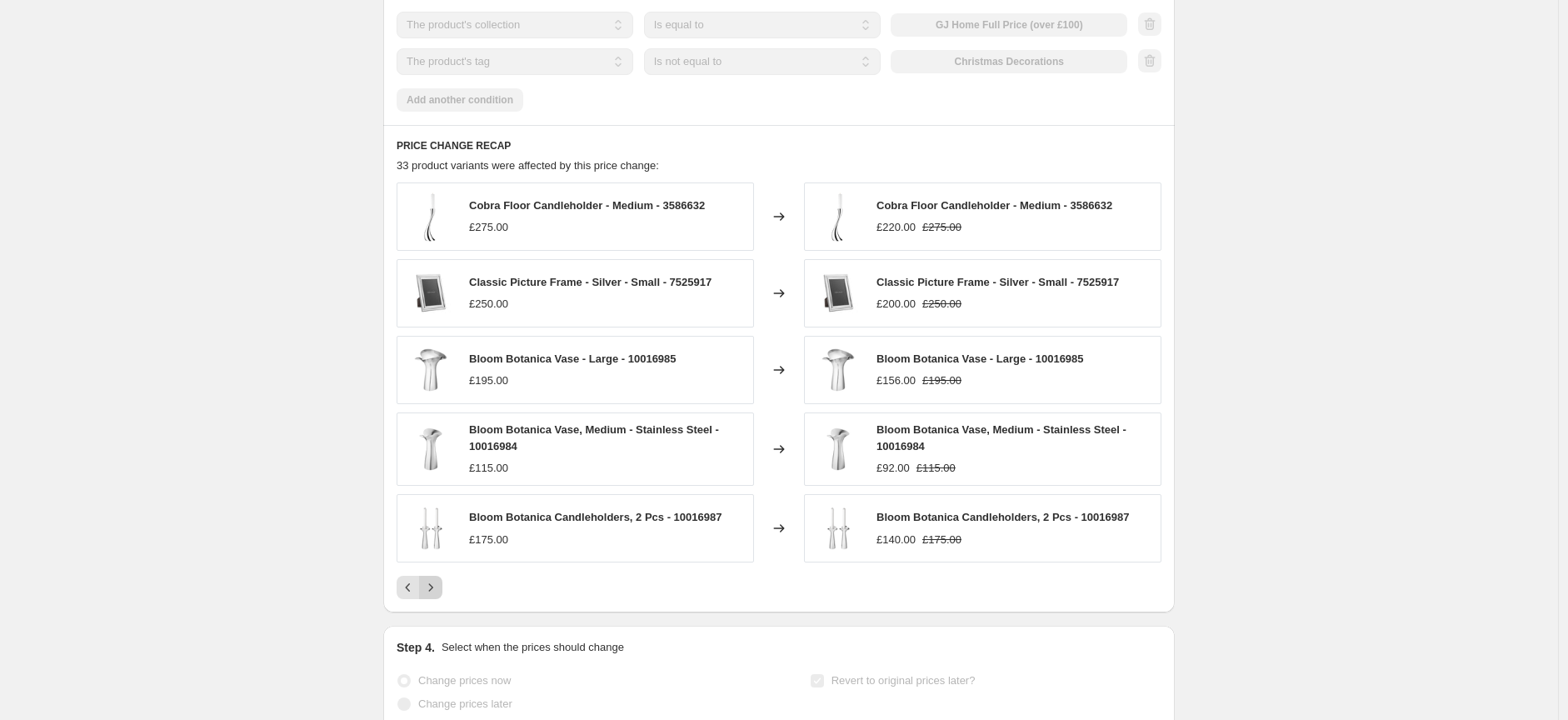
click at [435, 595] on icon "Next" at bounding box center [430, 587] width 16 height 16
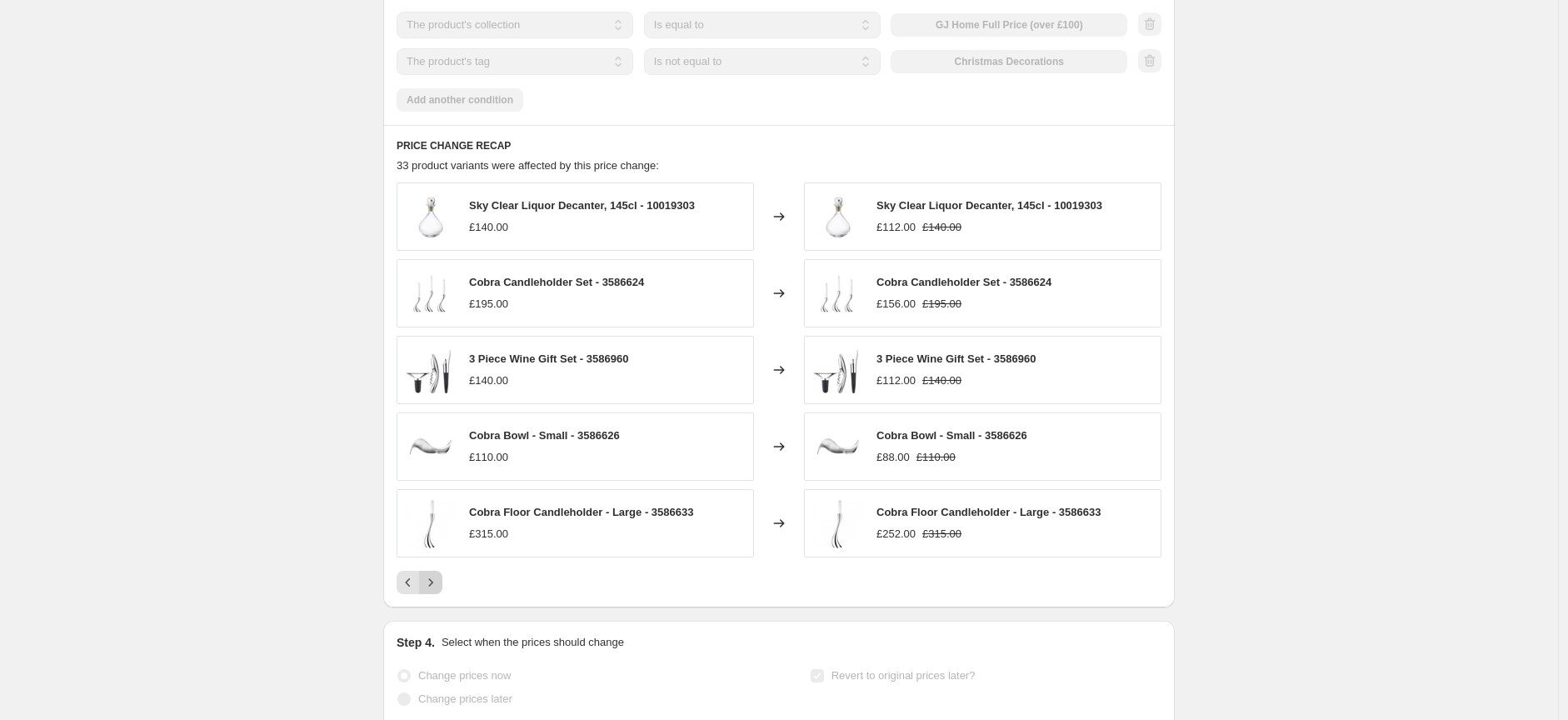
click at [435, 590] on icon "Next" at bounding box center [430, 582] width 16 height 16
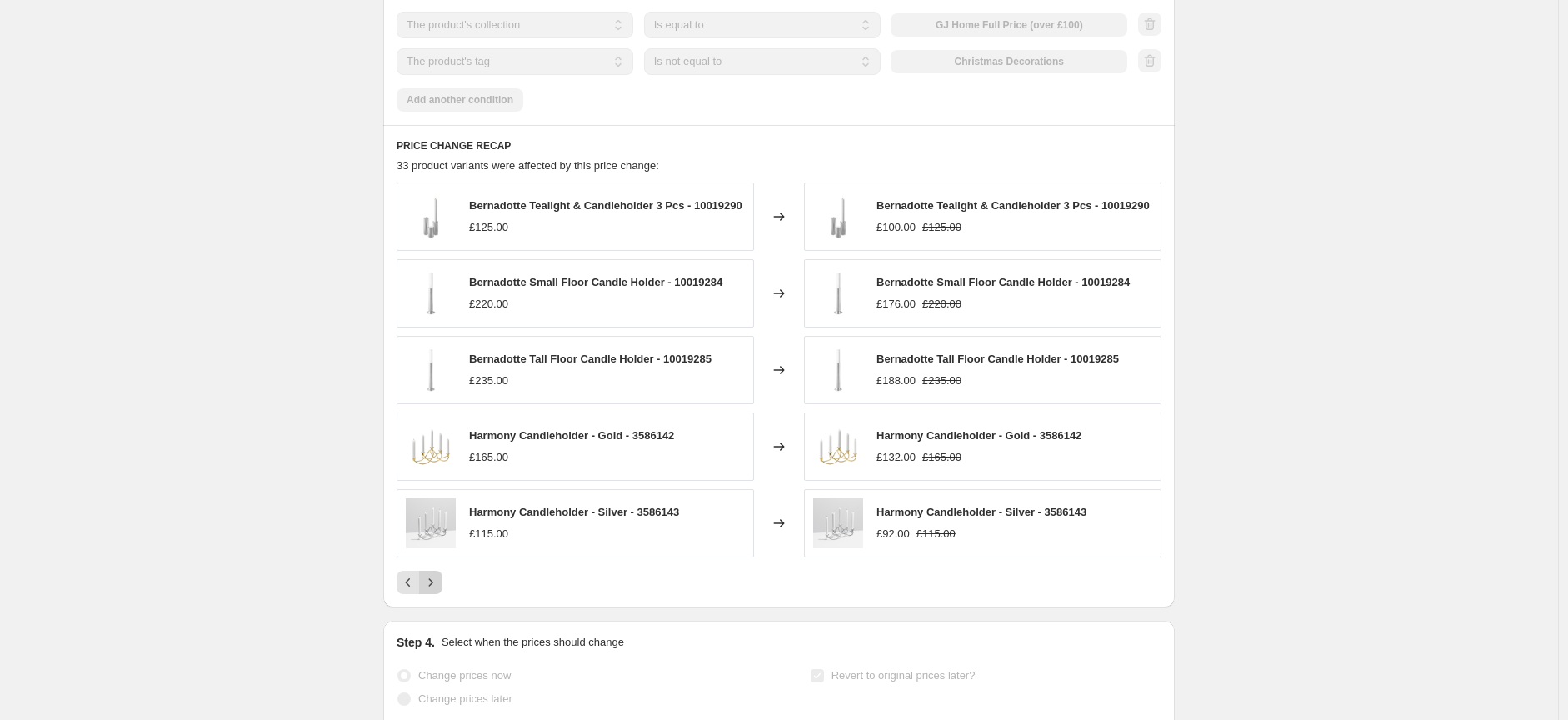
click at [435, 590] on icon "Next" at bounding box center [430, 582] width 16 height 16
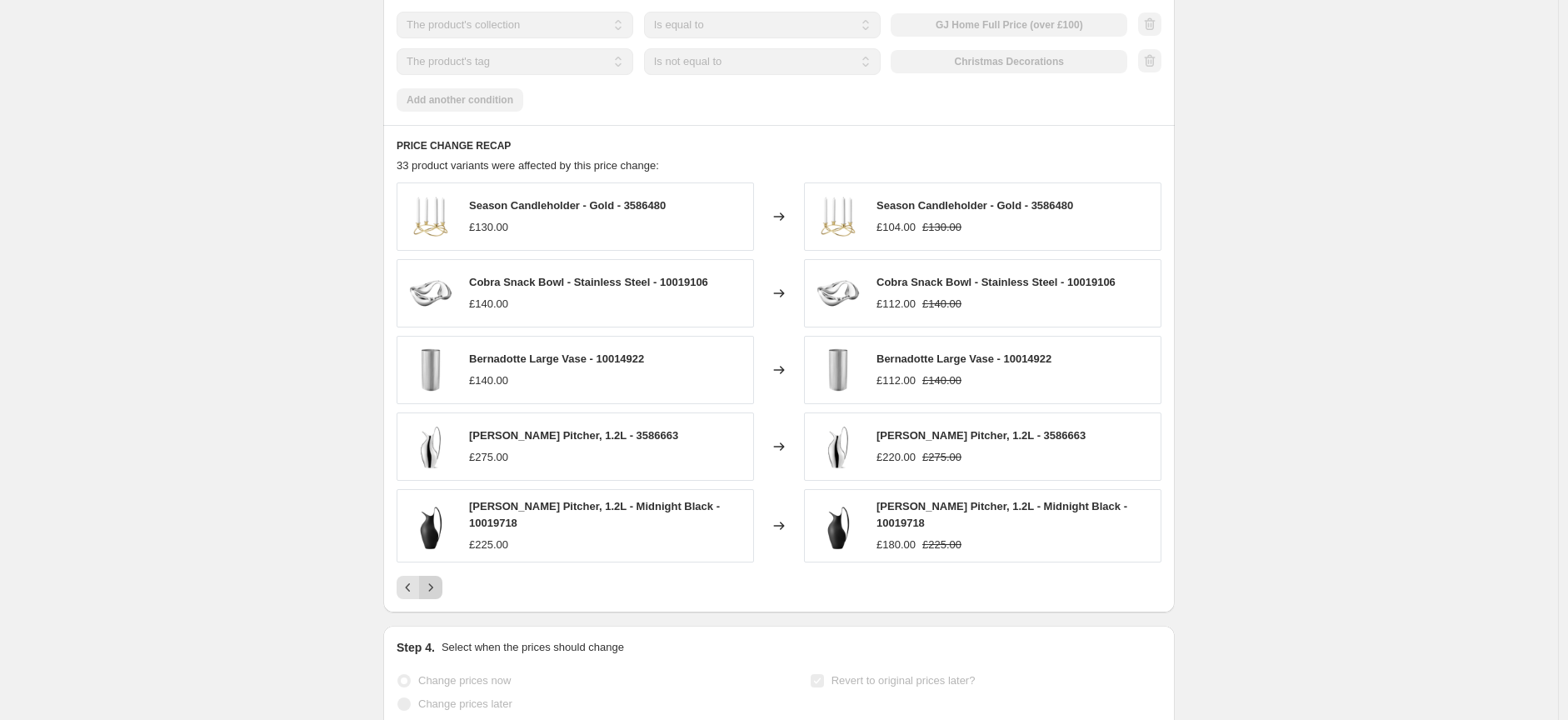
click at [435, 595] on icon "Next" at bounding box center [430, 587] width 16 height 16
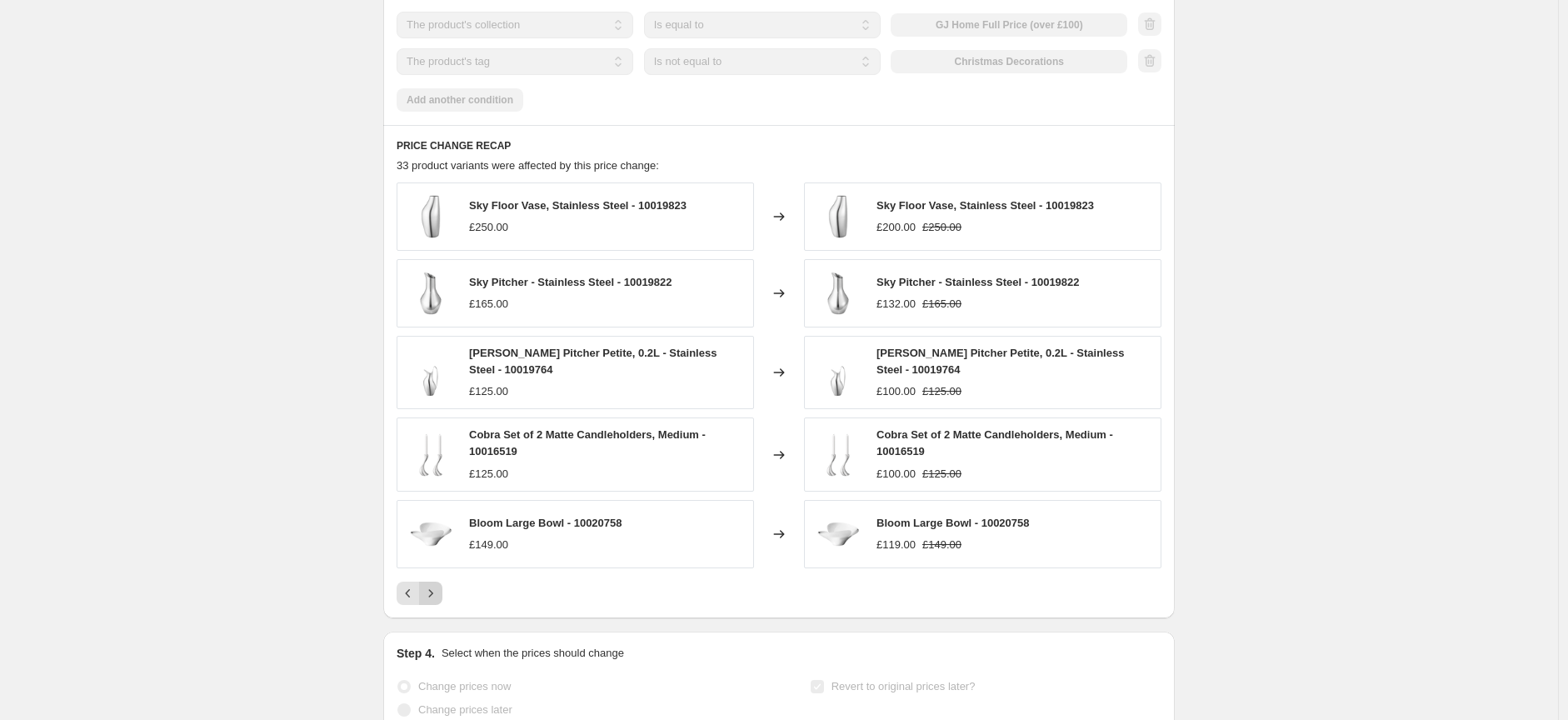
click at [435, 601] on icon "Next" at bounding box center [430, 592] width 16 height 16
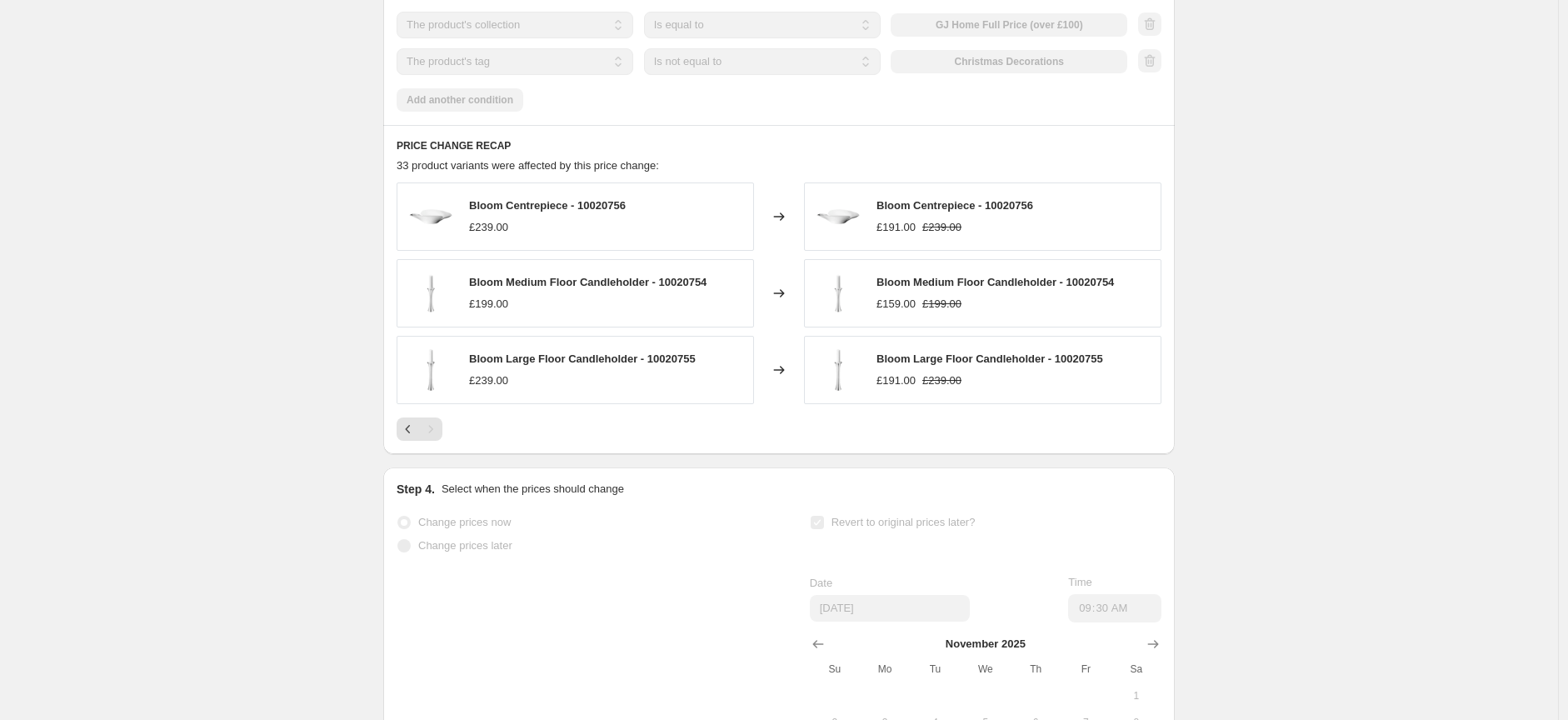
click at [406, 454] on div "PRICE CHANGE RECAP 33 product variants were affected by this price change: Bloo…" at bounding box center [779, 289] width 791 height 329
click at [408, 438] on icon "Previous" at bounding box center [407, 428] width 16 height 16
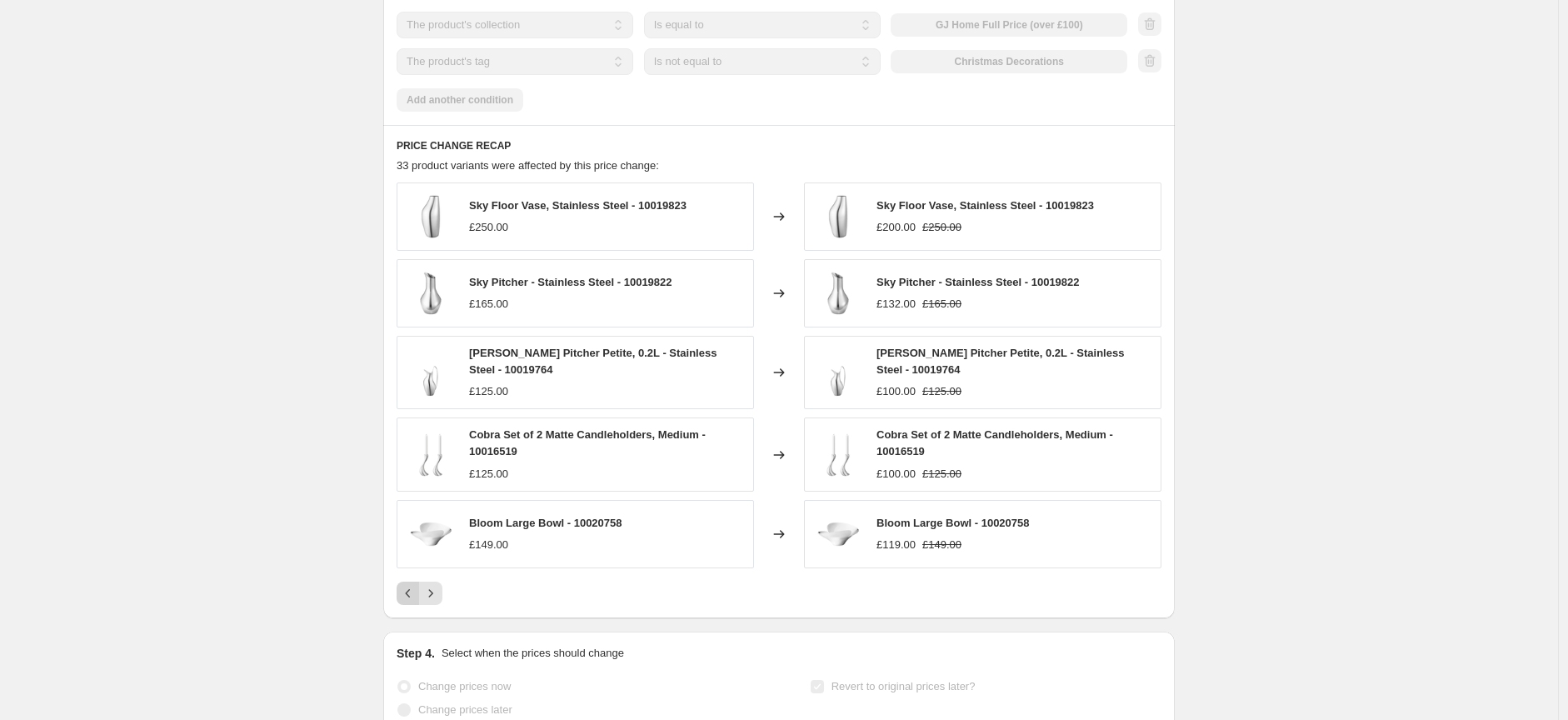
click at [409, 601] on icon "Previous" at bounding box center [407, 592] width 16 height 16
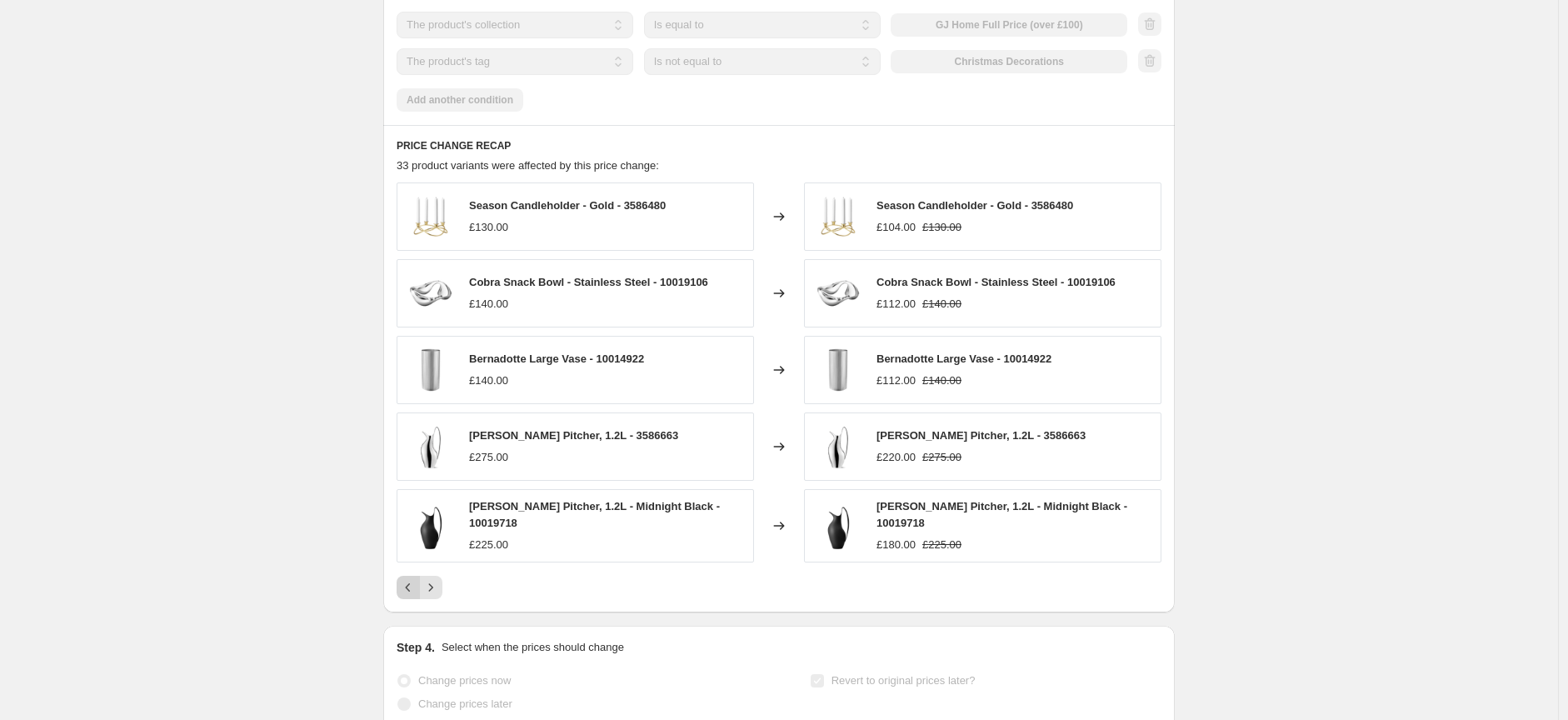
click at [409, 595] on icon "Previous" at bounding box center [407, 587] width 16 height 16
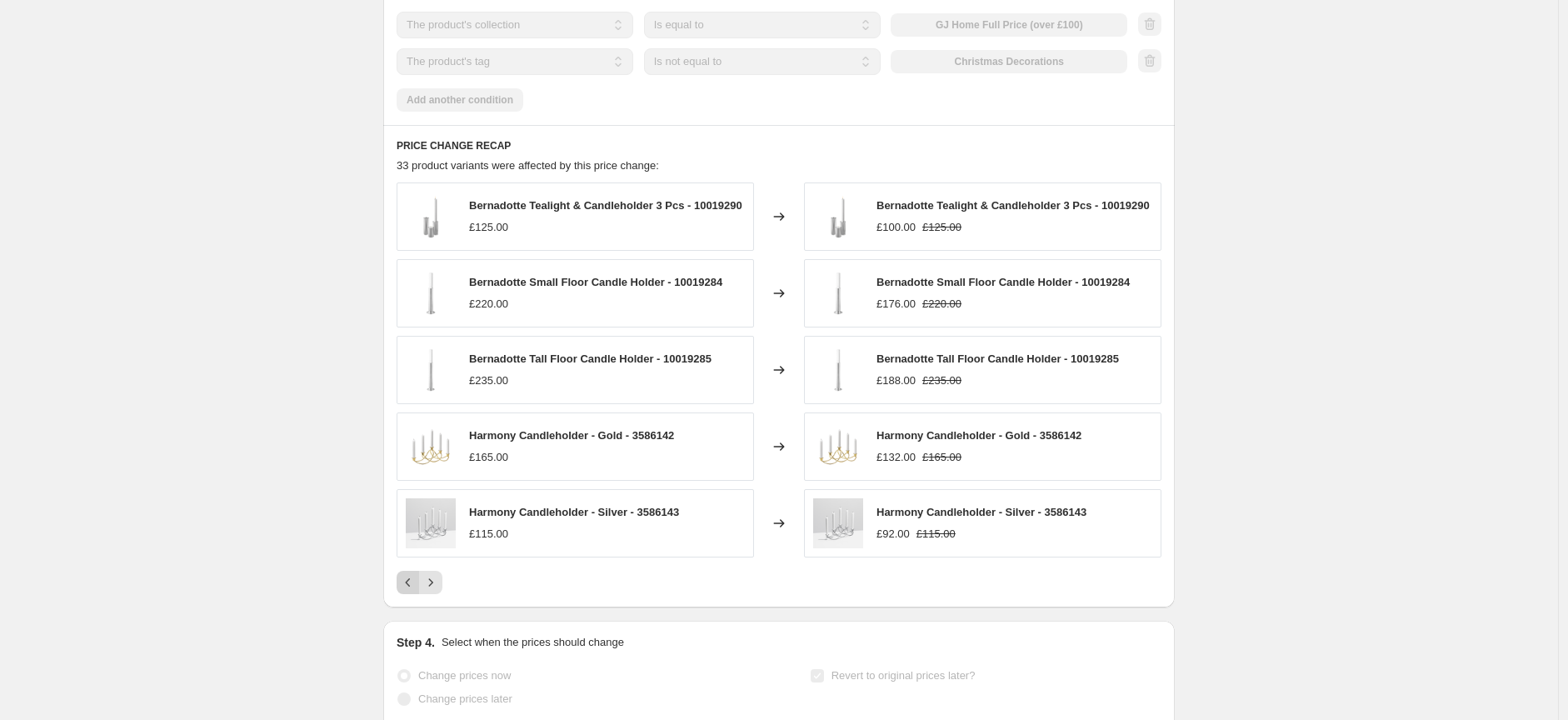
click at [409, 590] on icon "Previous" at bounding box center [407, 582] width 16 height 16
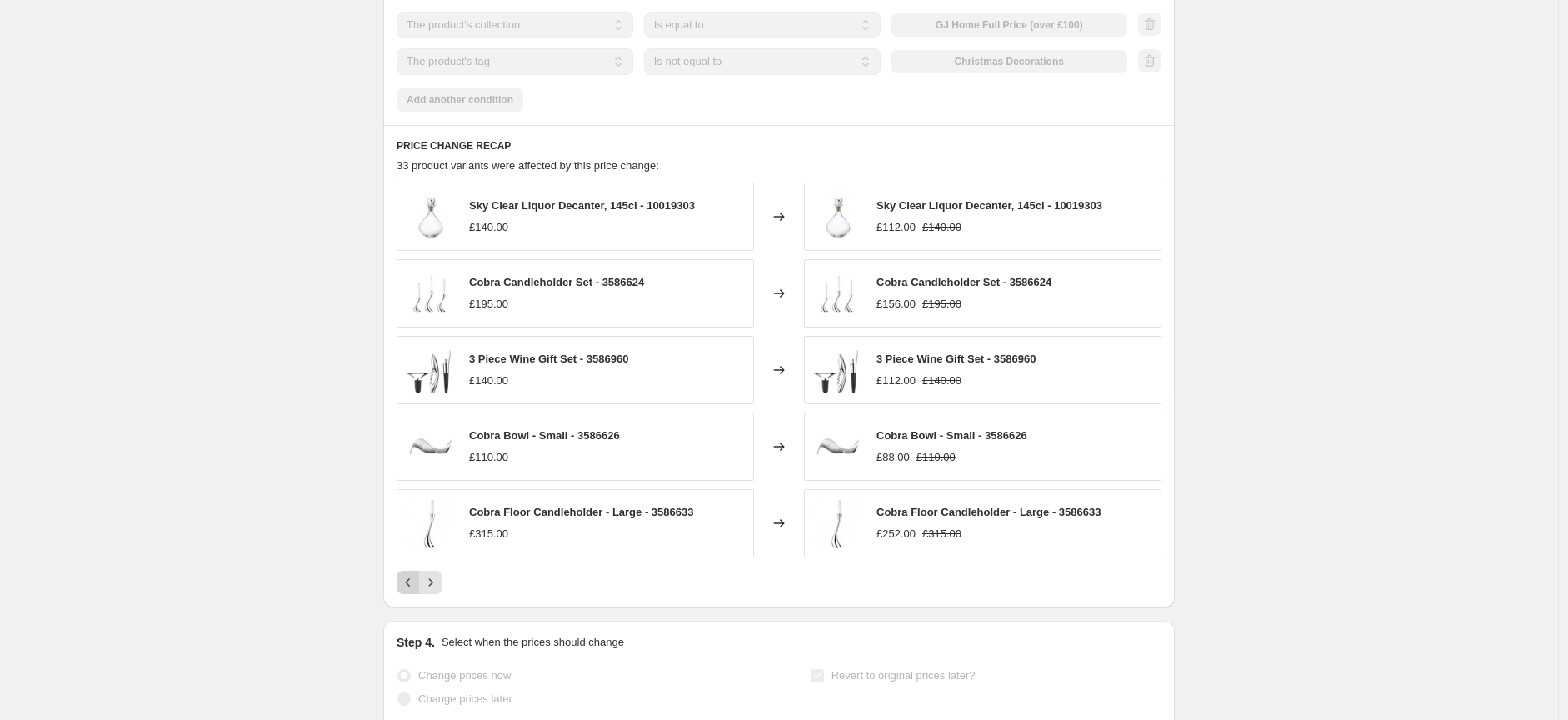
click at [409, 590] on icon "Previous" at bounding box center [407, 582] width 16 height 16
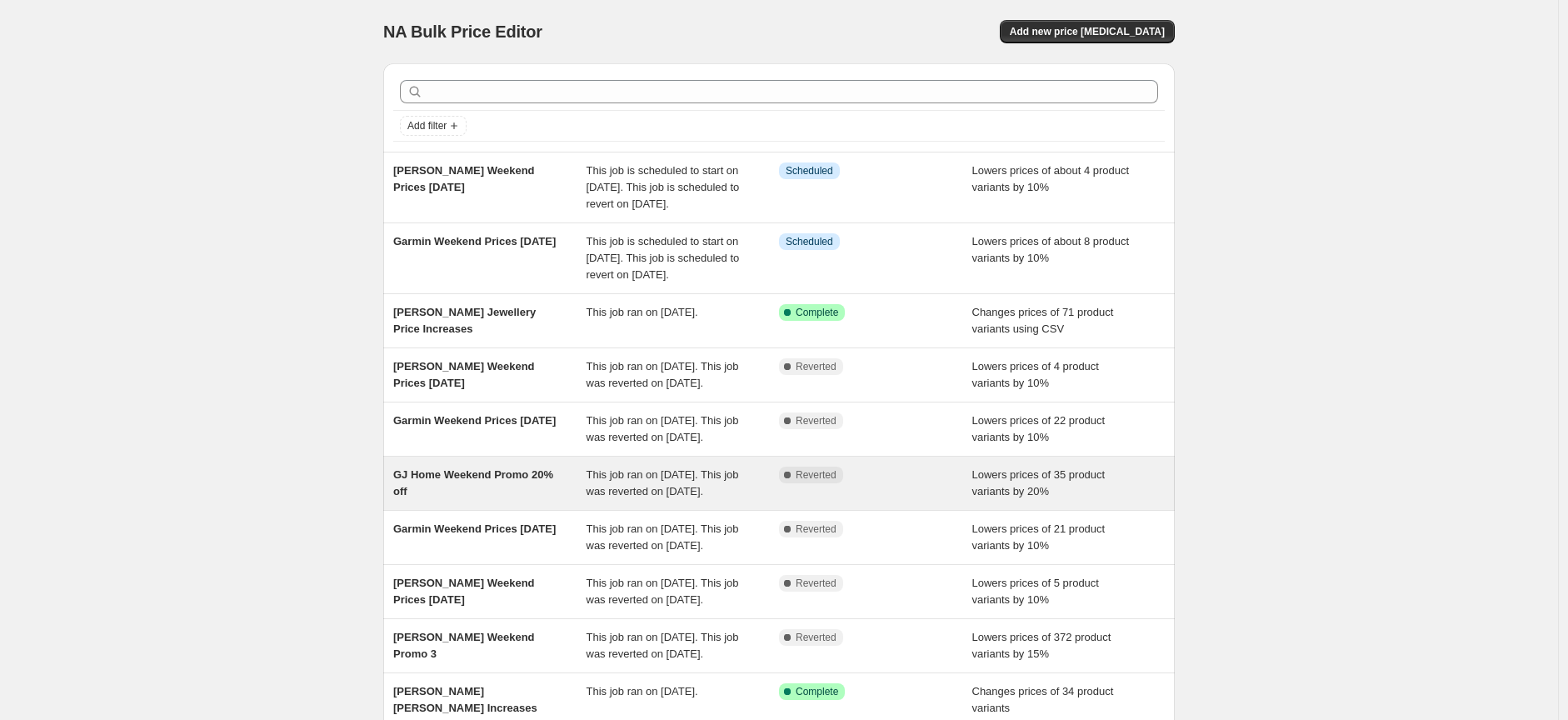
click at [472, 497] on span "GJ Home Weekend Promo 20% off" at bounding box center [473, 483] width 160 height 29
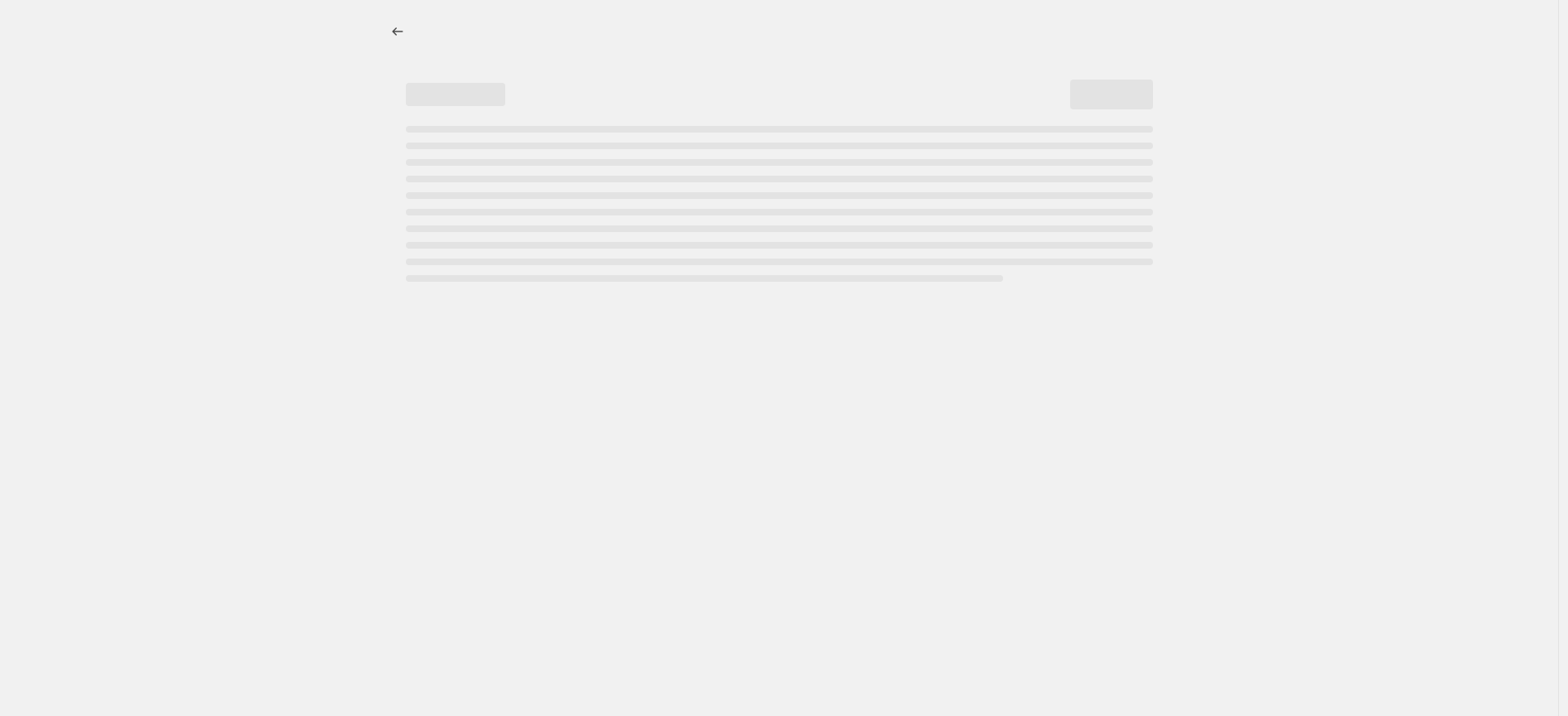
select select "percentage"
select select "collection"
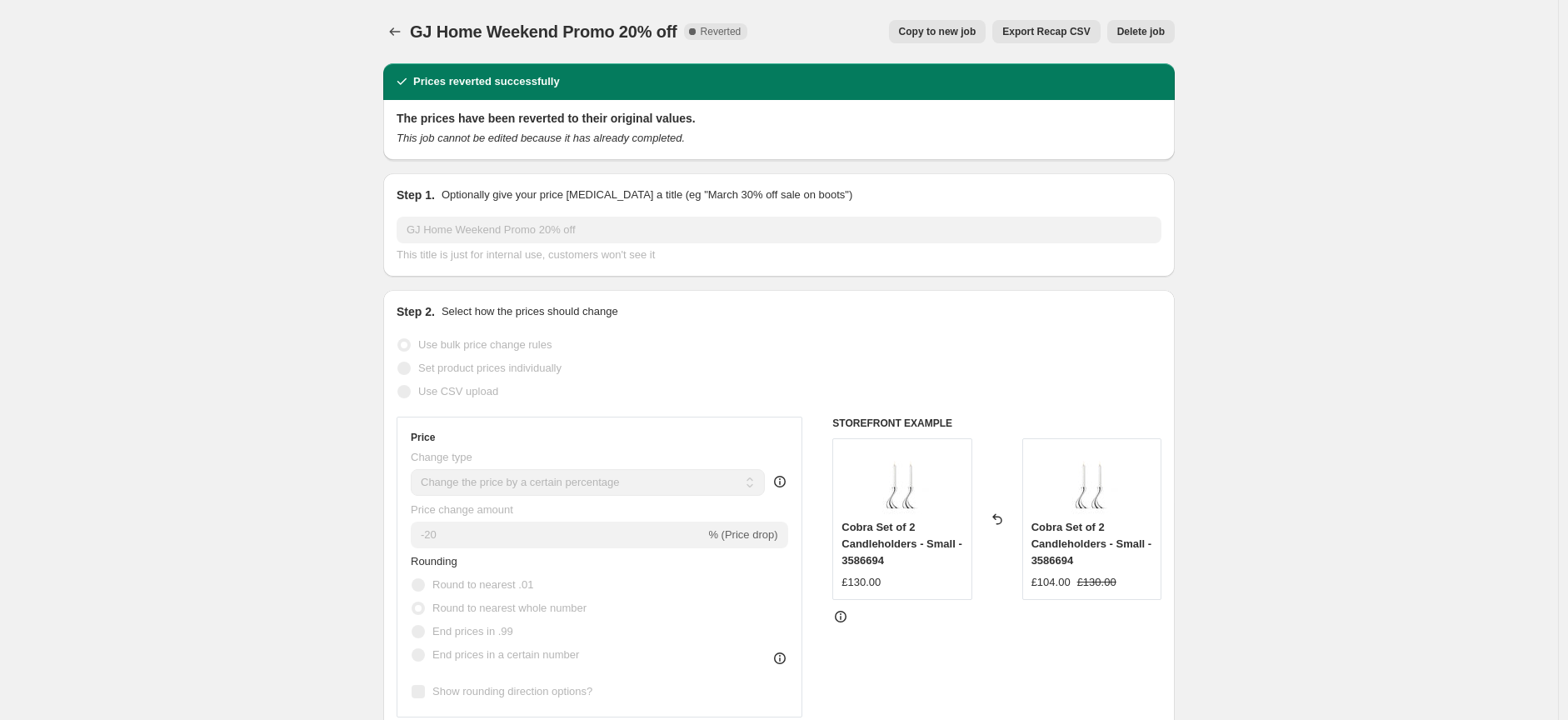
click at [952, 34] on span "Copy to new job" at bounding box center [937, 32] width 78 height 13
select select "percentage"
select select "collection"
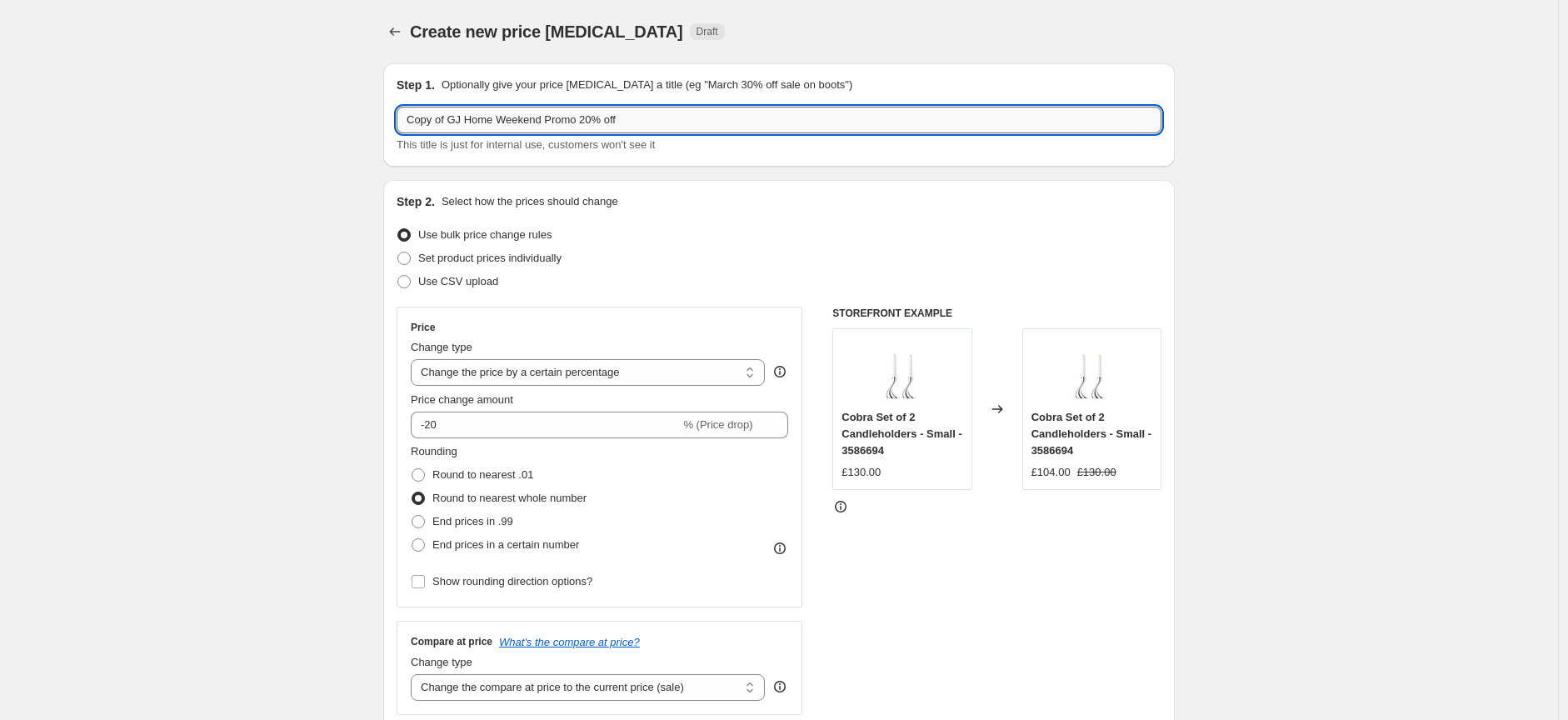
drag, startPoint x: 653, startPoint y: 118, endPoint x: 505, endPoint y: 114, distance: 148.1
click at [505, 114] on input "Copy of GJ Home Weekend Promo 20% off" at bounding box center [779, 120] width 764 height 27
drag, startPoint x: 455, startPoint y: 118, endPoint x: 400, endPoint y: 123, distance: 55.2
click at [400, 123] on input "Copy of GJ Home 20% Off" at bounding box center [779, 120] width 764 height 27
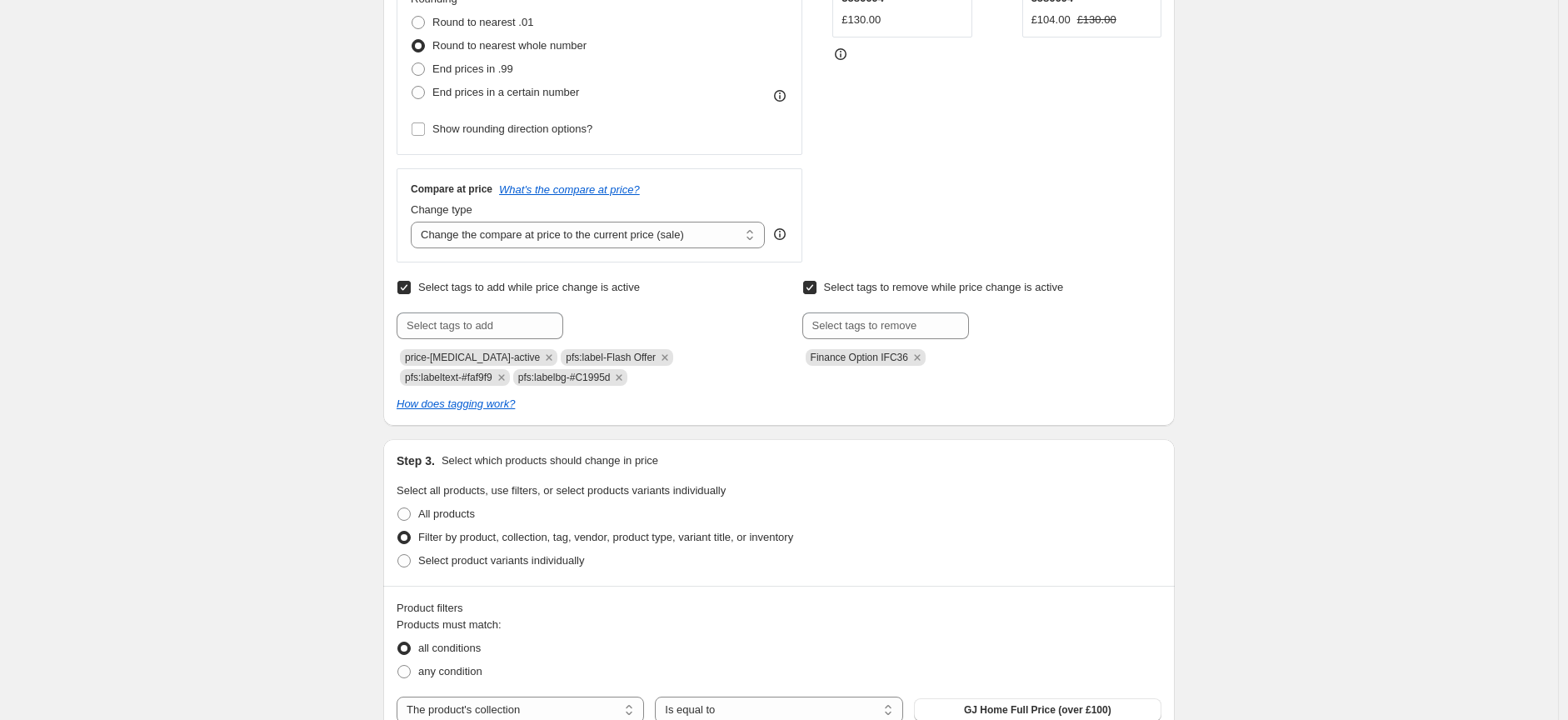
scroll to position [463, 0]
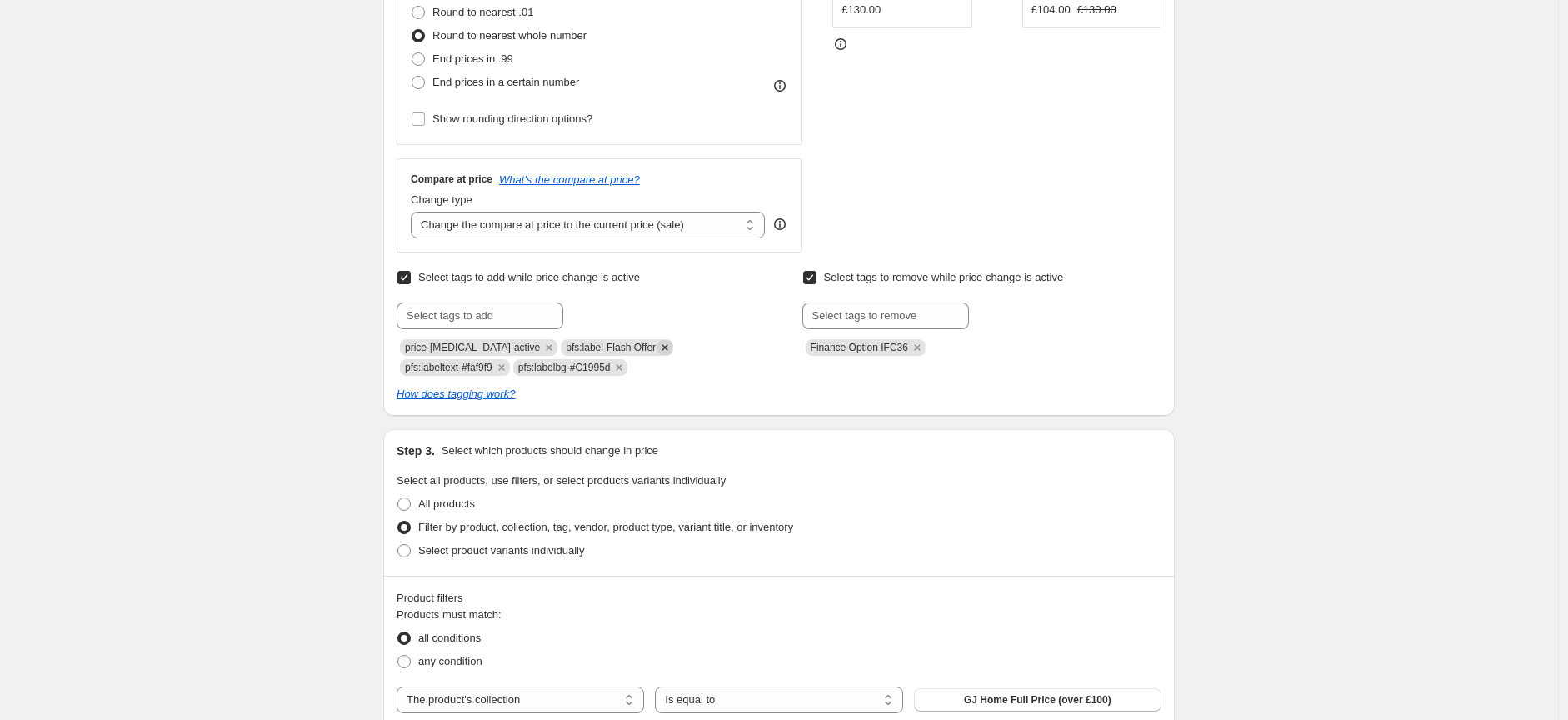
type input "GJ Home 20% Off"
click at [662, 346] on icon "Remove pfs:label-Flash Offer" at bounding box center [664, 347] width 6 height 6
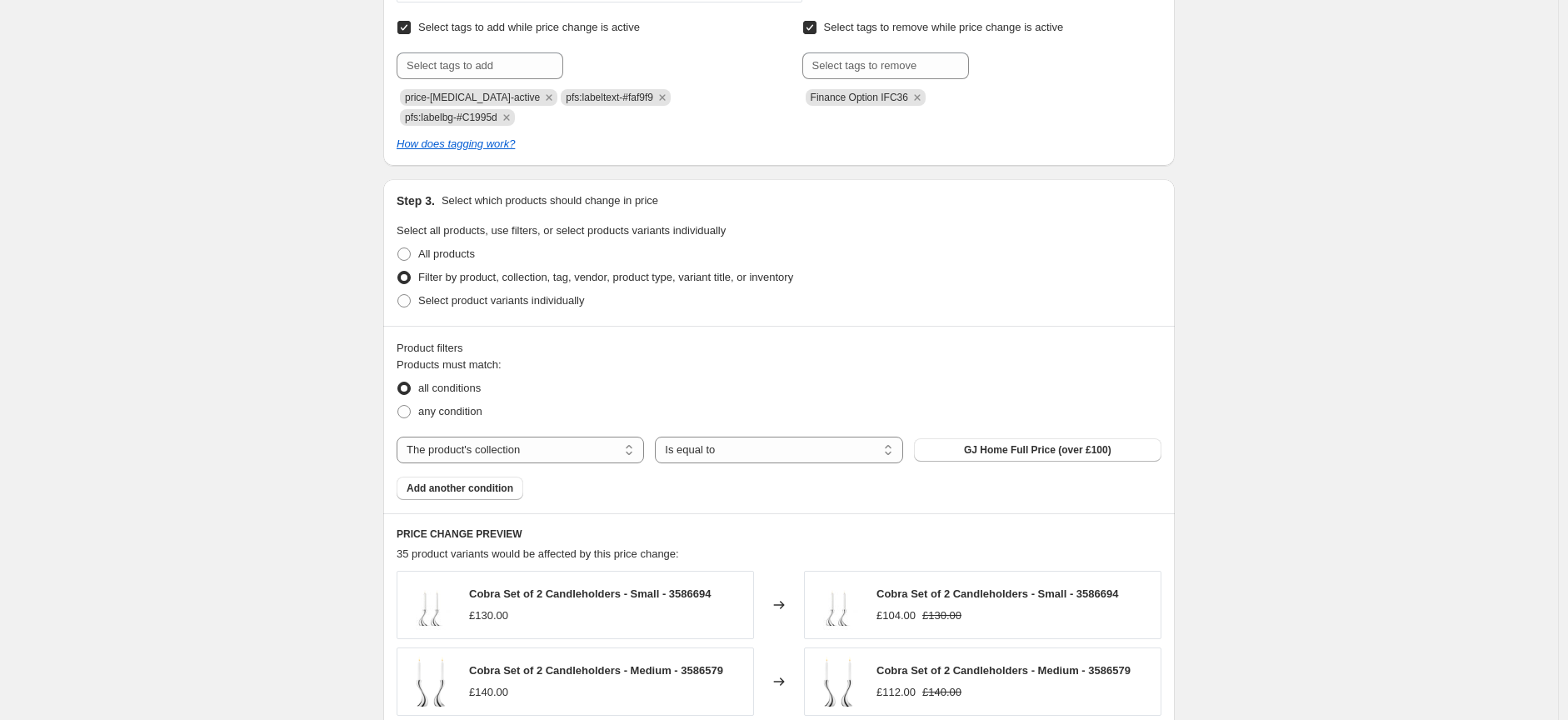
scroll to position [739, 0]
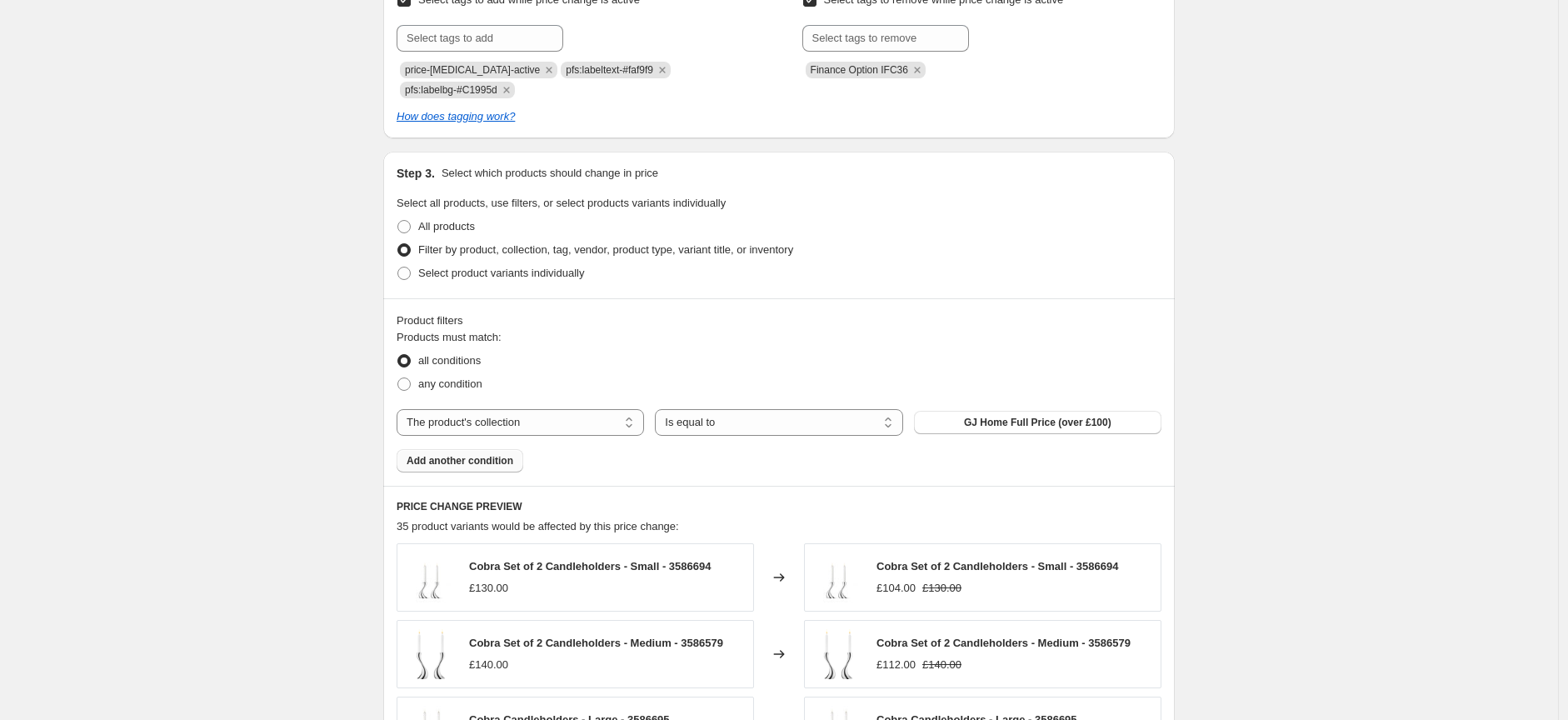
click at [500, 459] on span "Add another condition" at bounding box center [459, 461] width 107 height 13
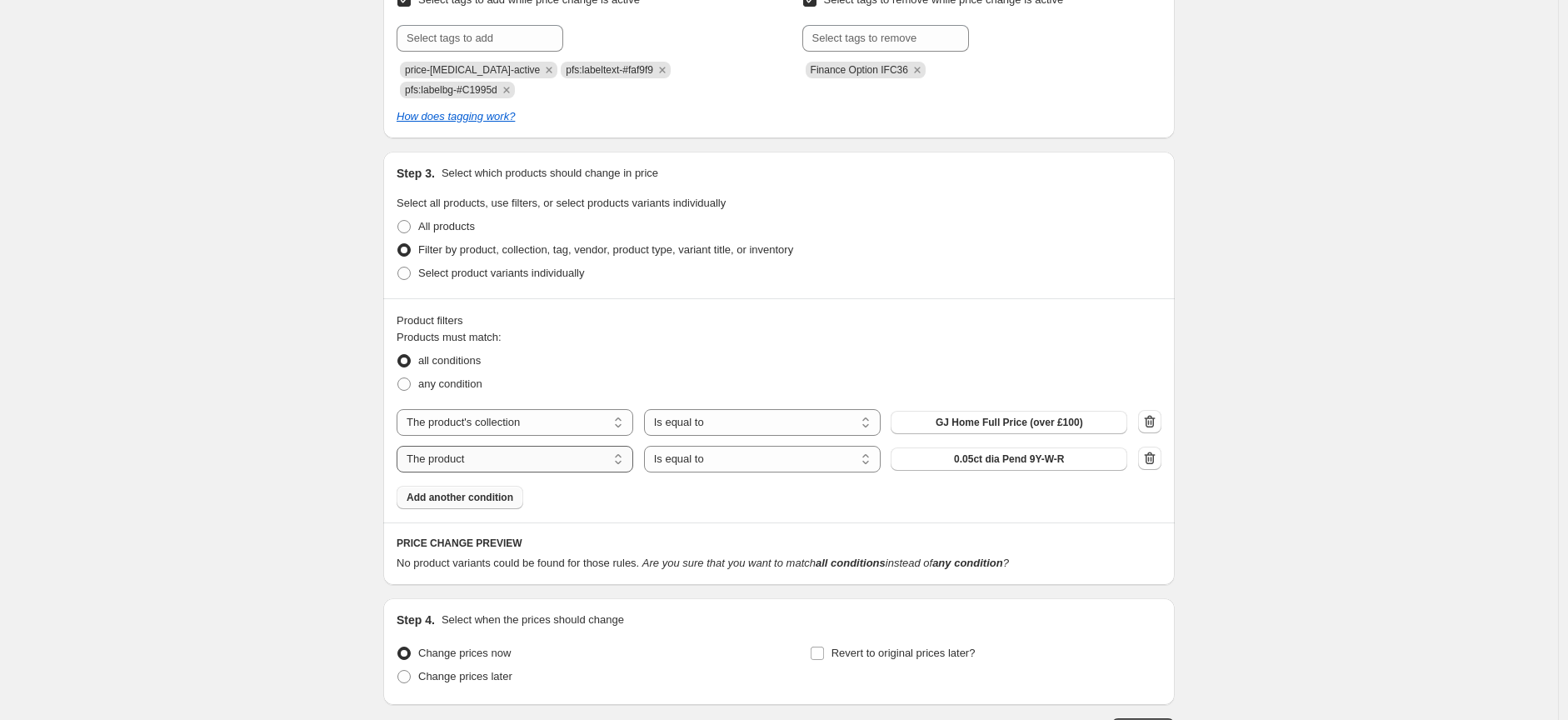
click at [500, 459] on select "The product The product's collection The product's tag The product's vendor The…" at bounding box center [515, 459] width 236 height 27
select select "tag"
click at [748, 463] on select "Is equal to Is not equal to" at bounding box center [762, 459] width 236 height 27
select select "not_equal"
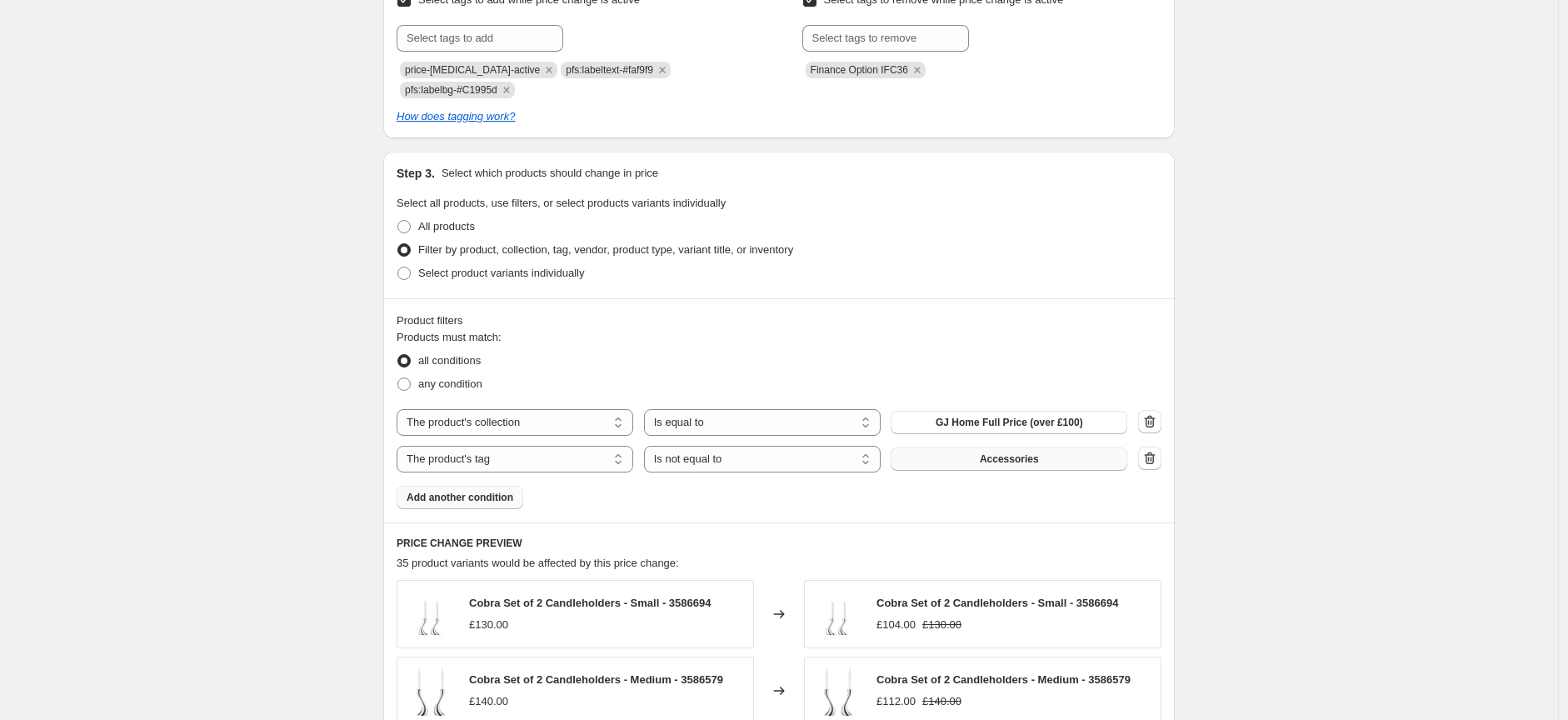
click at [978, 454] on button "Accessories" at bounding box center [1009, 459] width 236 height 23
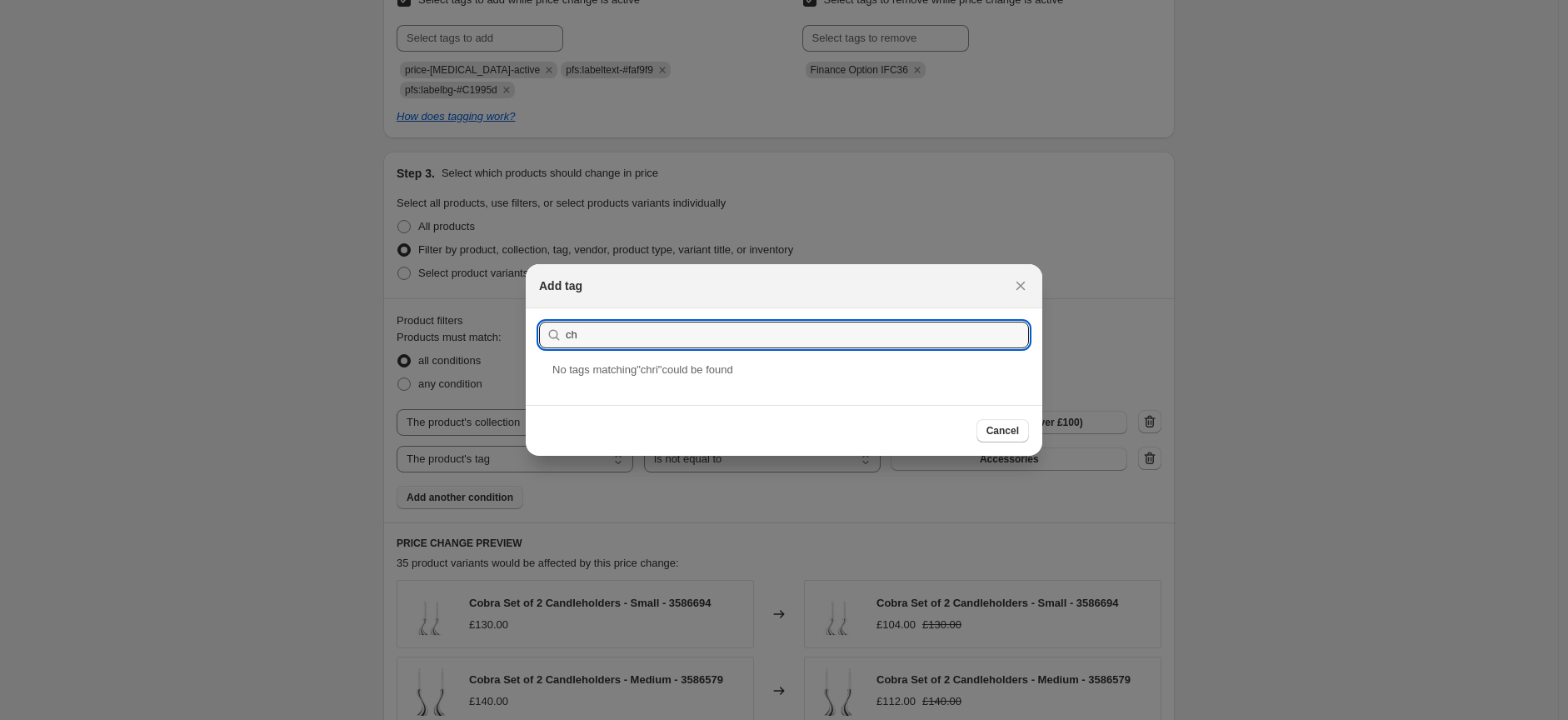
type input "c"
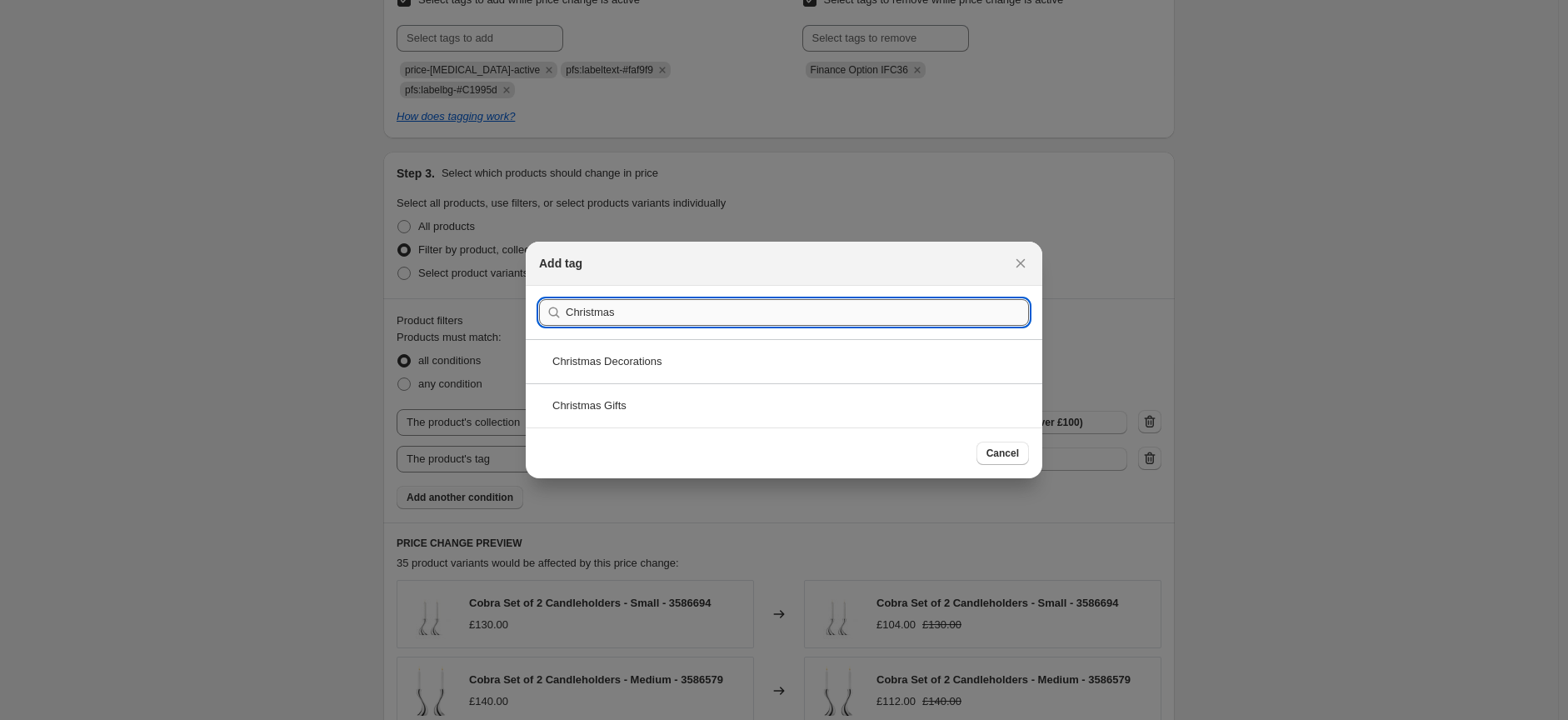
type input "Christmas"
click at [637, 353] on div "Christmas Decorations" at bounding box center [784, 361] width 517 height 44
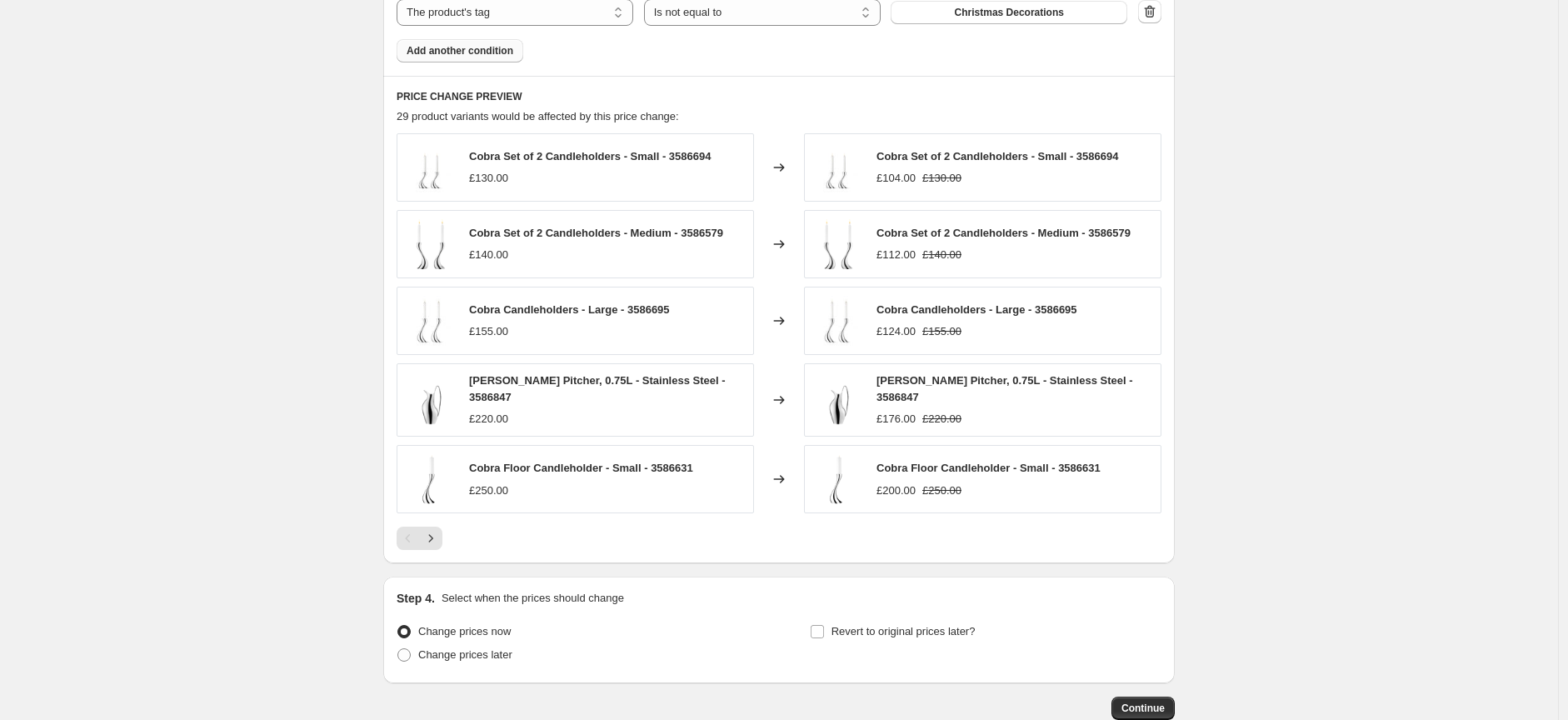
scroll to position [1203, 0]
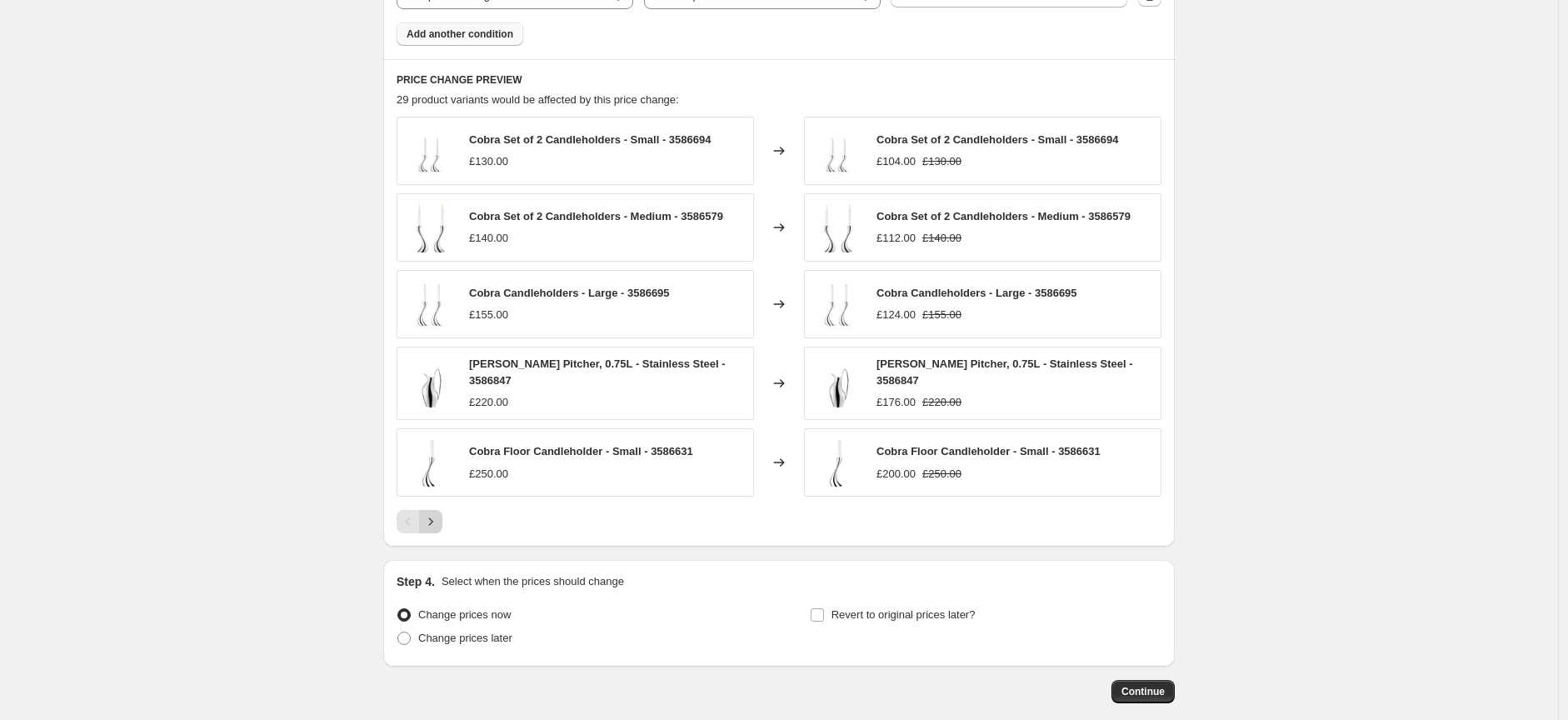
click at [434, 525] on button "Next" at bounding box center [430, 521] width 23 height 23
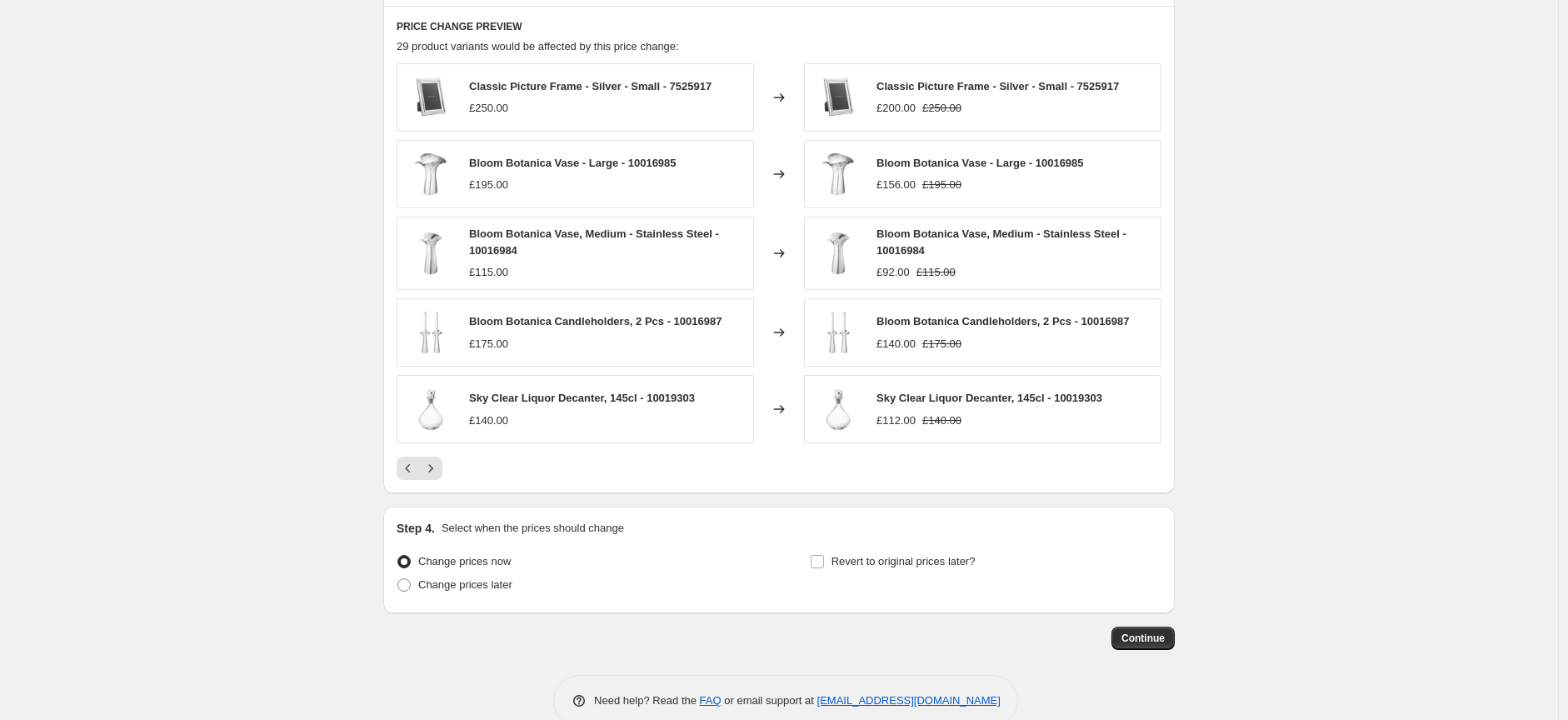
scroll to position [1287, 0]
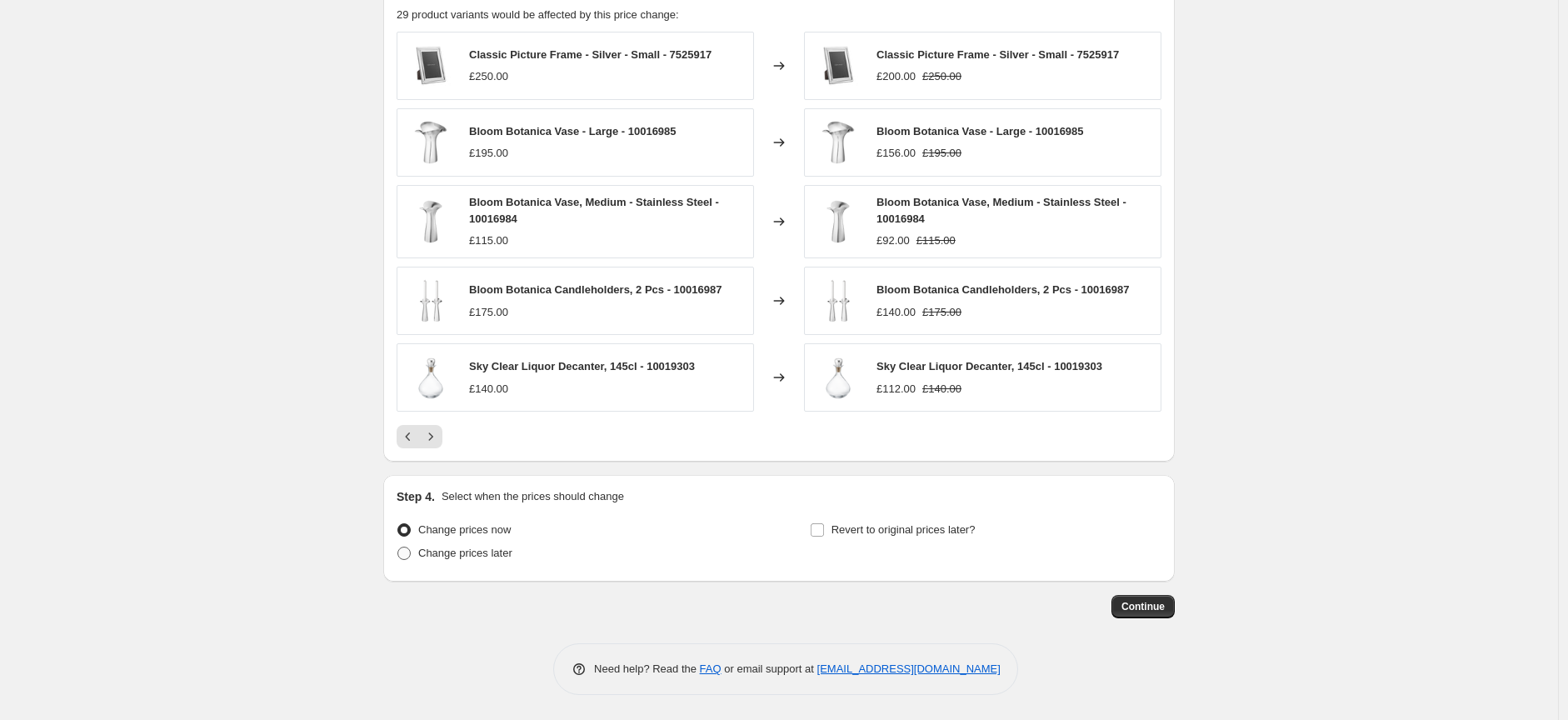
click at [406, 557] on span at bounding box center [404, 553] width 13 height 13
click at [398, 547] on input "Change prices later" at bounding box center [398, 546] width 1 height 1
radio input "true"
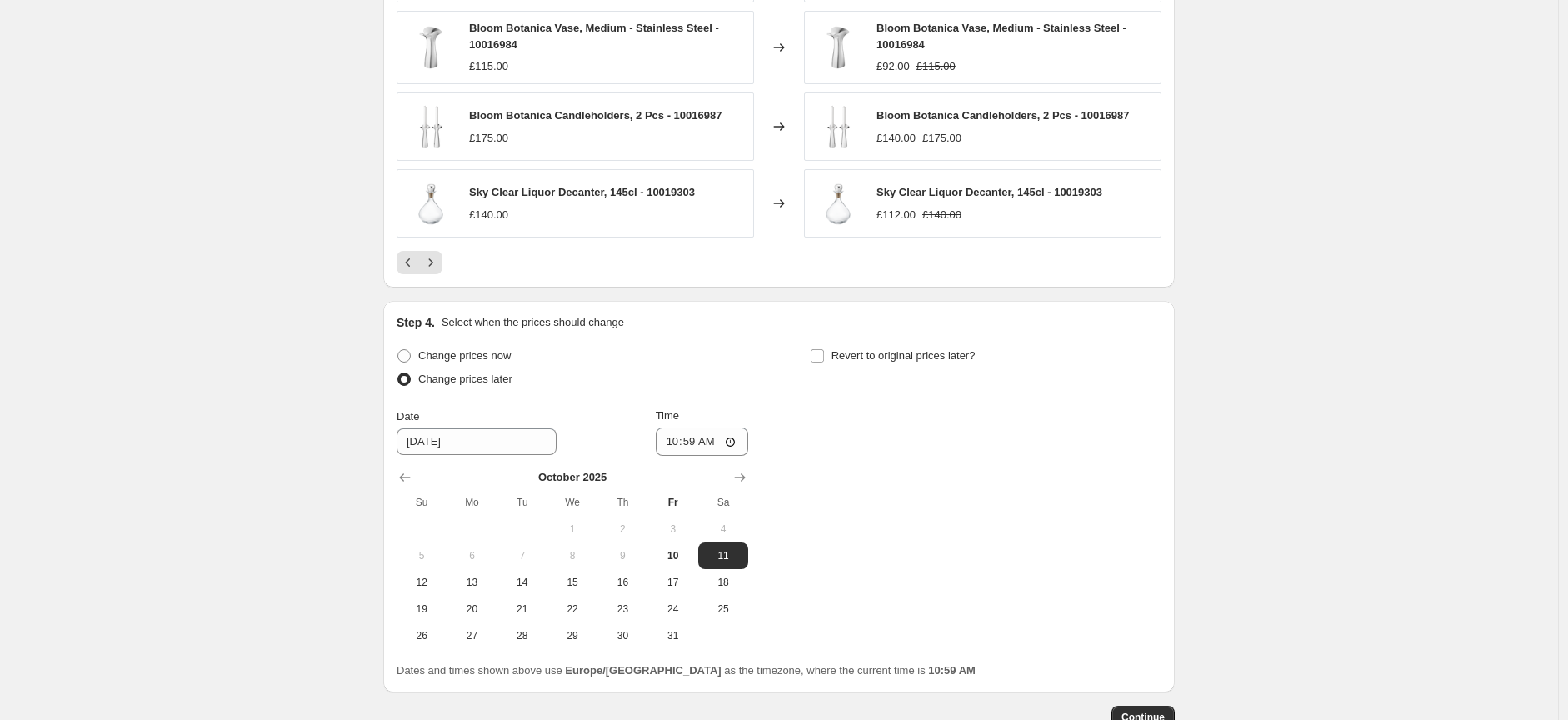
scroll to position [1473, 0]
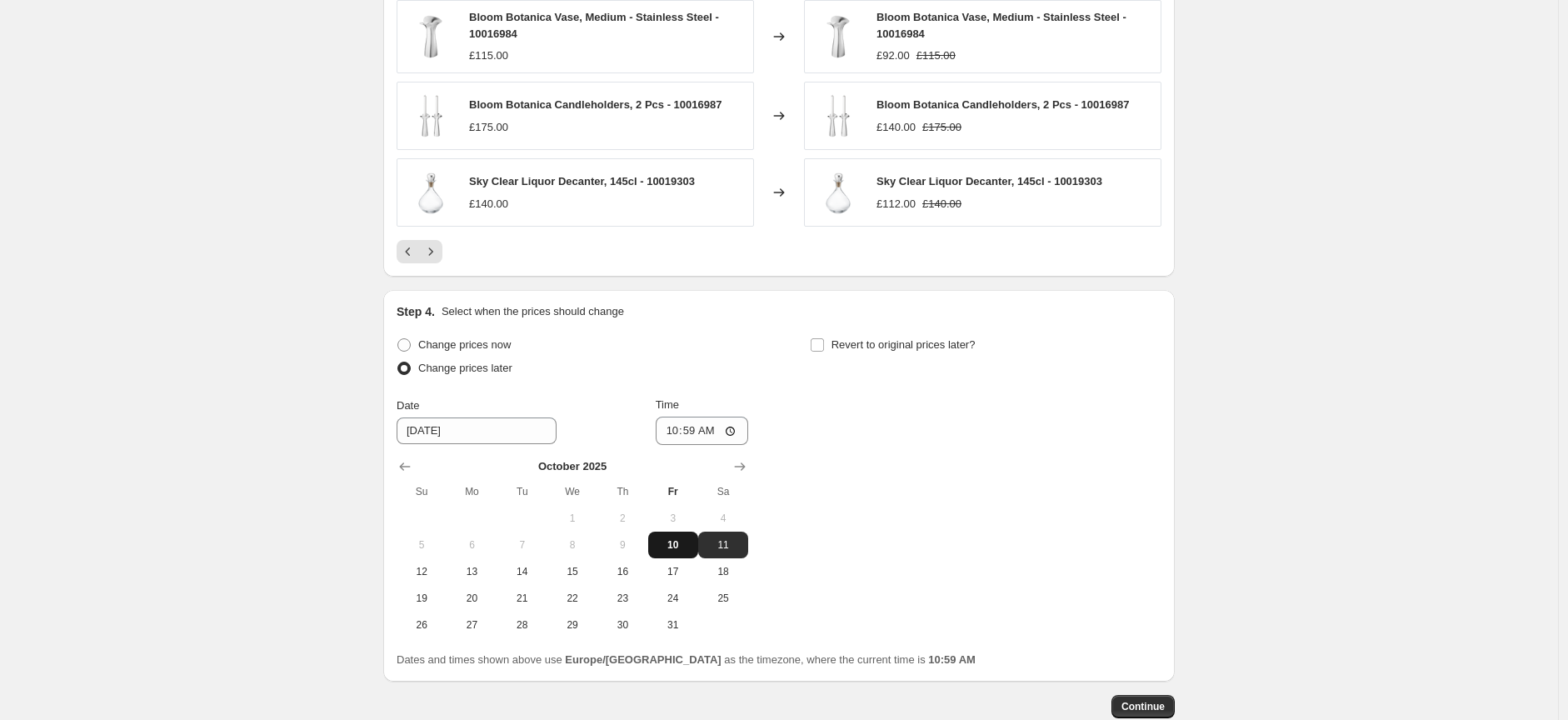
click at [677, 550] on span "10" at bounding box center [673, 544] width 36 height 13
type input "[DATE]"
click at [723, 435] on input "10:59" at bounding box center [702, 430] width 93 height 28
click at [809, 444] on div "Change prices now Change prices later Date [DATE] Time 10:59 [DATE] Su Mo Tu We…" at bounding box center [779, 486] width 764 height 305
click at [821, 343] on input "Revert to original prices later?" at bounding box center [817, 345] width 13 height 13
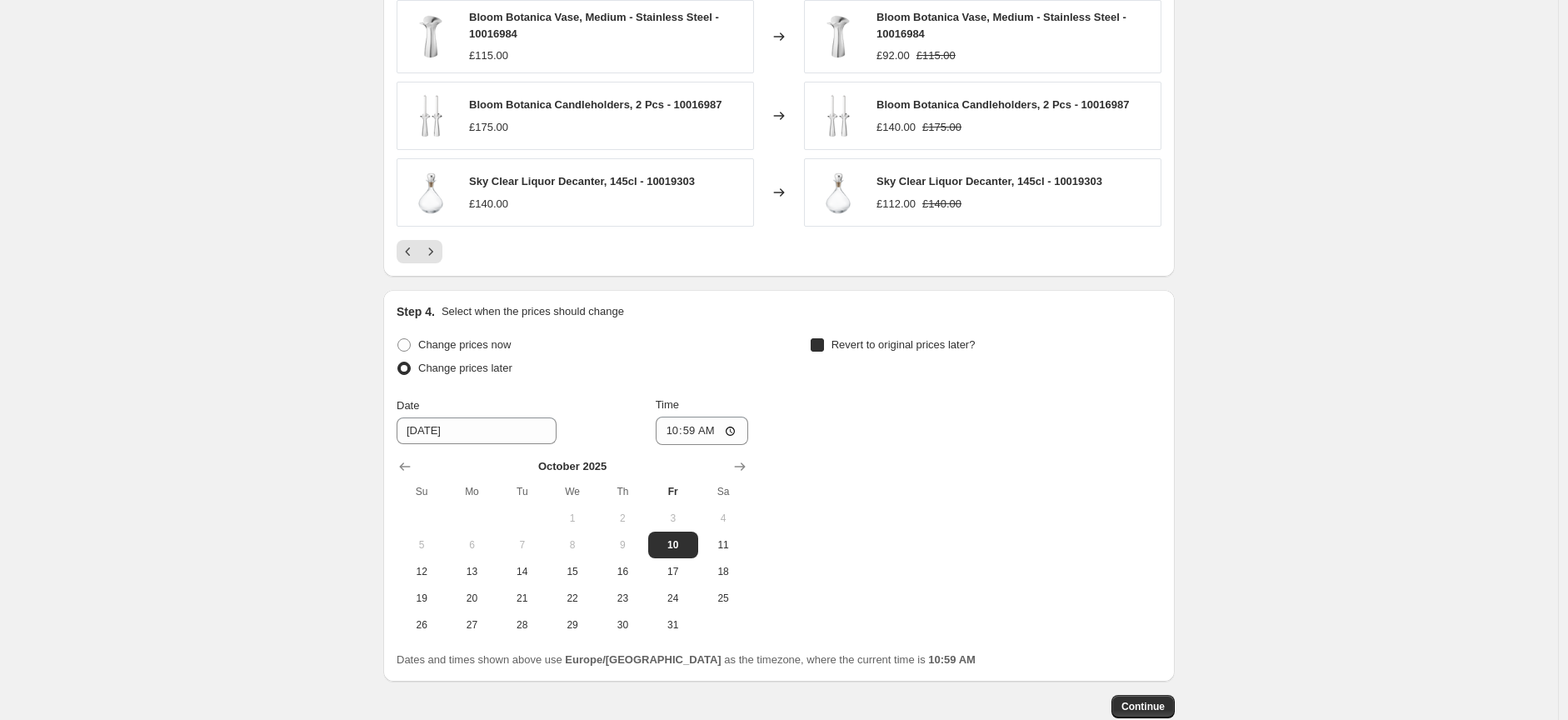
checkbox input "true"
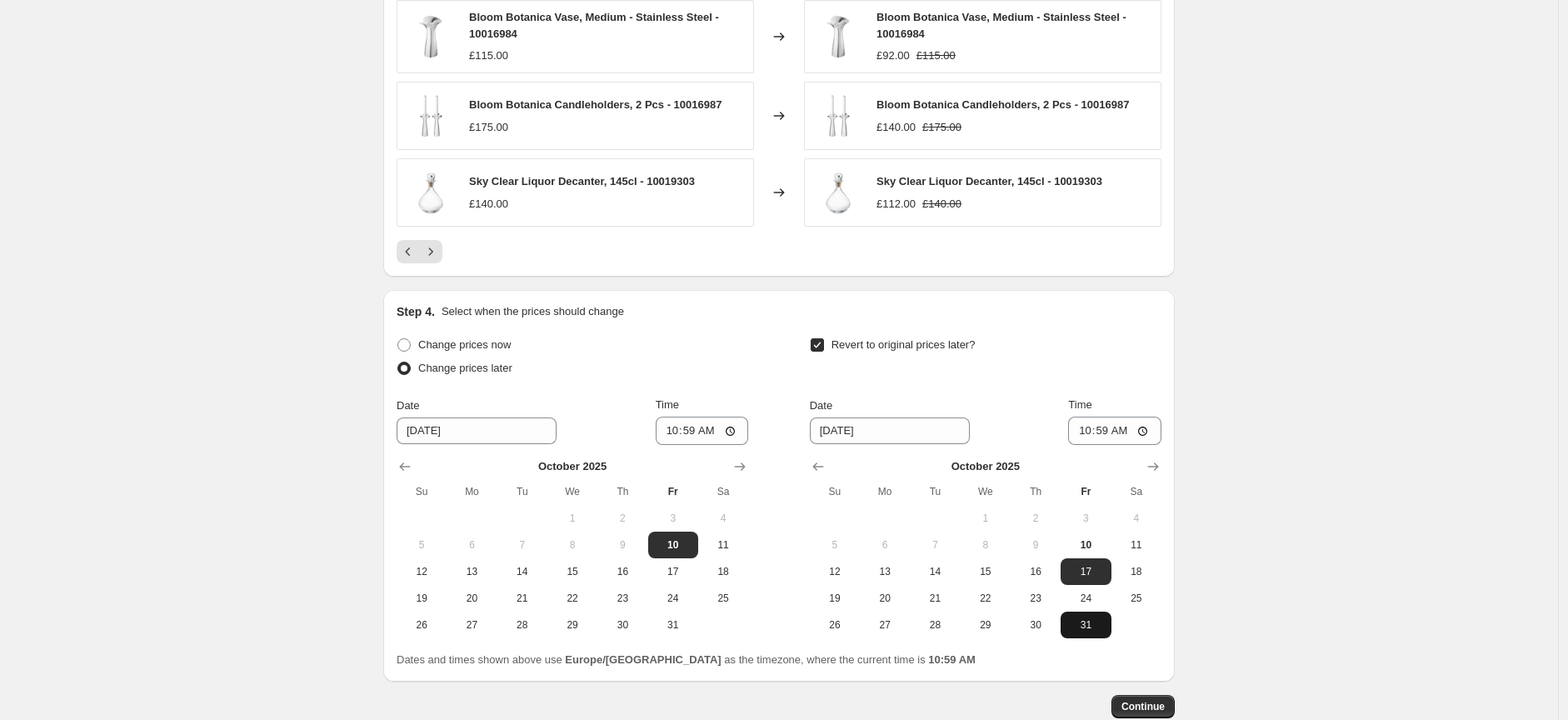
click at [1090, 620] on span "31" at bounding box center [1085, 625] width 36 height 13
type input "[DATE]"
click at [1148, 431] on input "10:59" at bounding box center [1114, 430] width 93 height 28
type input "23:59"
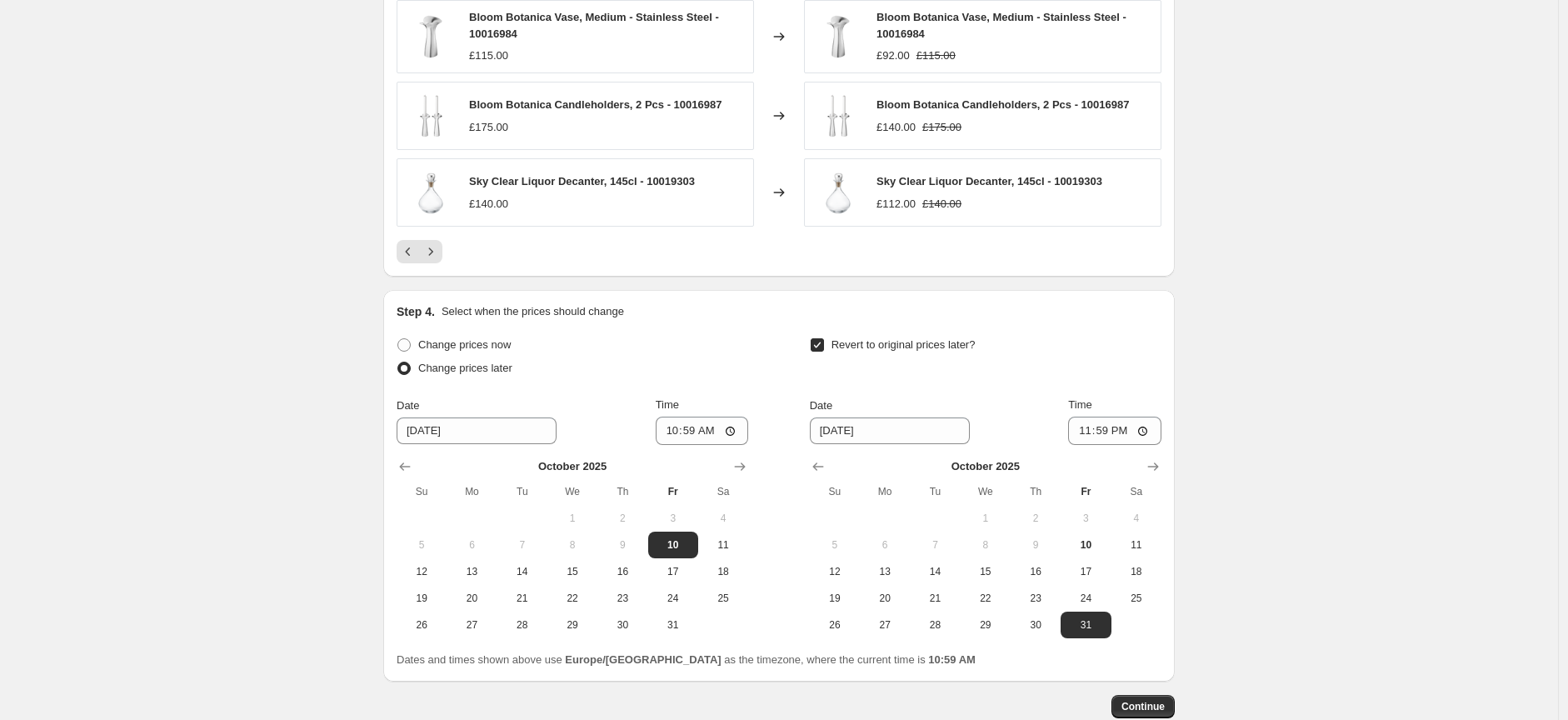
scroll to position [1572, 0]
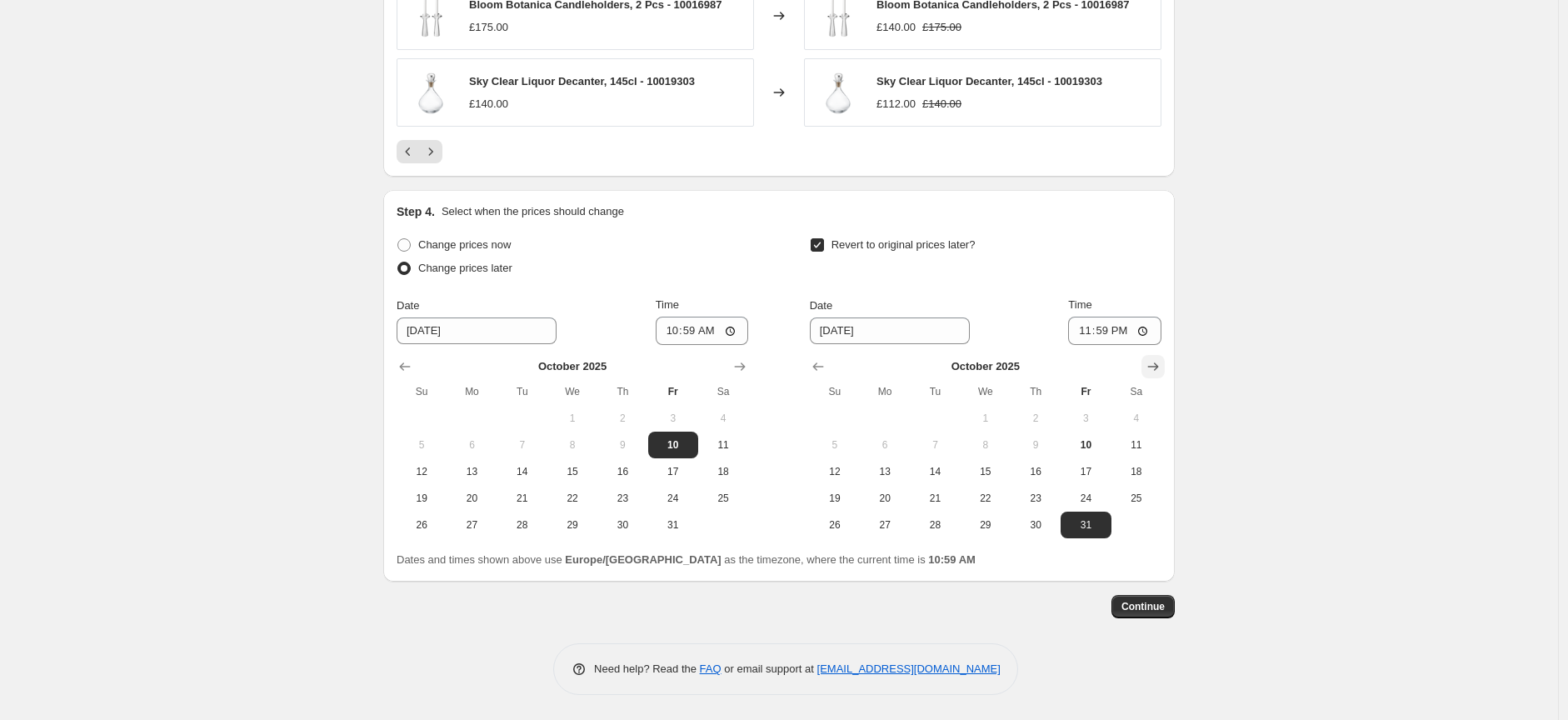
click at [1159, 365] on icon "Show next month, November 2025" at bounding box center [1152, 366] width 16 height 16
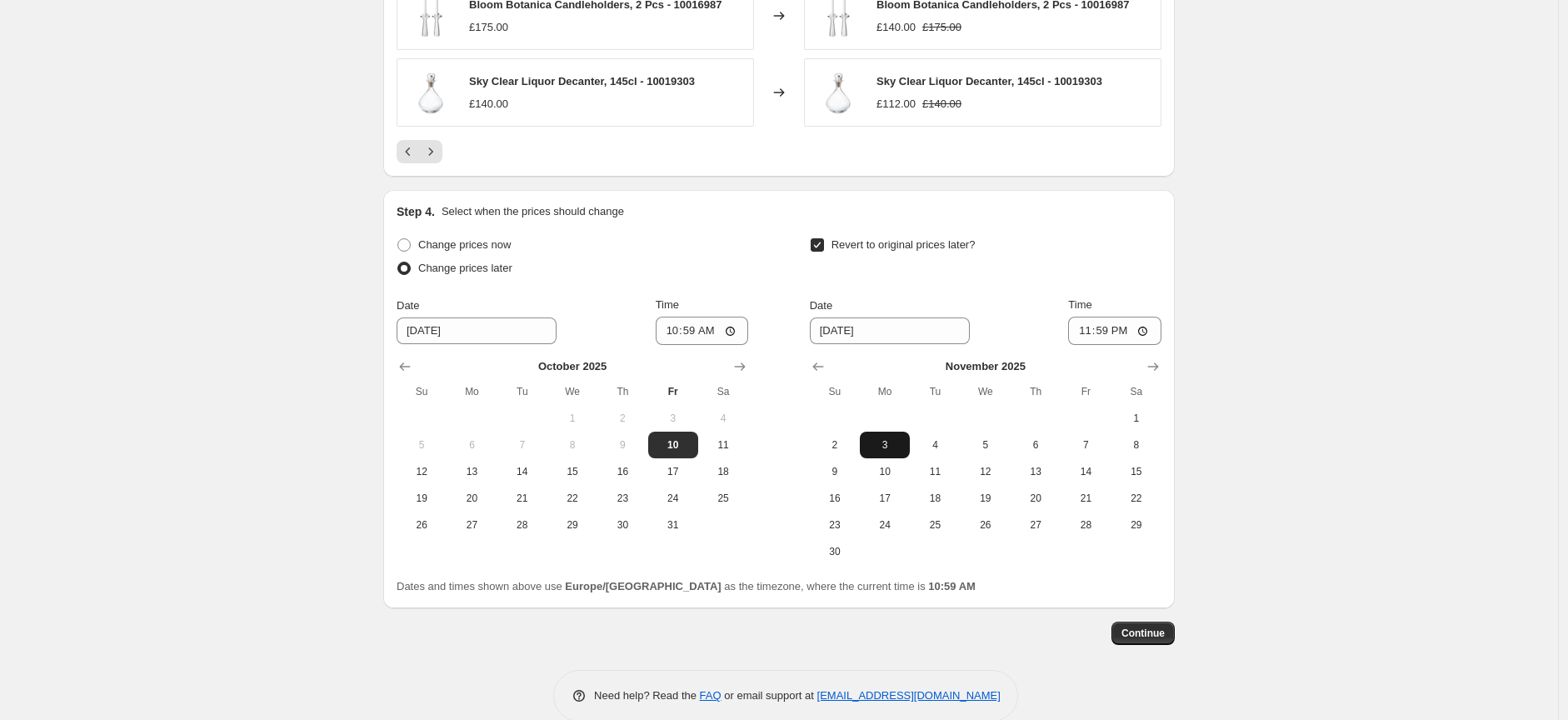
click at [884, 444] on span "3" at bounding box center [884, 444] width 36 height 13
type input "[DATE]"
click at [1142, 334] on input "23:59" at bounding box center [1114, 330] width 93 height 28
type input "09:00"
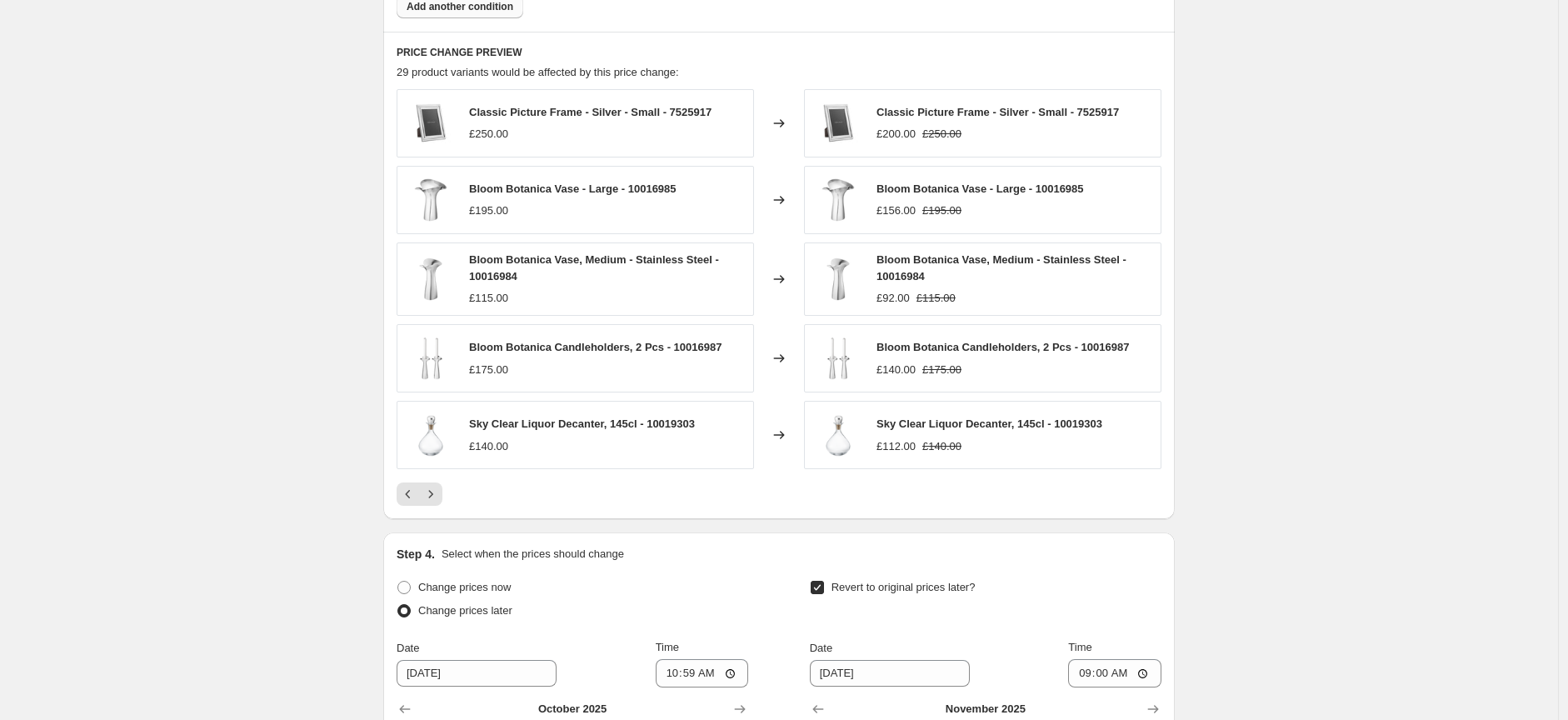
scroll to position [1203, 0]
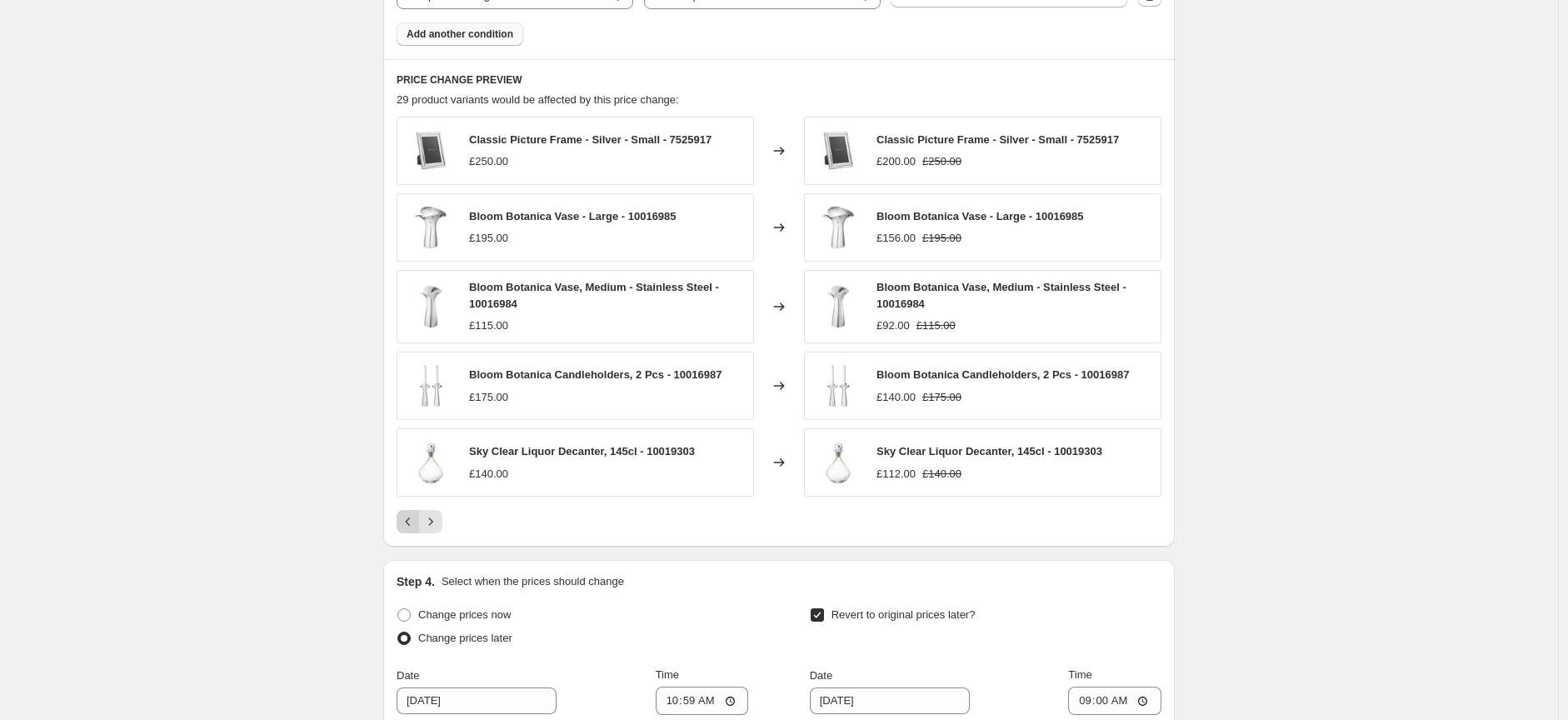
click at [411, 525] on icon "Previous" at bounding box center [407, 520] width 16 height 16
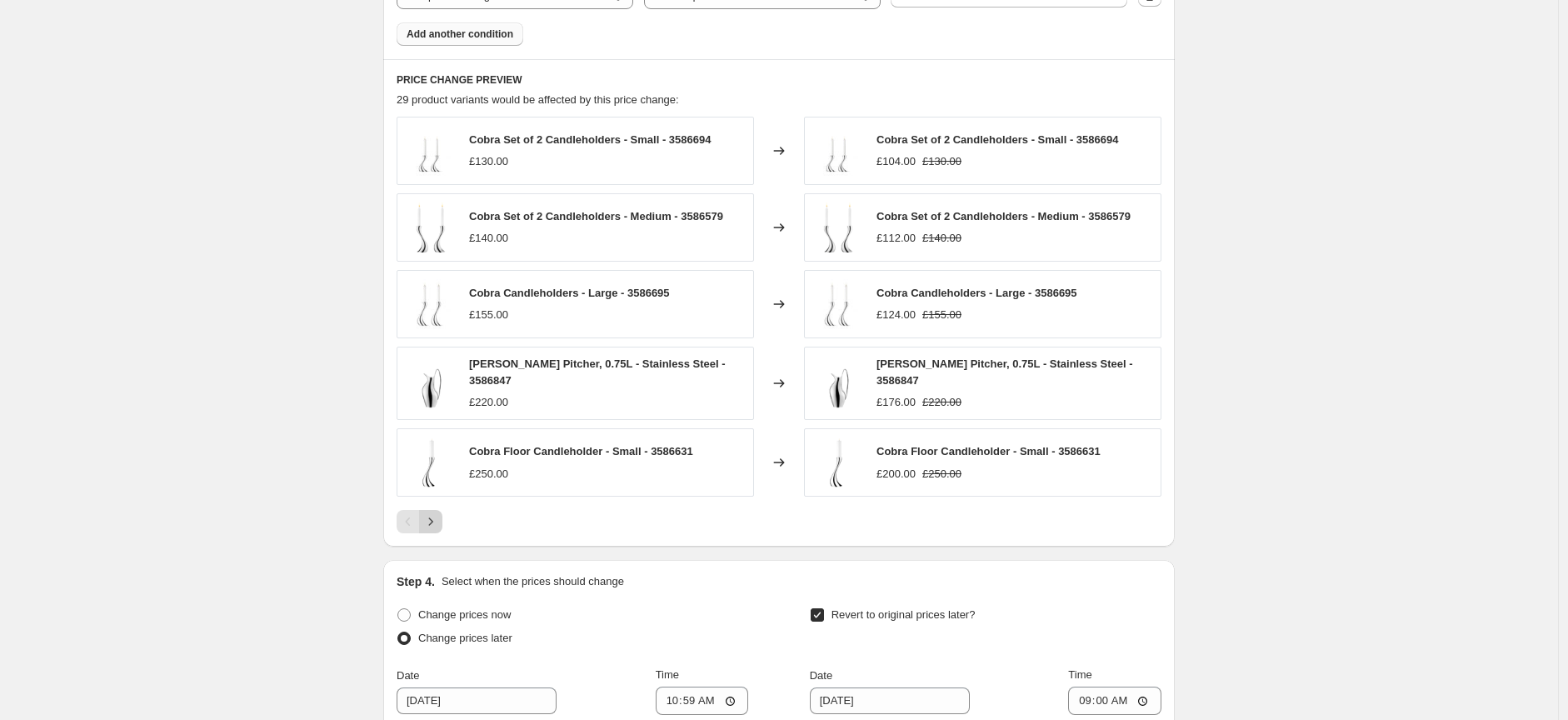
click at [436, 515] on icon "Next" at bounding box center [430, 520] width 16 height 16
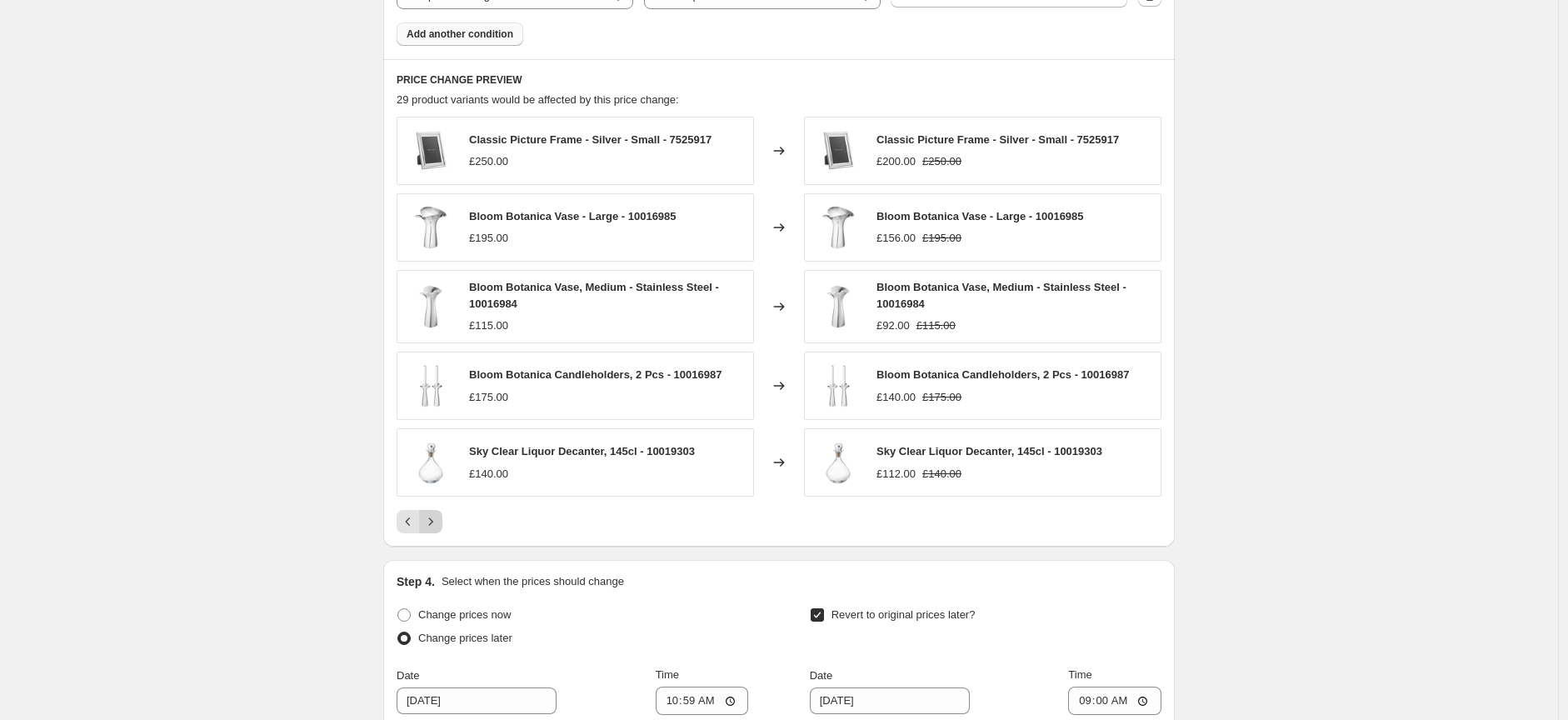
click at [439, 524] on icon "Next" at bounding box center [430, 520] width 16 height 16
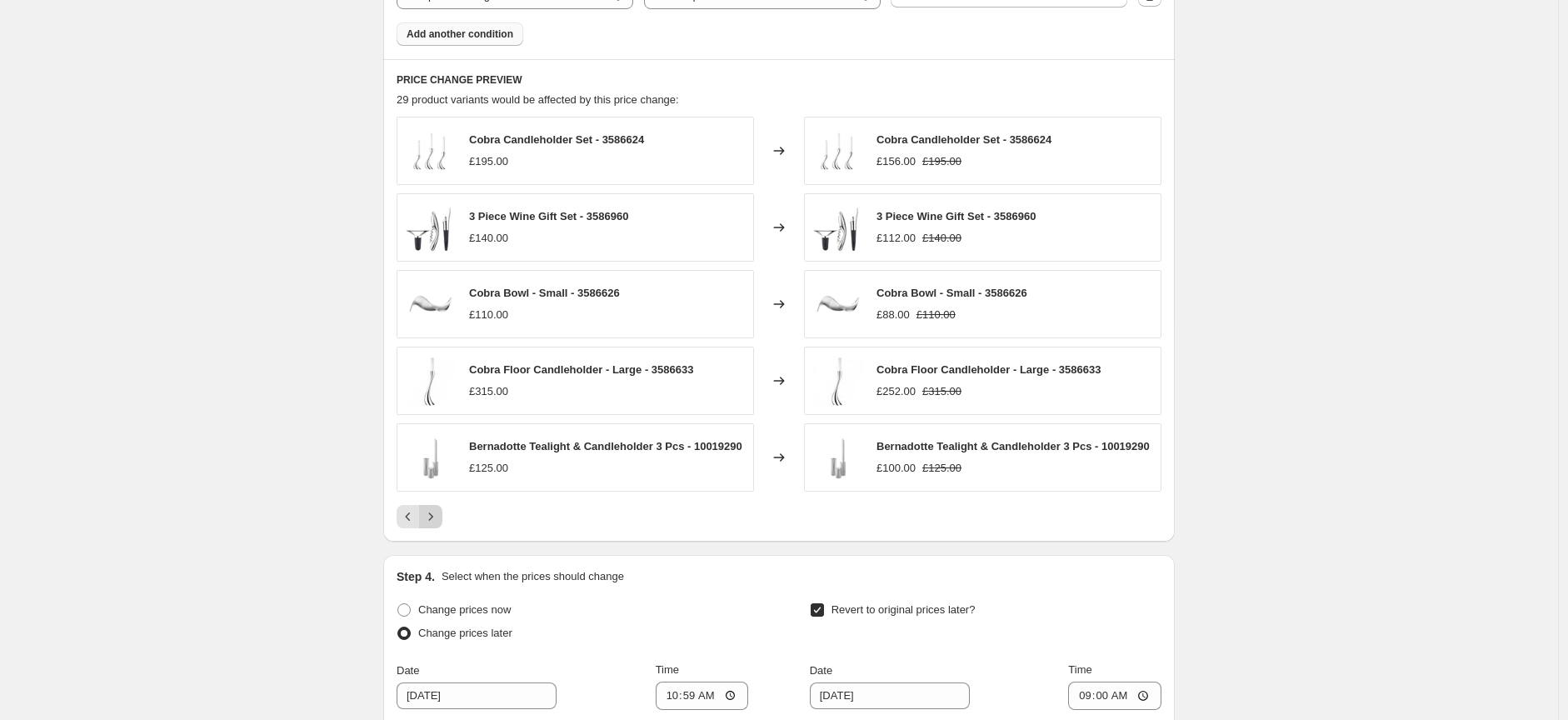
click at [436, 524] on icon "Next" at bounding box center [430, 516] width 16 height 16
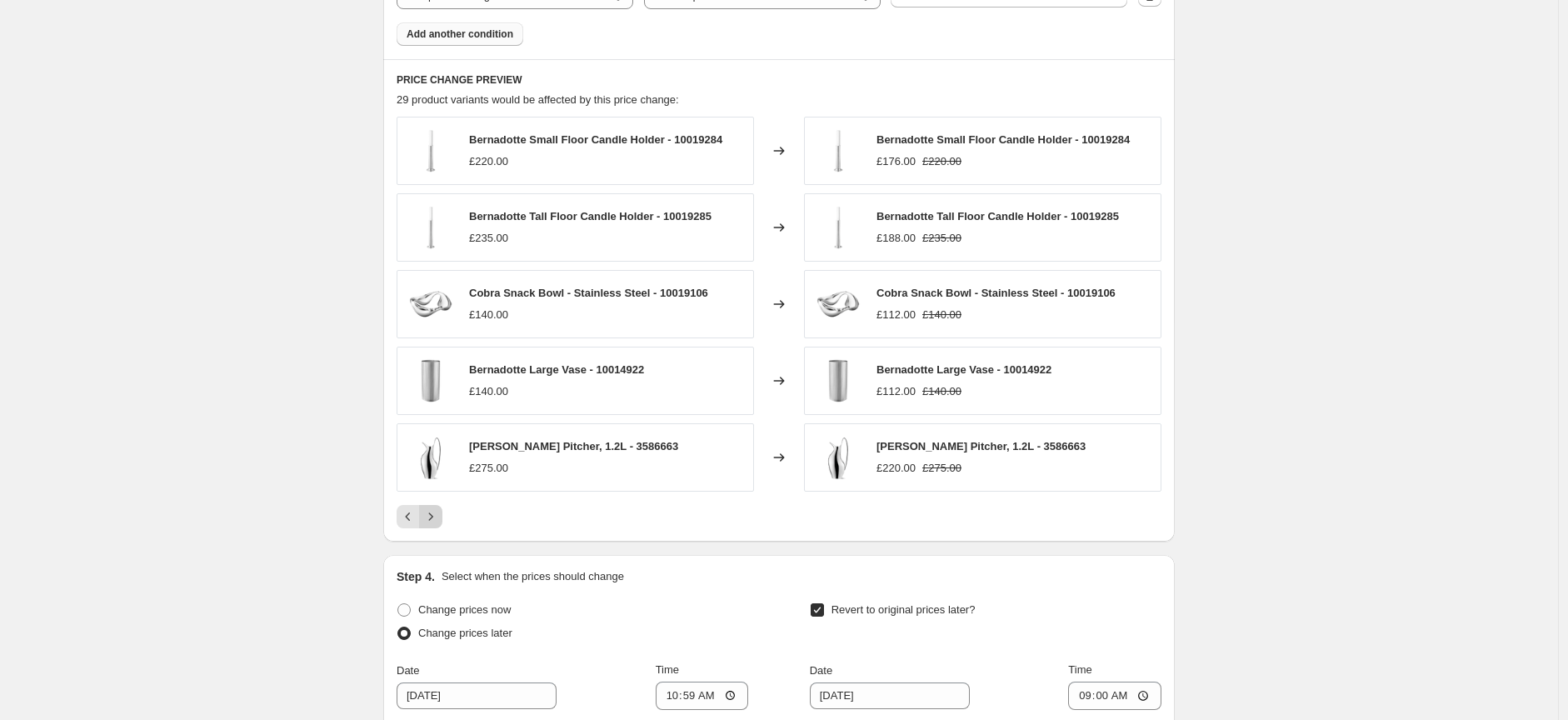
click at [436, 524] on icon "Next" at bounding box center [430, 516] width 16 height 16
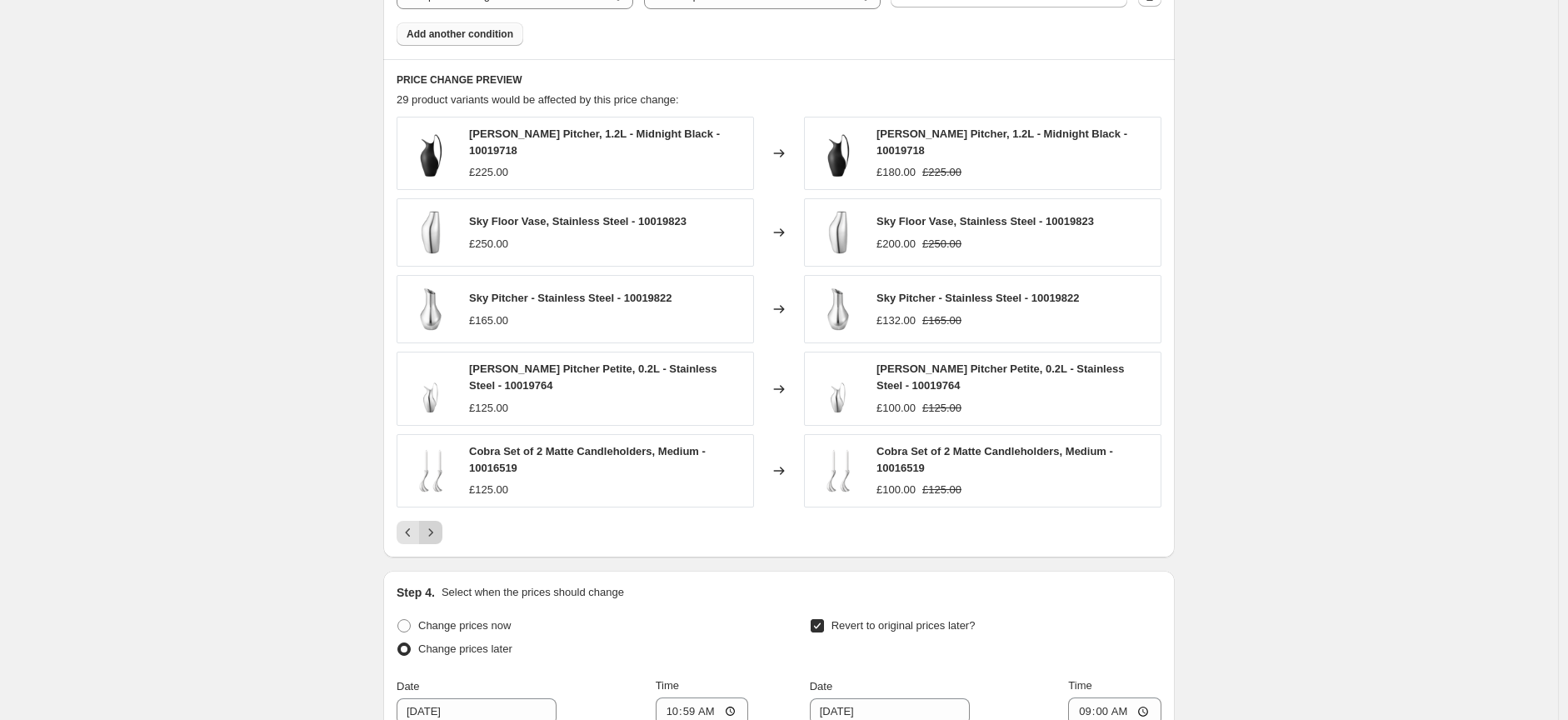
click at [436, 524] on icon "Next" at bounding box center [430, 532] width 16 height 16
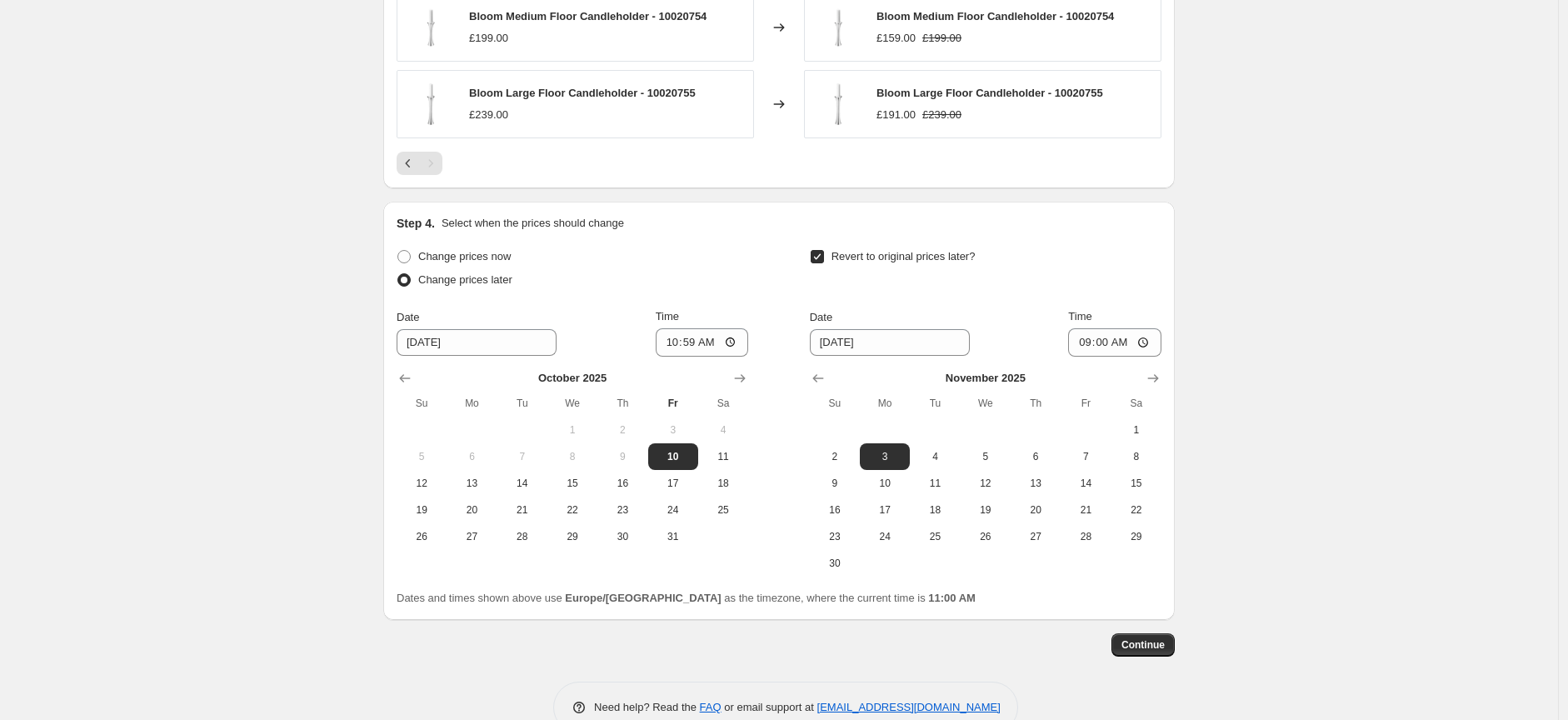
scroll to position [1518, 0]
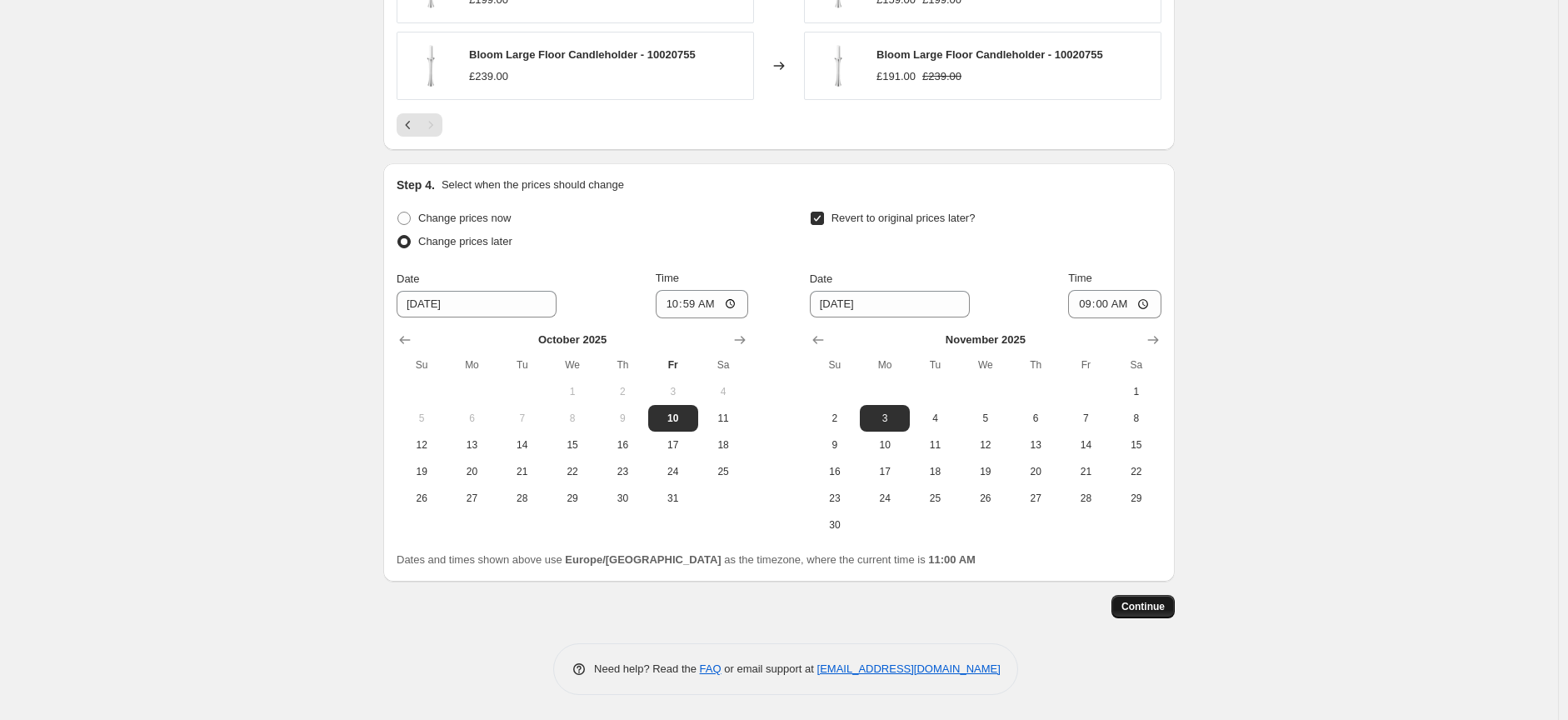
click at [1149, 610] on span "Continue" at bounding box center [1143, 607] width 43 height 13
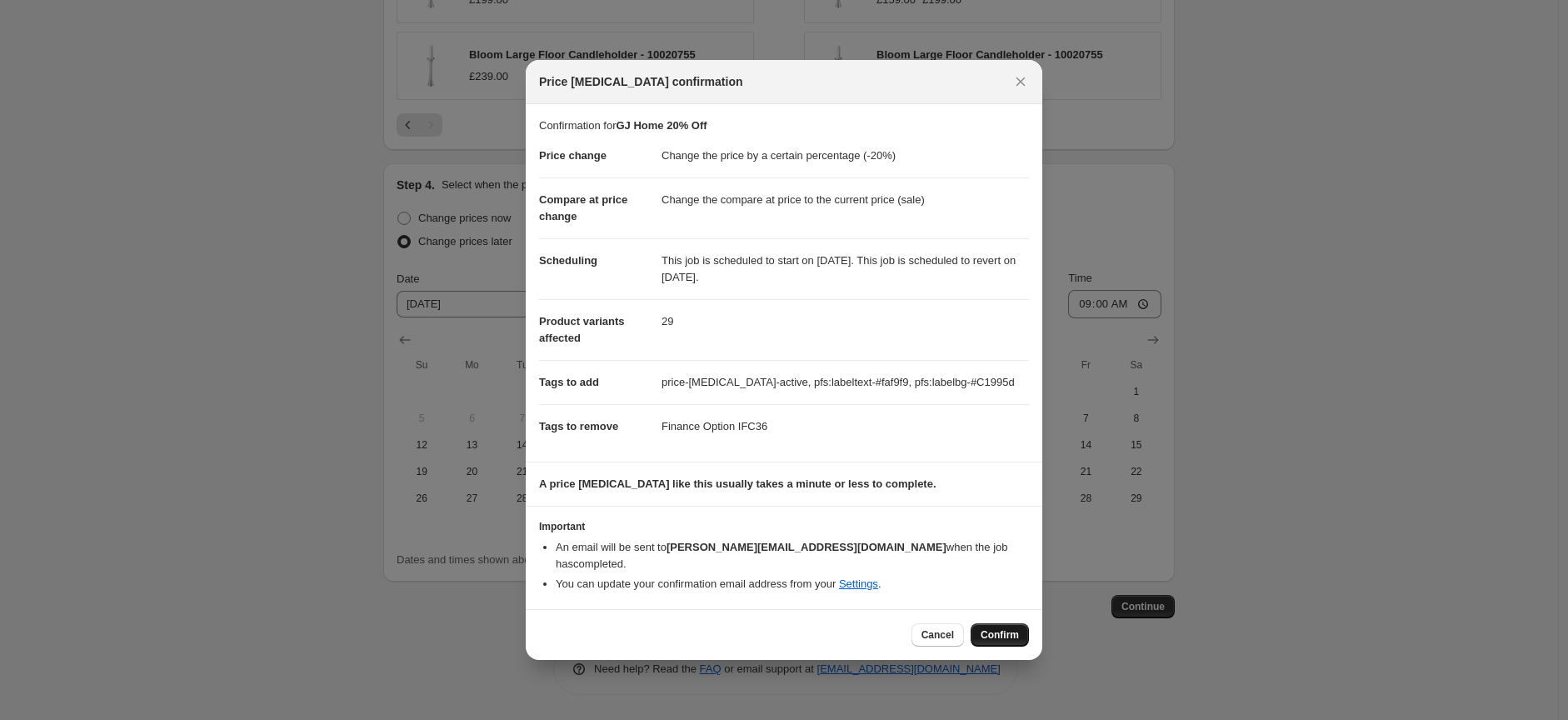
click at [996, 628] on span "Confirm" at bounding box center [1000, 635] width 38 height 13
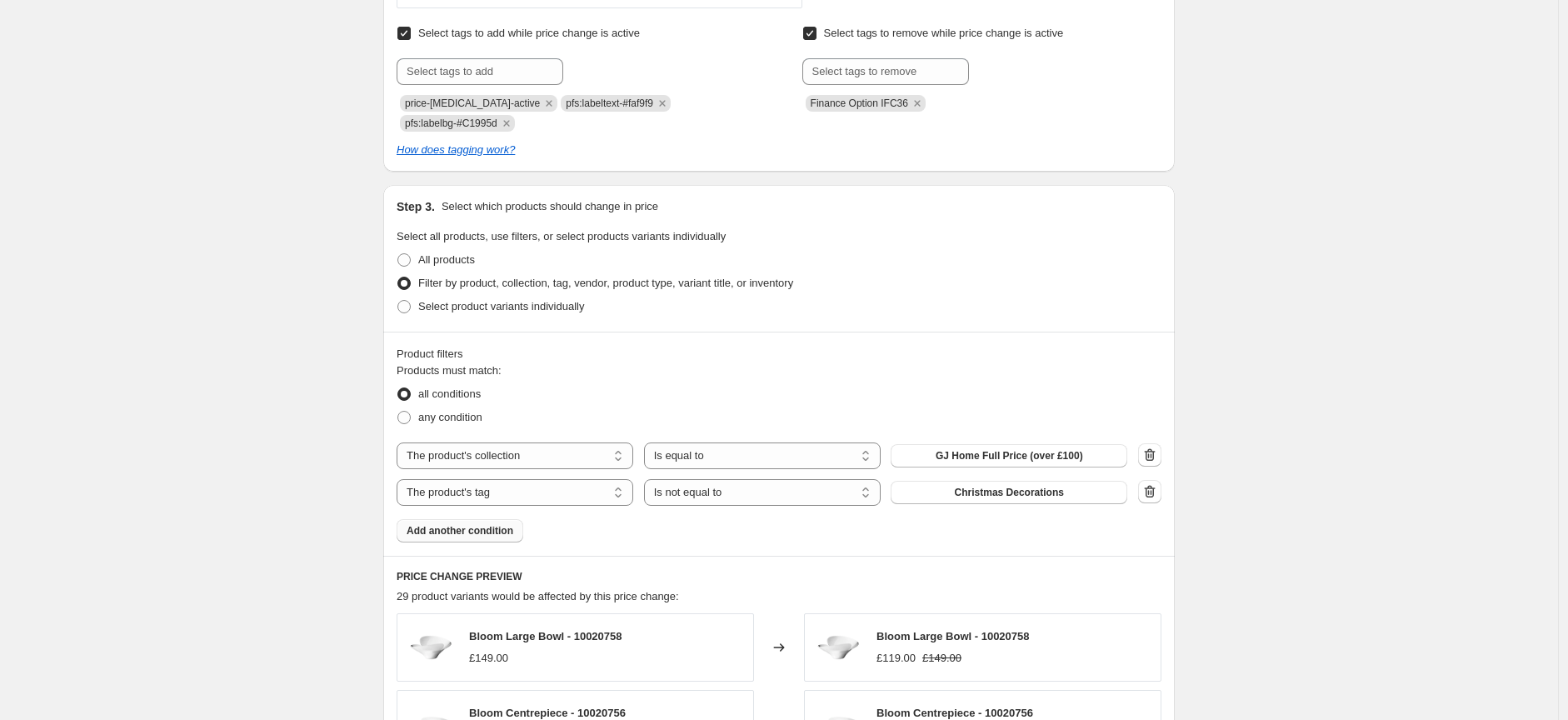
scroll to position [786, 0]
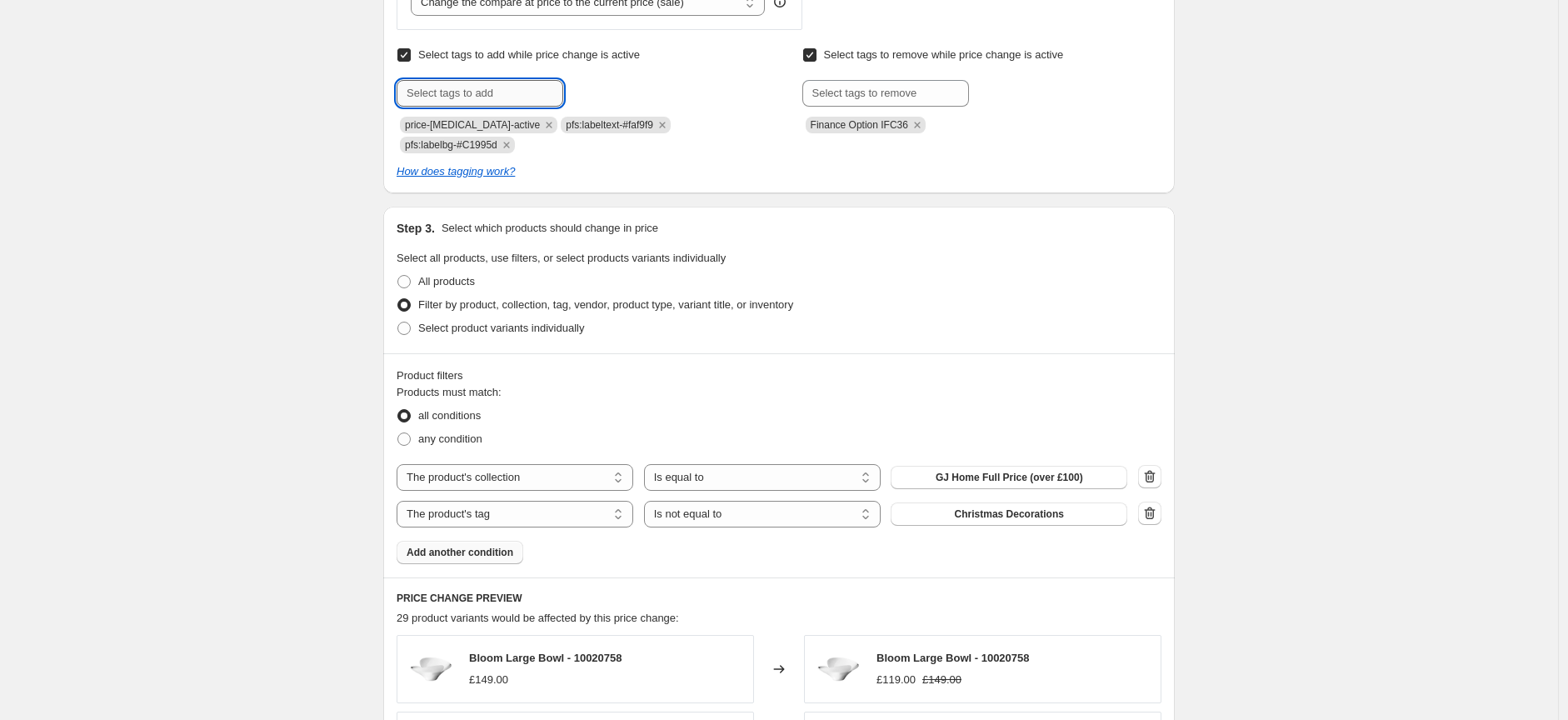
click at [481, 86] on input "text" at bounding box center [480, 93] width 167 height 27
type input "pfs:label-"
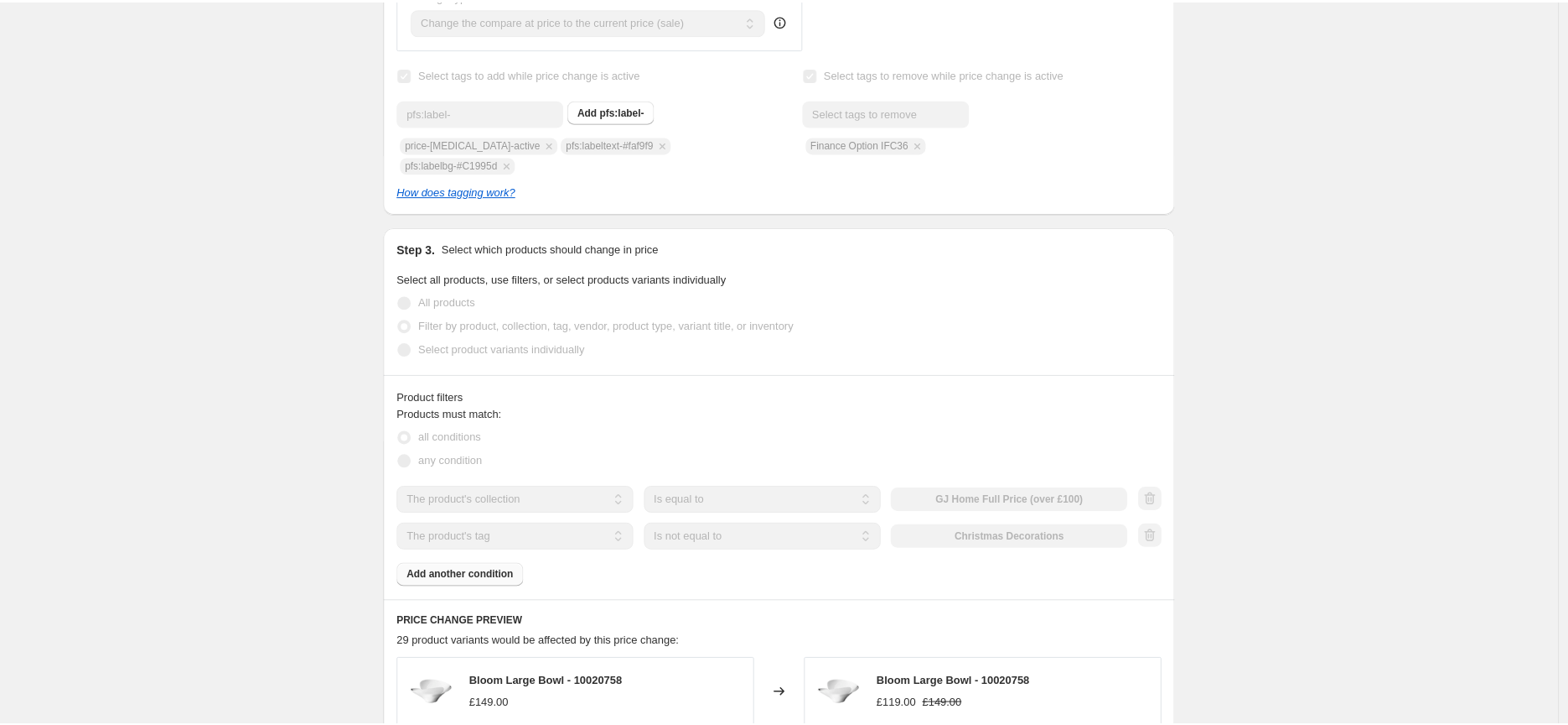
scroll to position [810, 0]
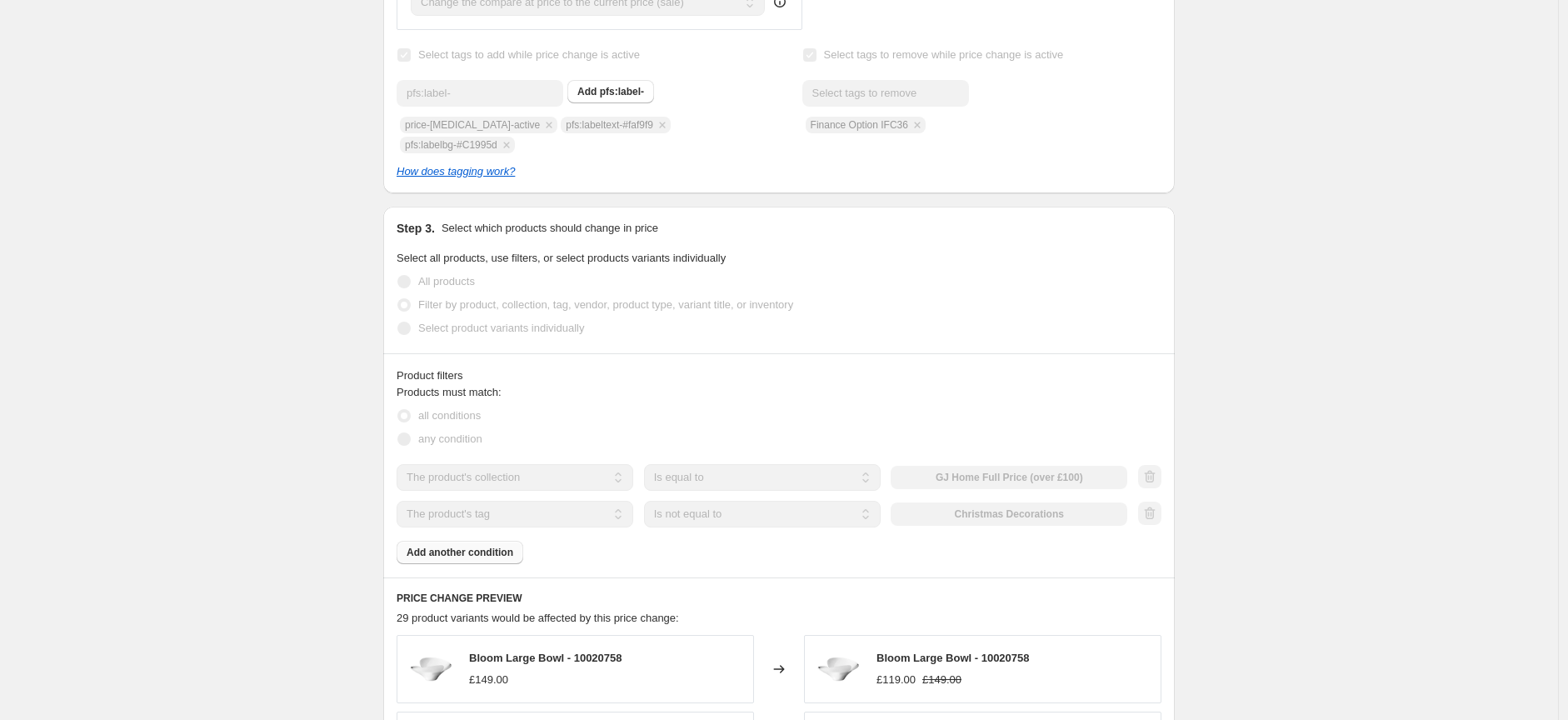
click at [1304, 272] on div "GJ Home 20% Off. This page is ready GJ Home 20% Off Info Partially complete In …" at bounding box center [779, 355] width 1557 height 2320
